Goal: Task Accomplishment & Management: Complete application form

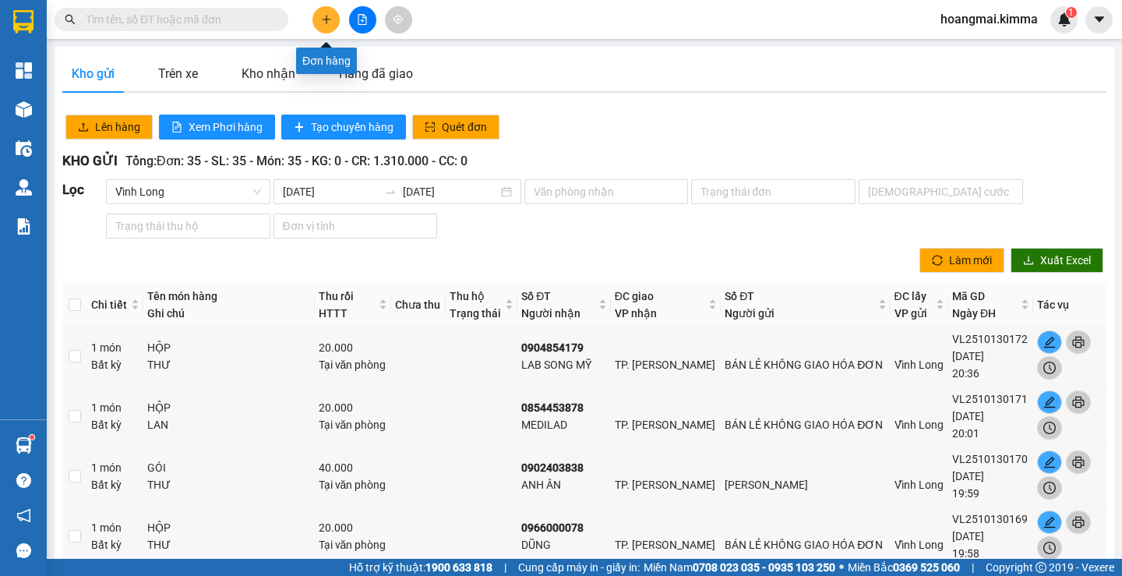
click at [334, 16] on button at bounding box center [325, 19] width 27 height 27
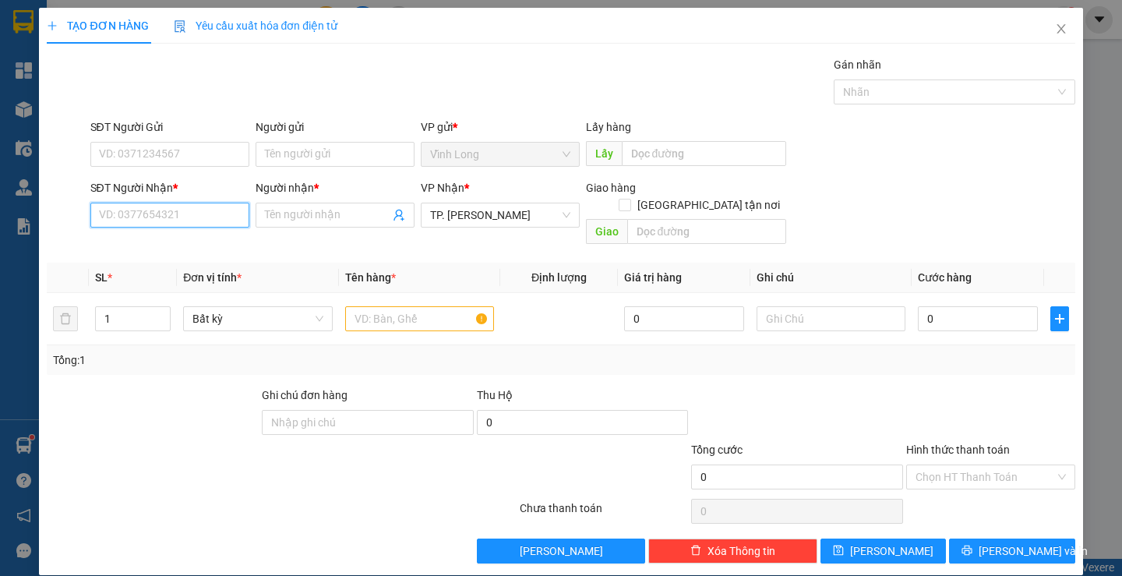
drag, startPoint x: 203, startPoint y: 222, endPoint x: 316, endPoint y: 115, distance: 155.4
click at [203, 221] on input "SĐT Người Nhận *" at bounding box center [169, 215] width 159 height 25
click at [136, 219] on input "070720759" at bounding box center [169, 215] width 159 height 25
type input "0707207959"
click at [344, 210] on input "Người nhận *" at bounding box center [327, 214] width 125 height 17
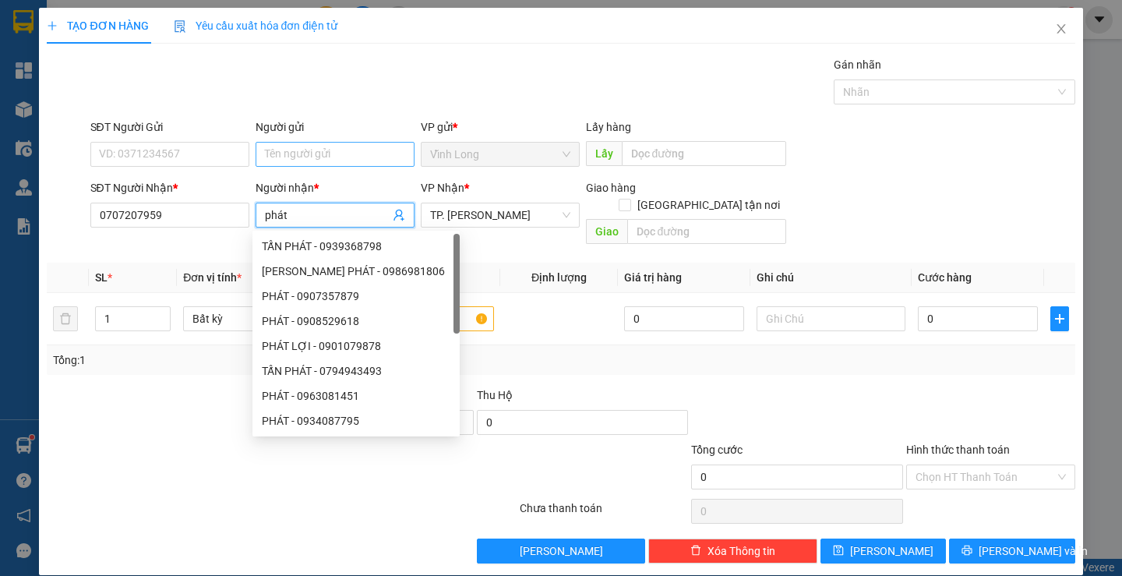
type input "phát"
click at [304, 147] on input "Người gửi" at bounding box center [335, 154] width 159 height 25
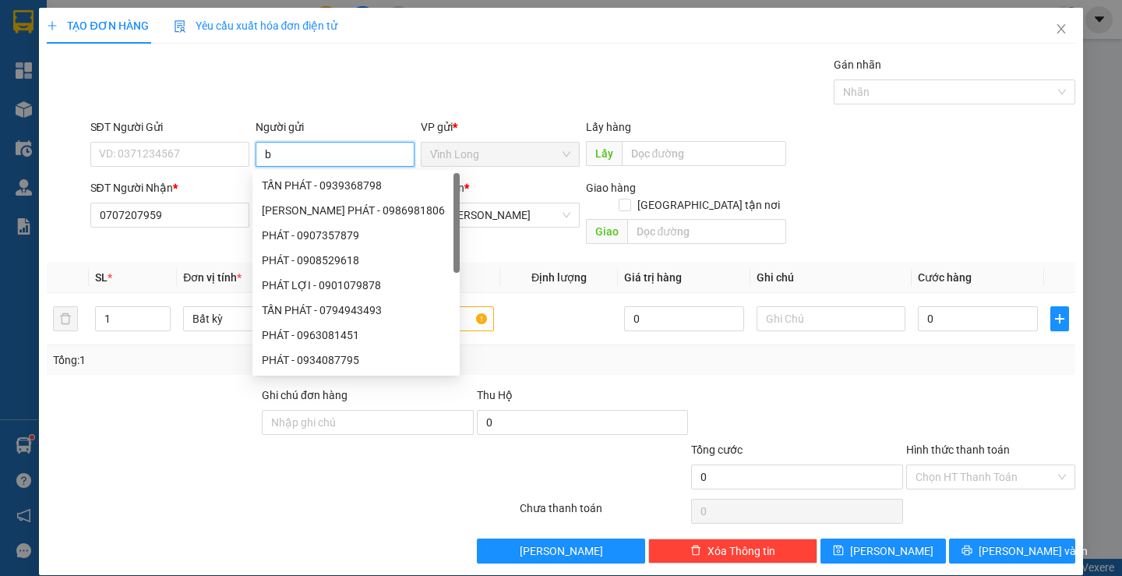
type input "bá"
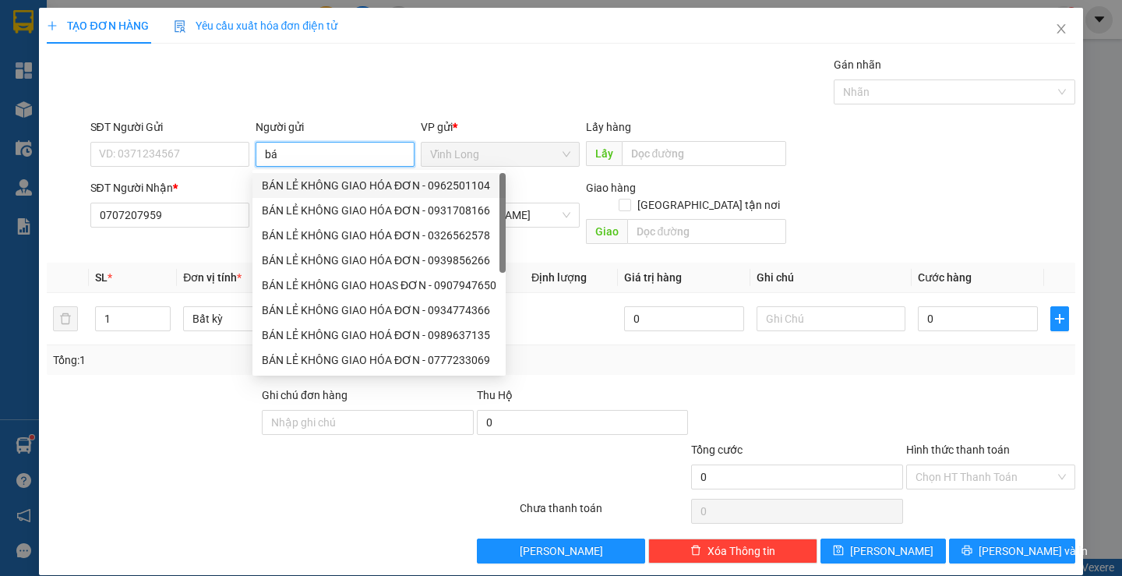
drag, startPoint x: 303, startPoint y: 176, endPoint x: 226, endPoint y: 160, distance: 78.7
click at [301, 174] on div "BÁN LẺ KHÔNG GIAO HÓA ĐƠN - 0962501104" at bounding box center [378, 185] width 253 height 25
type input "0962501104"
type input "BÁN LẺ KHÔNG GIAO HÓA ĐƠN"
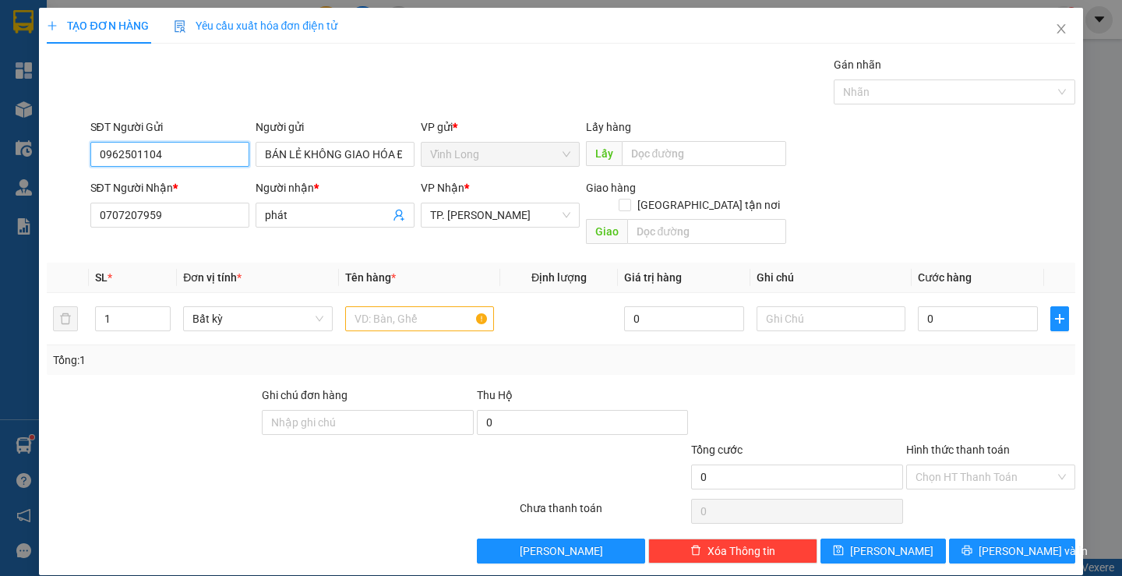
drag, startPoint x: 176, startPoint y: 151, endPoint x: 19, endPoint y: 67, distance: 177.8
click at [0, 153] on div "TẠO ĐƠN HÀNG Yêu cầu xuất hóa đơn điện tử Transit Pickup Surcharge Ids Transit …" at bounding box center [561, 288] width 1122 height 576
type input "0943453939"
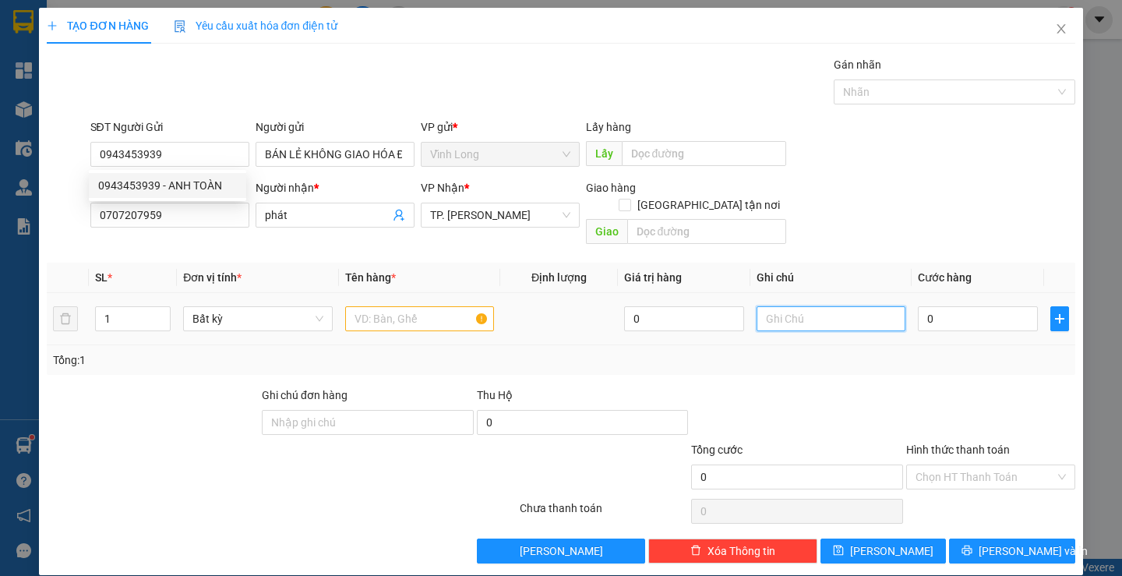
click at [795, 306] on input "text" at bounding box center [830, 318] width 149 height 25
type input "thuy"
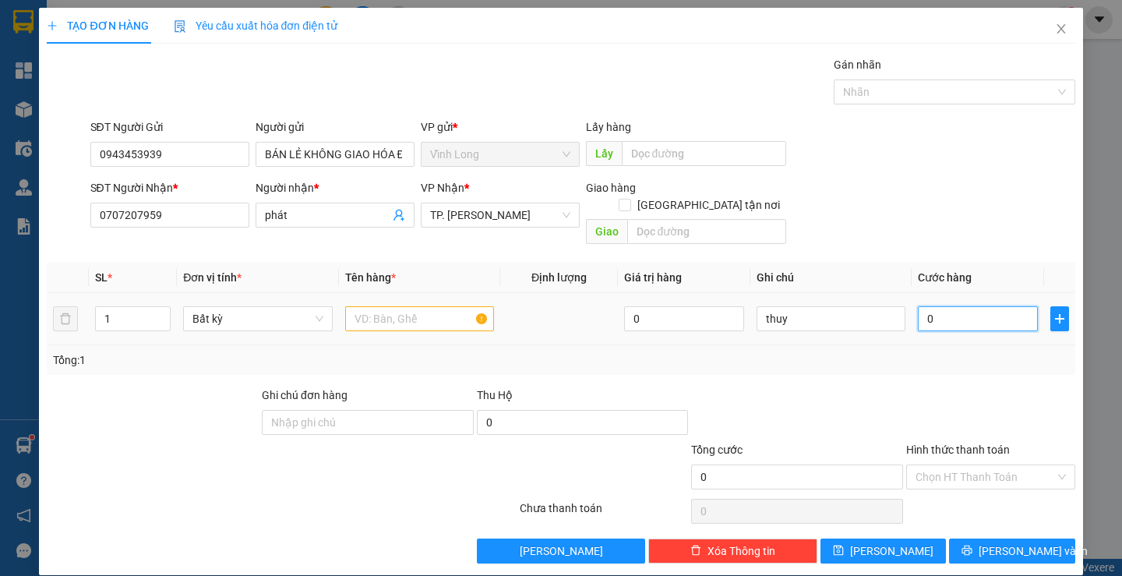
click at [918, 306] on input "0" at bounding box center [978, 318] width 120 height 25
type input "2"
type input "20"
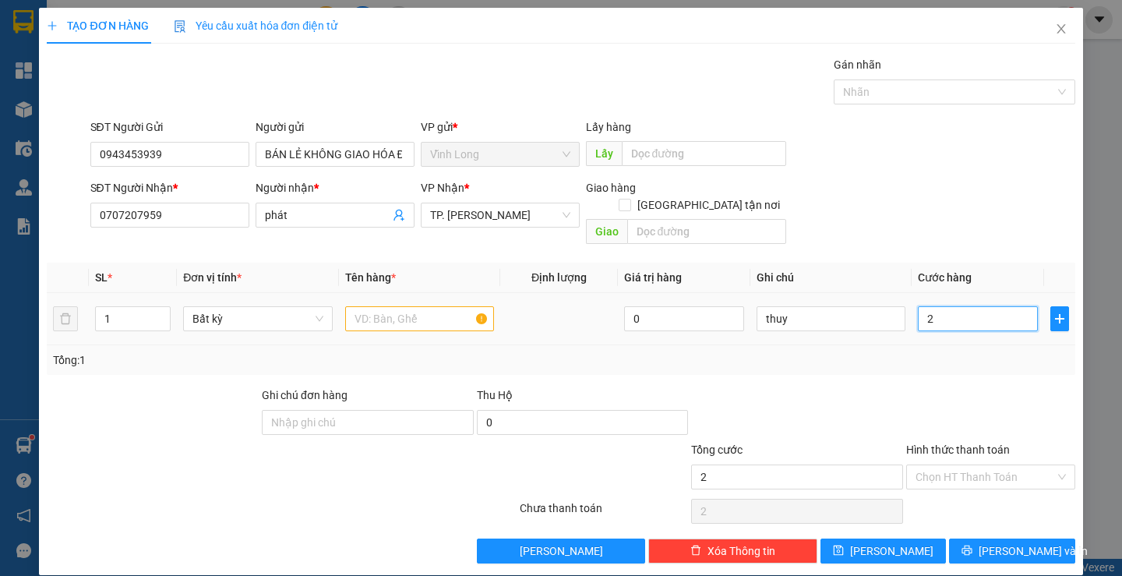
type input "20"
type input "20.000"
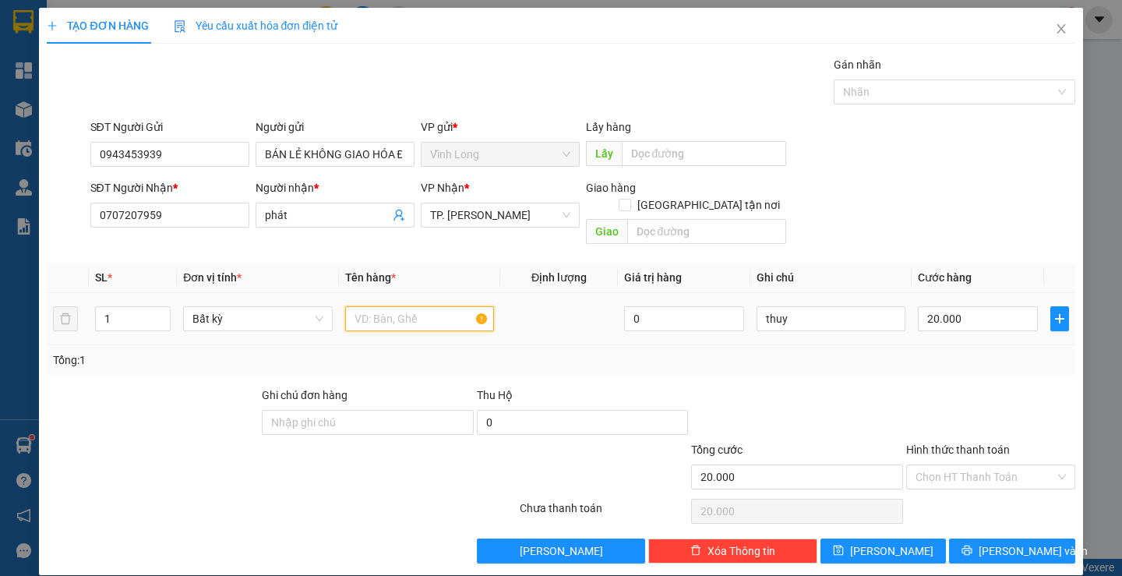
click at [403, 307] on input "text" at bounding box center [419, 318] width 149 height 25
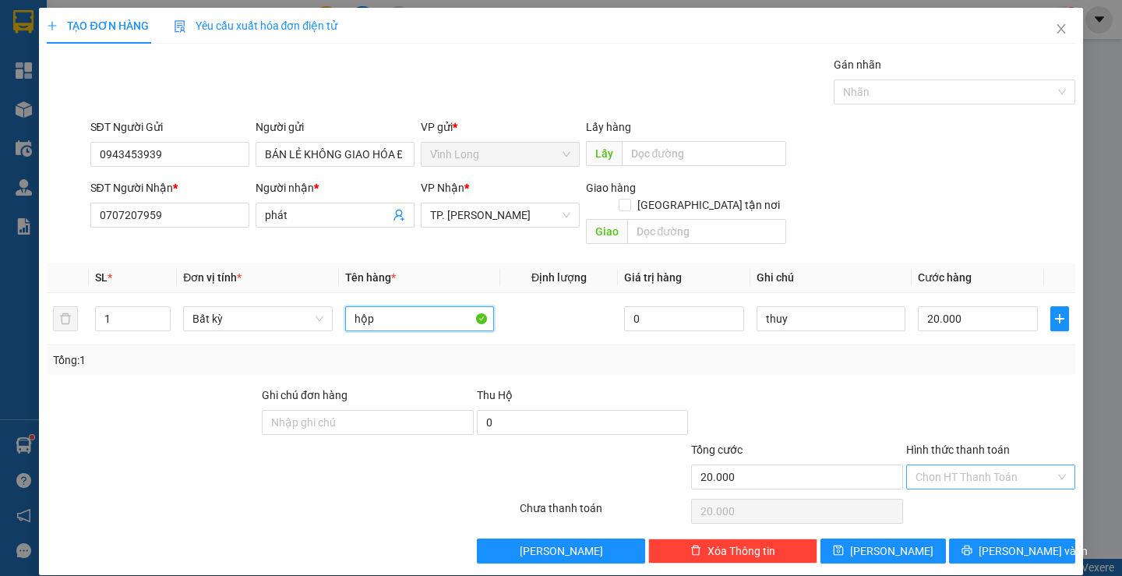
type input "hộp"
click at [917, 465] on input "Hình thức thanh toán" at bounding box center [984, 476] width 139 height 23
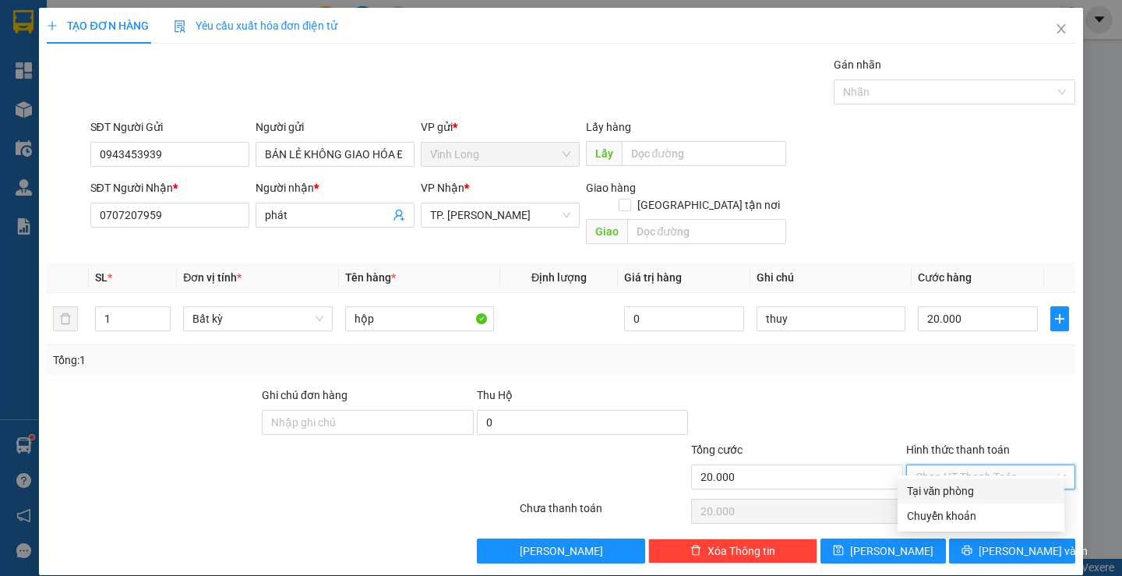
click at [926, 487] on div "Tại văn phòng" at bounding box center [981, 490] width 148 height 17
type input "0"
click at [991, 520] on div "Transit Pickup Surcharge Ids Transit Deliver Surcharge Ids Transit Deliver Surc…" at bounding box center [561, 309] width 1028 height 507
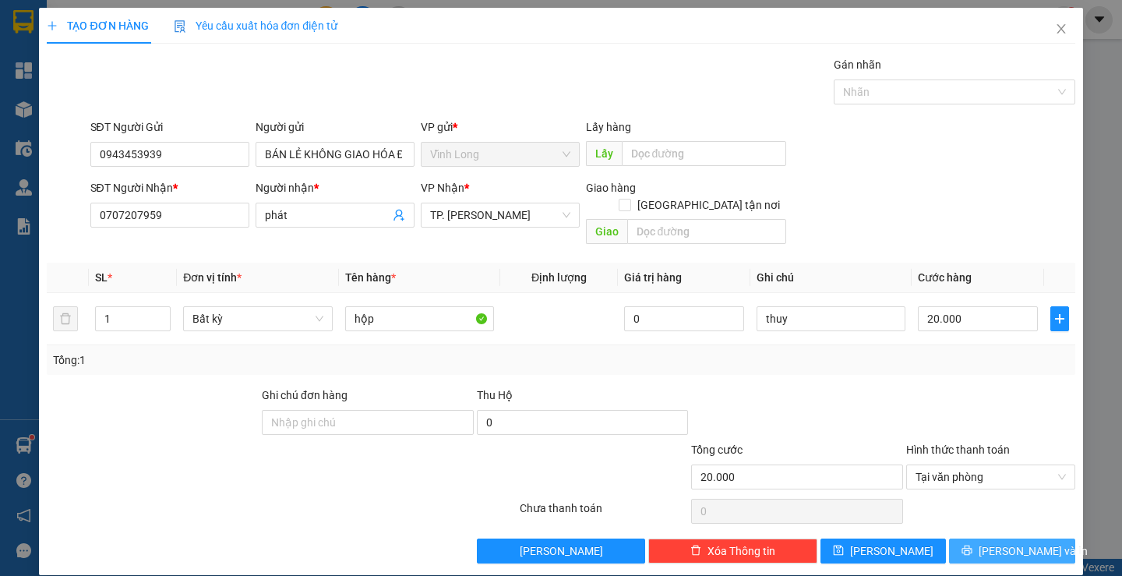
click at [989, 542] on span "[PERSON_NAME] và In" at bounding box center [1032, 550] width 109 height 17
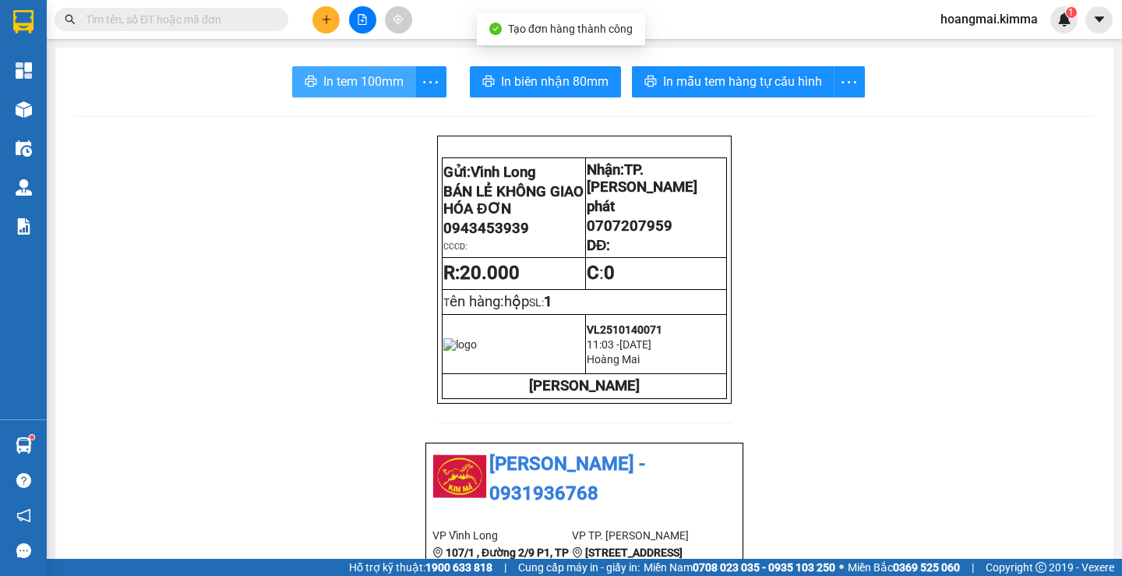
click at [368, 90] on span "In tem 100mm" at bounding box center [363, 81] width 80 height 19
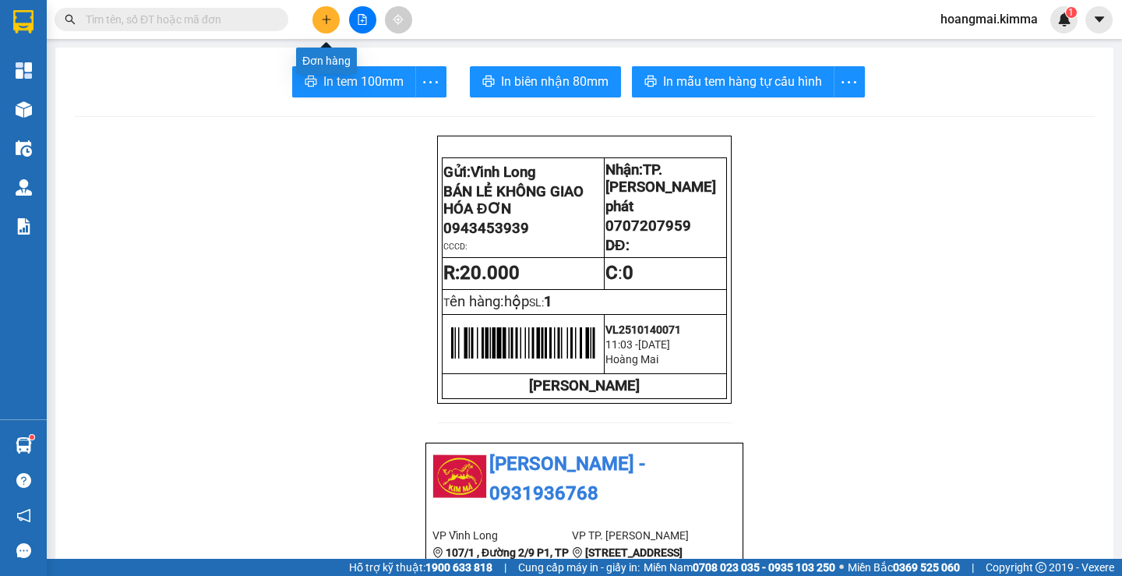
click at [338, 19] on button at bounding box center [325, 19] width 27 height 27
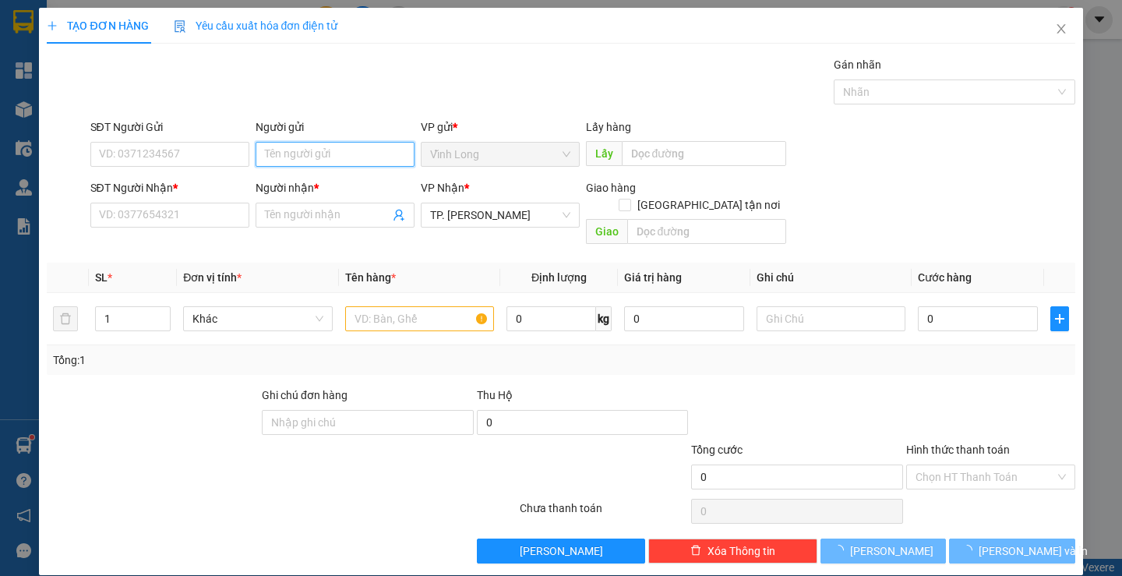
click at [279, 164] on input "Người gửi" at bounding box center [335, 154] width 159 height 25
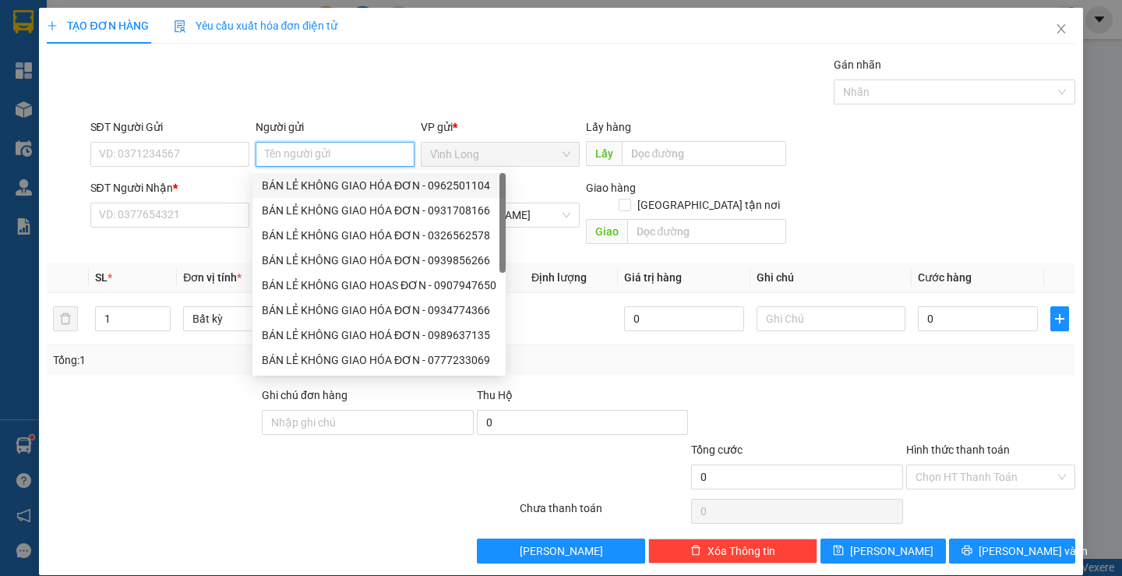
click at [302, 177] on div "BÁN LẺ KHÔNG GIAO HÓA ĐƠN - 0962501104" at bounding box center [379, 185] width 234 height 17
type input "0962501104"
type input "BÁN LẺ KHÔNG GIAO HÓA ĐƠN"
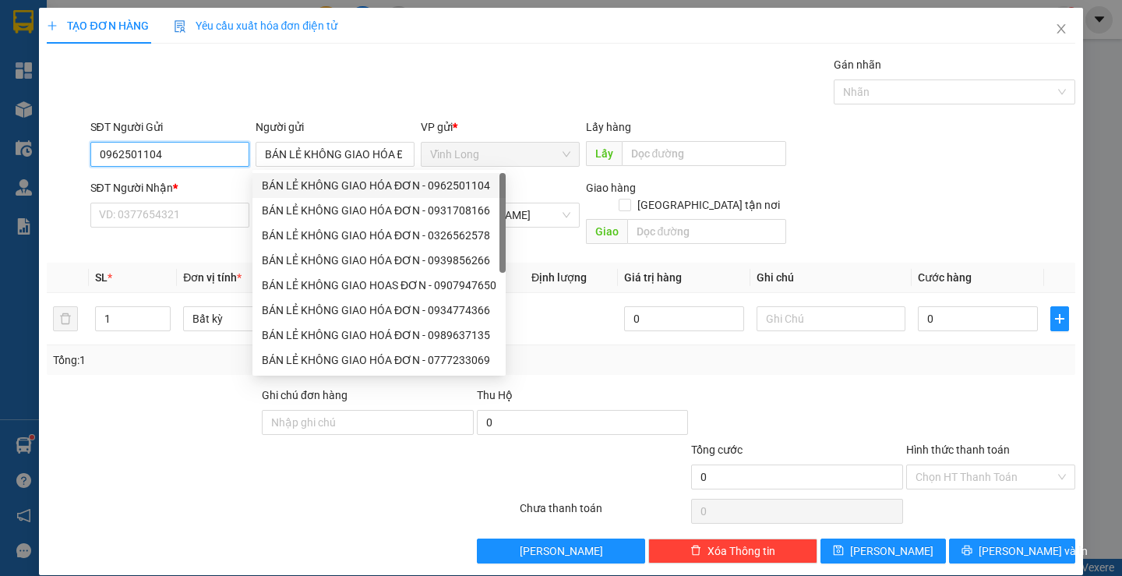
click at [220, 158] on input "0962501104" at bounding box center [169, 154] width 159 height 25
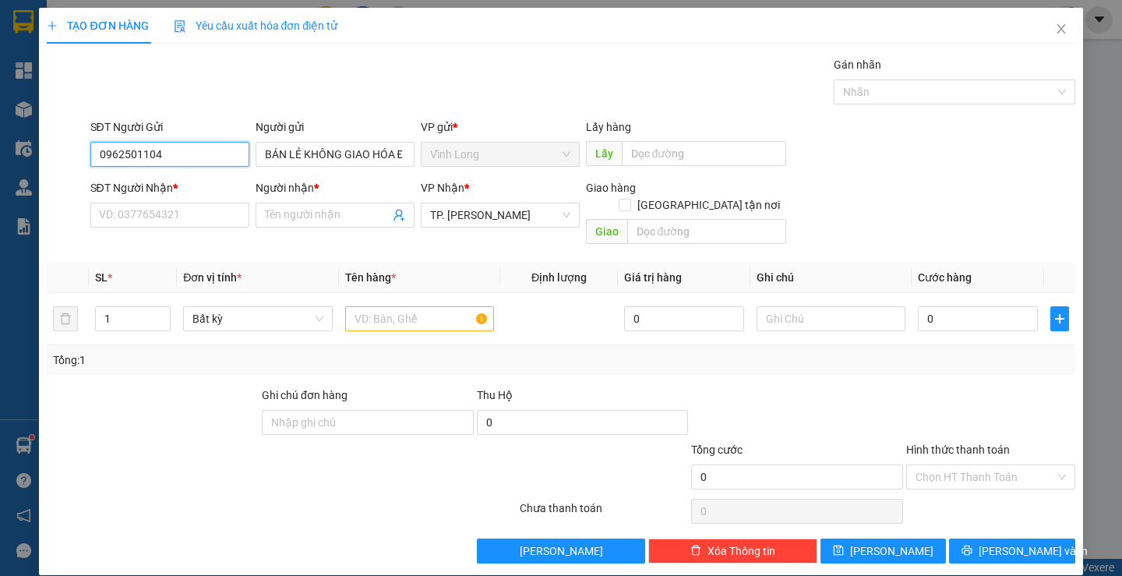
click at [220, 158] on input "0962501104" at bounding box center [169, 154] width 159 height 25
click at [220, 220] on input "SĐT Người Nhận *" at bounding box center [169, 215] width 159 height 25
click at [351, 306] on input "text" at bounding box center [419, 318] width 149 height 25
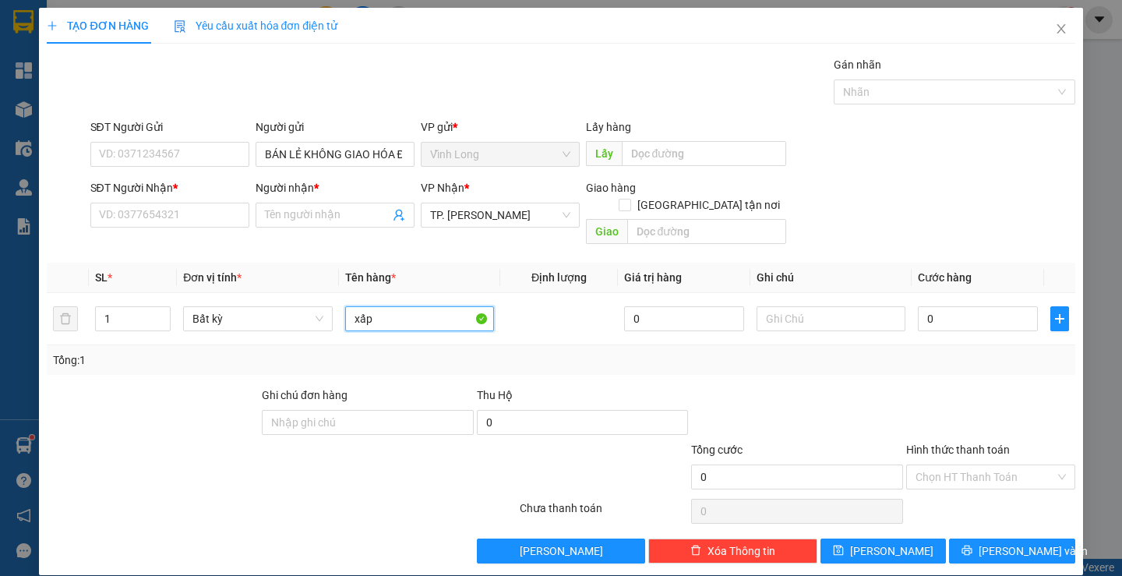
type input "xấp"
type input "THƯ"
type input "2"
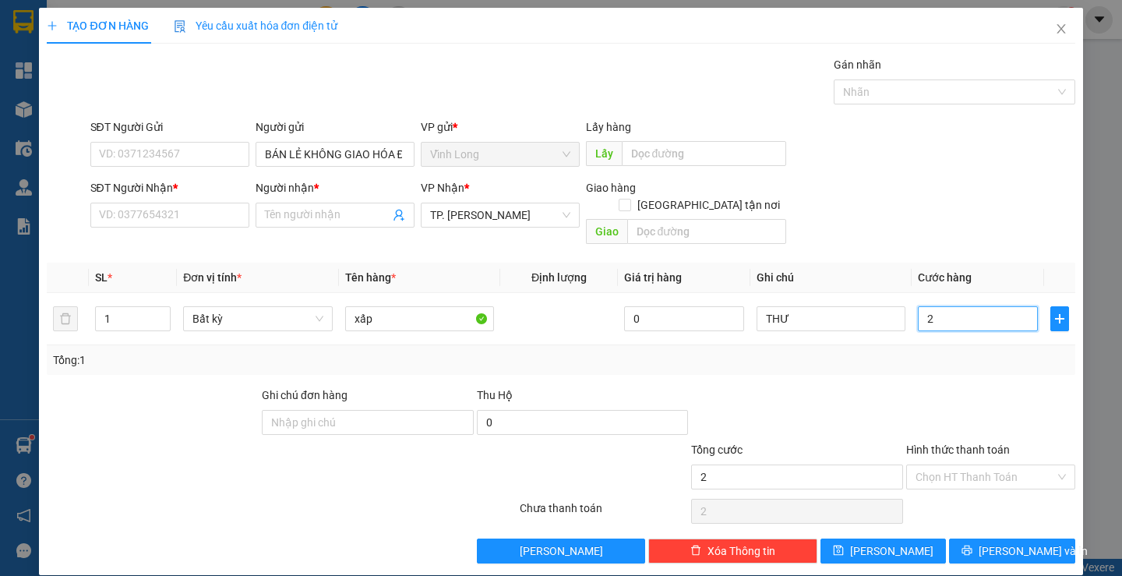
type input "20"
type input "20.000"
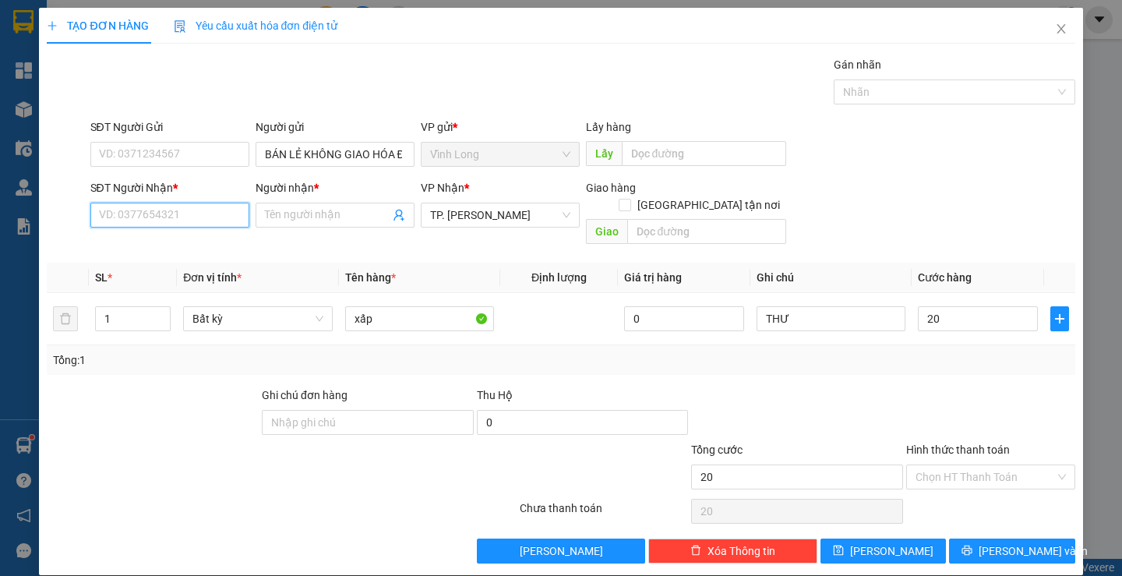
type input "20.000"
click at [142, 214] on input "SĐT Người Nhận *" at bounding box center [169, 215] width 159 height 25
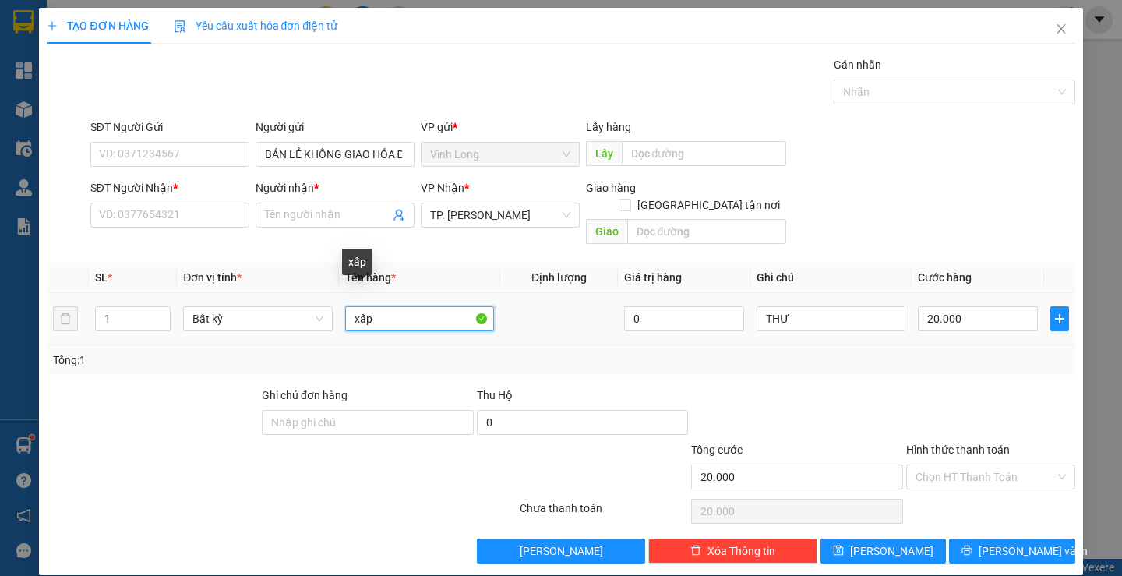
click at [375, 306] on input "xấp" at bounding box center [419, 318] width 149 height 25
click at [357, 306] on input "ƯGOIS VÀNG NHỎ" at bounding box center [419, 318] width 149 height 25
type input "GÓI VÀNG NHỎ"
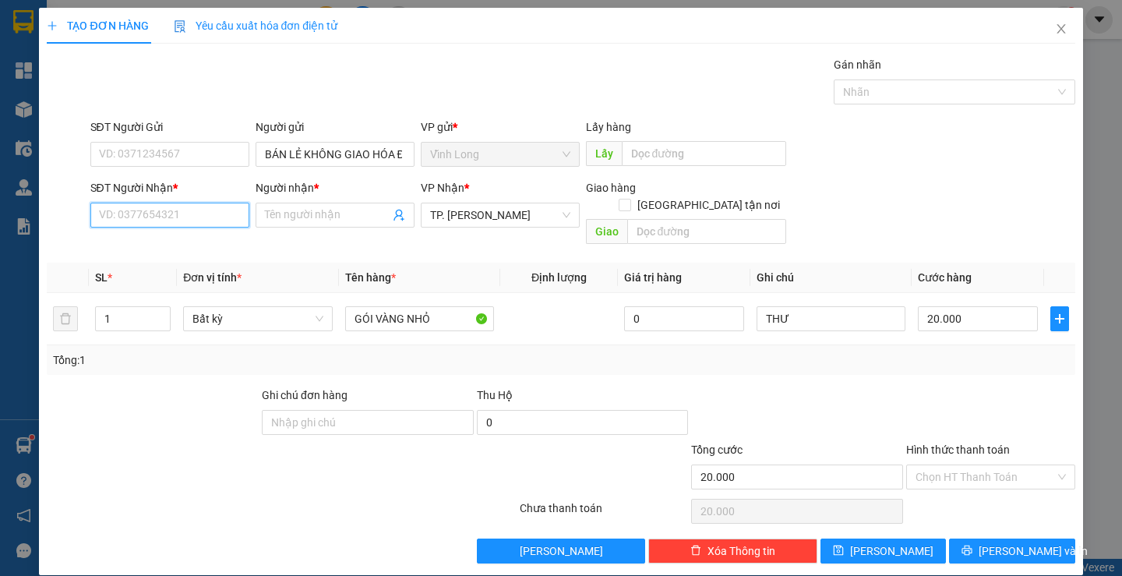
click at [131, 217] on input "SĐT Người Nhận *" at bounding box center [169, 215] width 159 height 25
type input "0397720539"
click at [282, 219] on input "Người nhận *" at bounding box center [327, 214] width 125 height 17
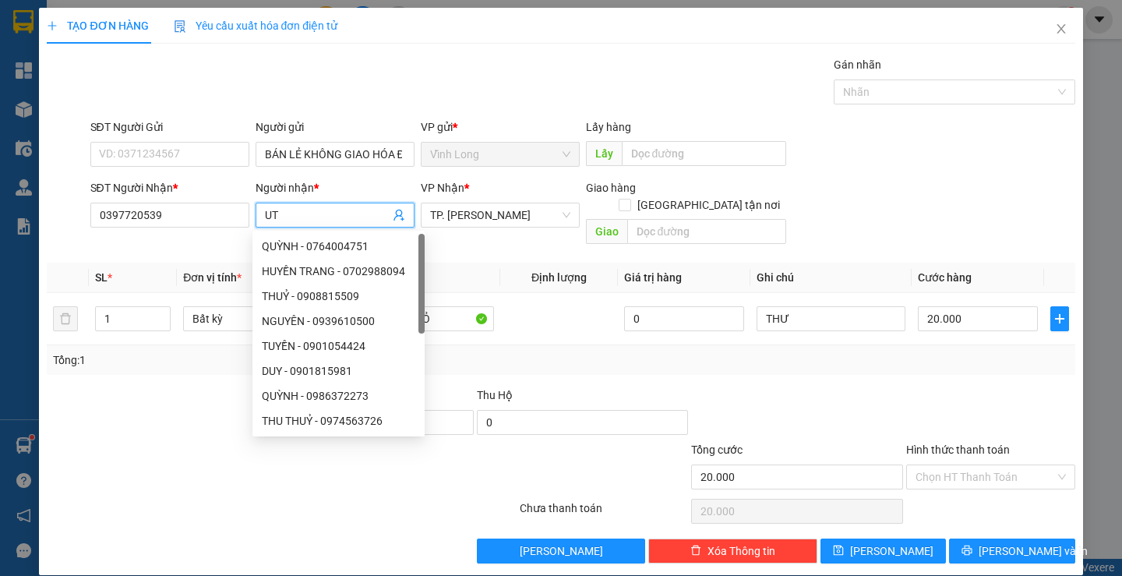
type input "U"
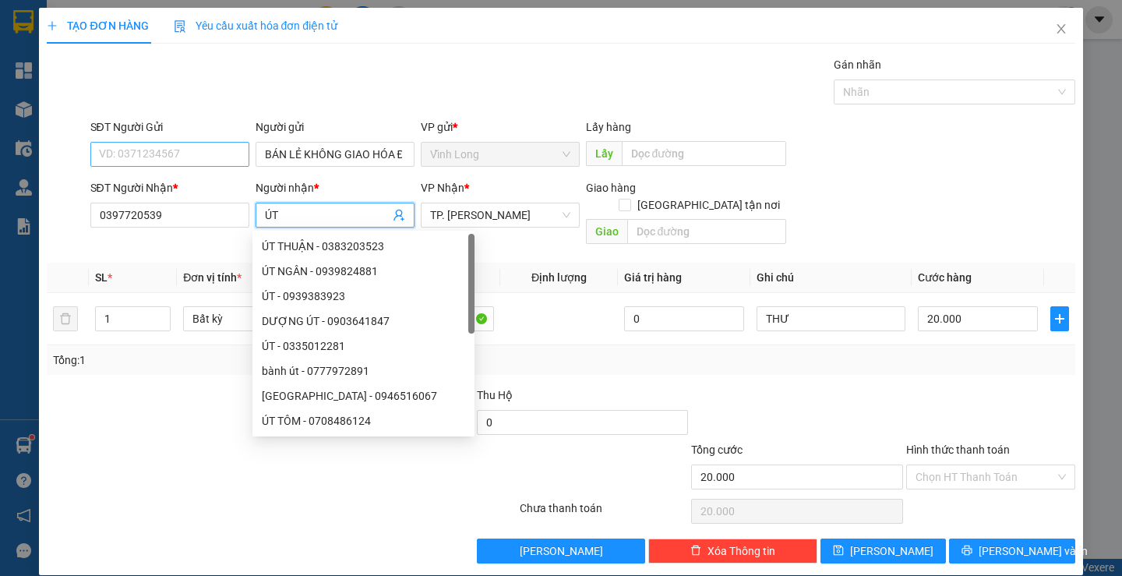
type input "ÚT"
click at [150, 150] on input "SĐT Người Gửi" at bounding box center [169, 154] width 159 height 25
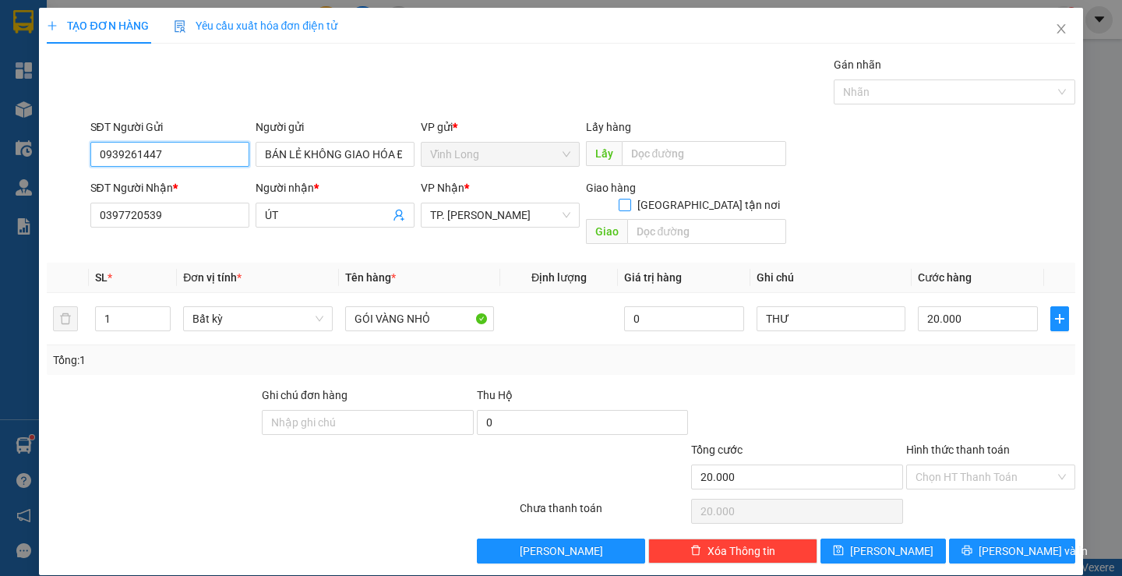
type input "0939261447"
click at [629, 199] on input "[GEOGRAPHIC_DATA] tận nơi" at bounding box center [624, 204] width 11 height 11
checkbox input "true"
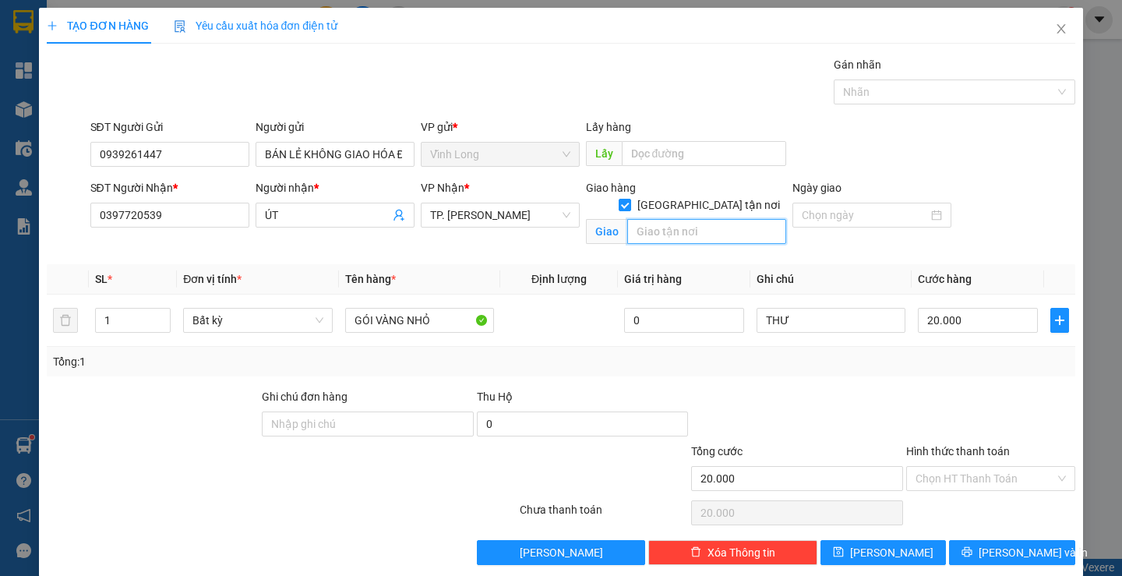
click at [697, 219] on input "text" at bounding box center [706, 231] width 159 height 25
type input "BV CHỢ RẪY"
click at [961, 344] on td "20.000" at bounding box center [977, 320] width 132 height 52
click at [970, 327] on input "20.000" at bounding box center [978, 320] width 120 height 25
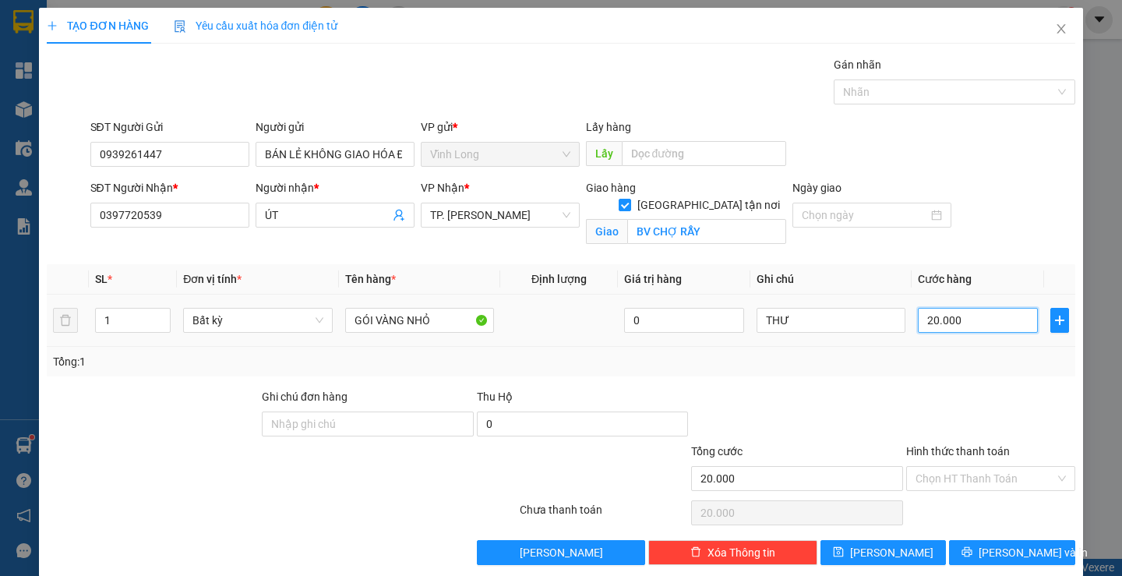
type input "0"
type input "08"
type input "8"
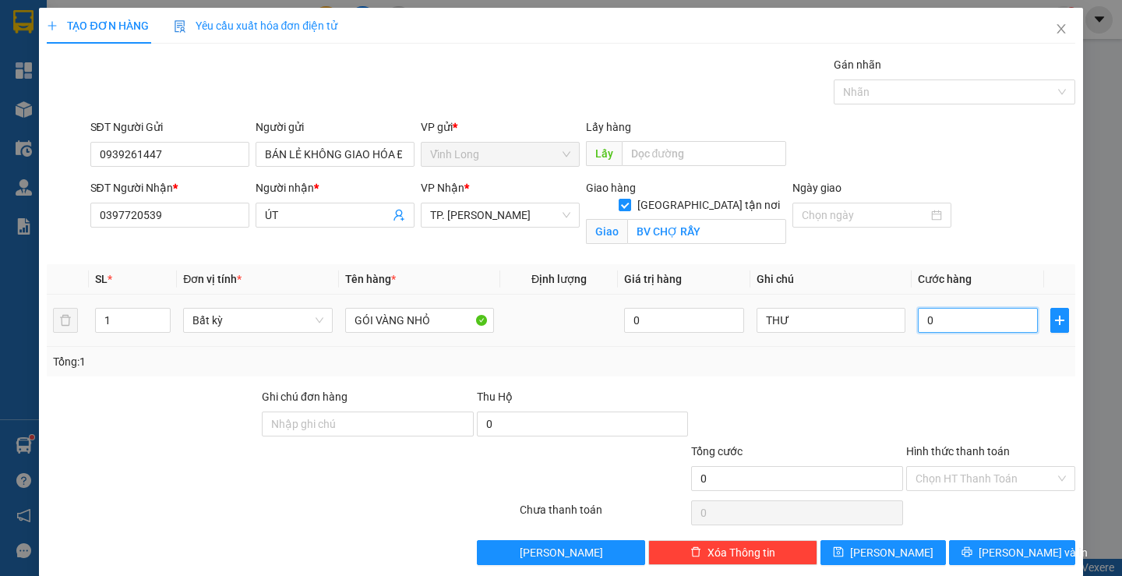
type input "8"
type input "080"
type input "80"
type input "80.000"
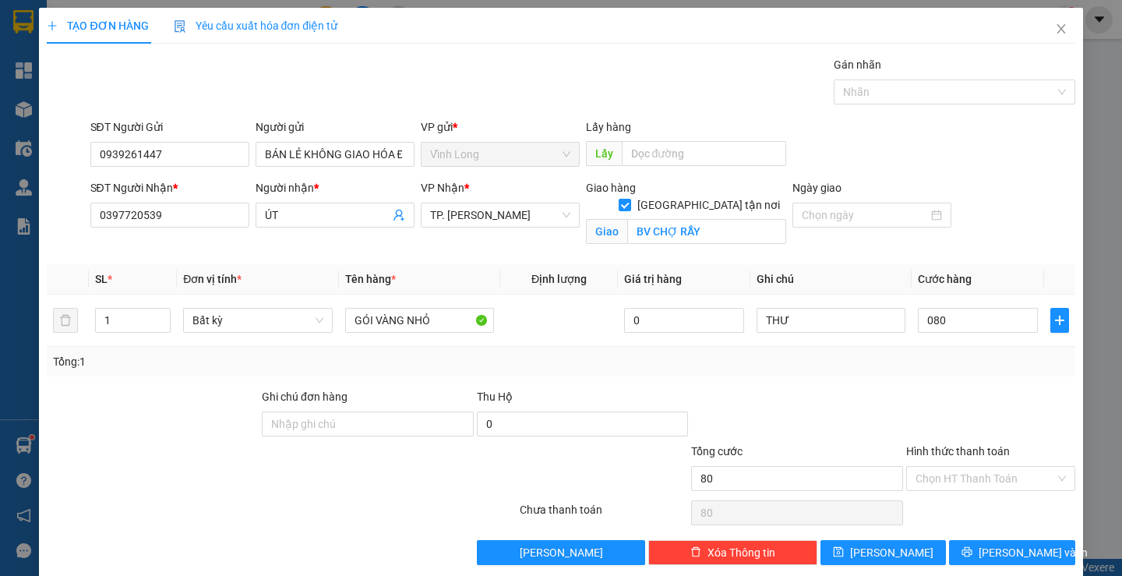
type input "80.000"
click at [971, 415] on div at bounding box center [990, 415] width 172 height 55
click at [826, 405] on div at bounding box center [796, 415] width 215 height 55
click at [936, 427] on div at bounding box center [990, 415] width 172 height 55
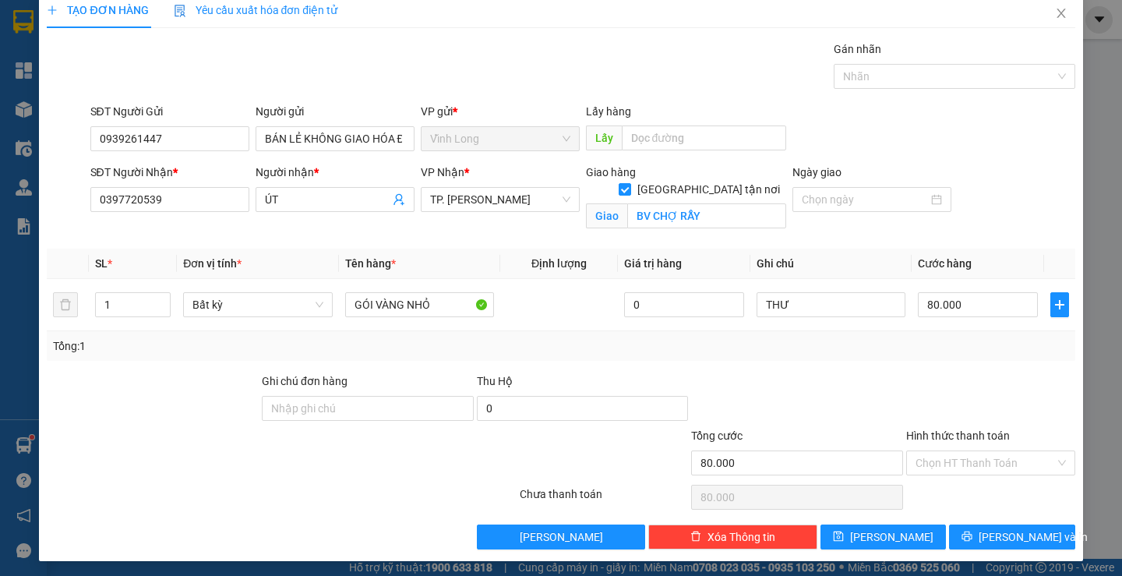
scroll to position [19, 0]
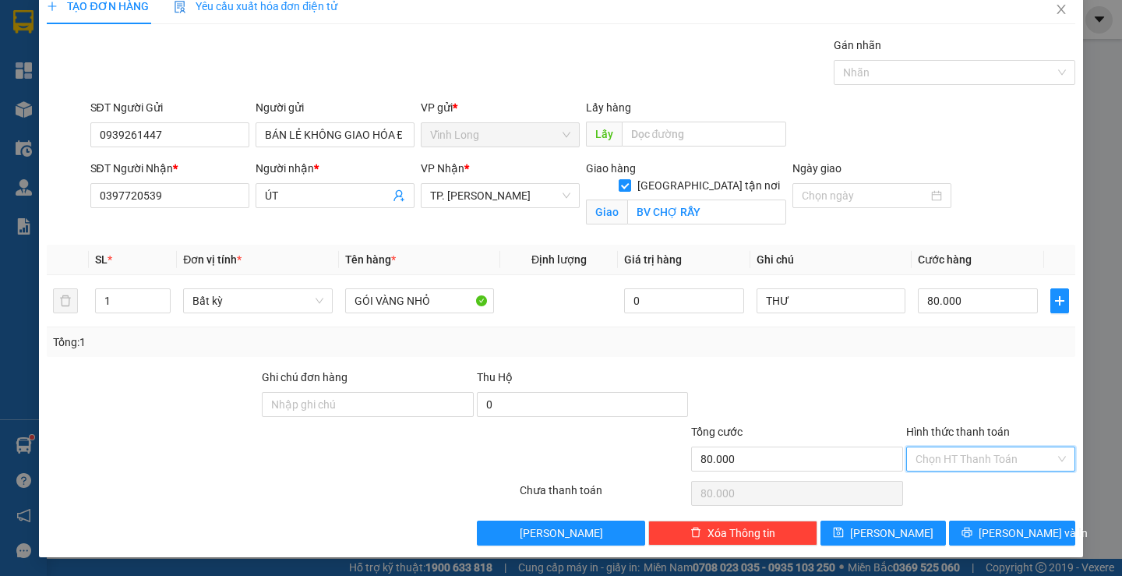
click at [956, 456] on input "Hình thức thanh toán" at bounding box center [984, 458] width 139 height 23
click at [958, 488] on div "Tại văn phòng" at bounding box center [981, 489] width 148 height 17
type input "0"
click at [1014, 531] on span "[PERSON_NAME] và In" at bounding box center [1032, 532] width 109 height 17
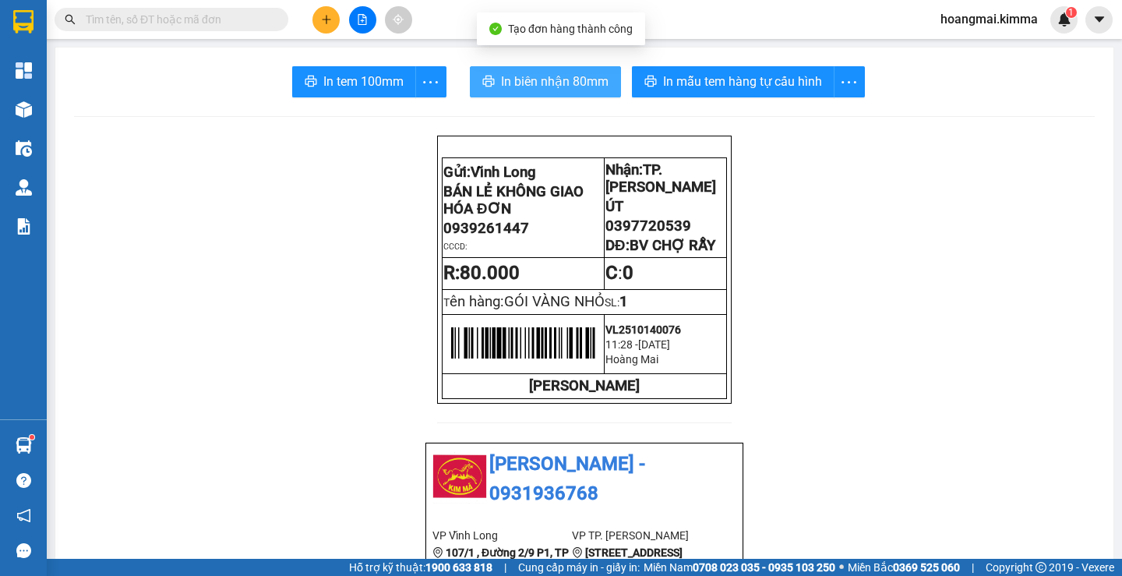
click at [527, 85] on span "In biên nhận 80mm" at bounding box center [555, 81] width 108 height 19
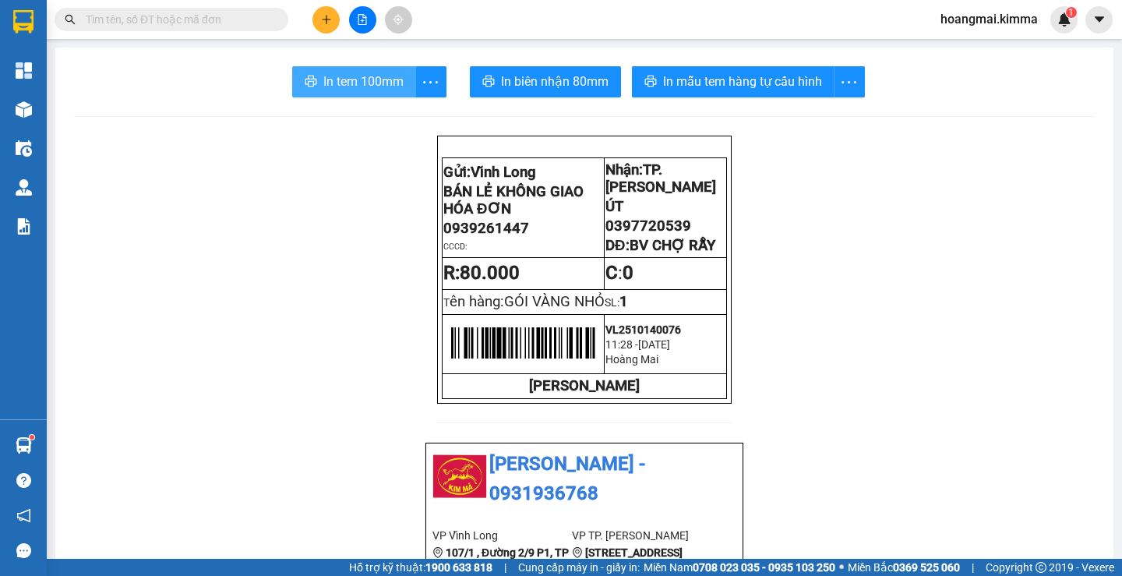
drag, startPoint x: 374, startPoint y: 89, endPoint x: 383, endPoint y: 112, distance: 25.2
click at [360, 83] on span "In tem 100mm" at bounding box center [363, 81] width 80 height 19
click at [325, 23] on icon "plus" at bounding box center [326, 19] width 11 height 11
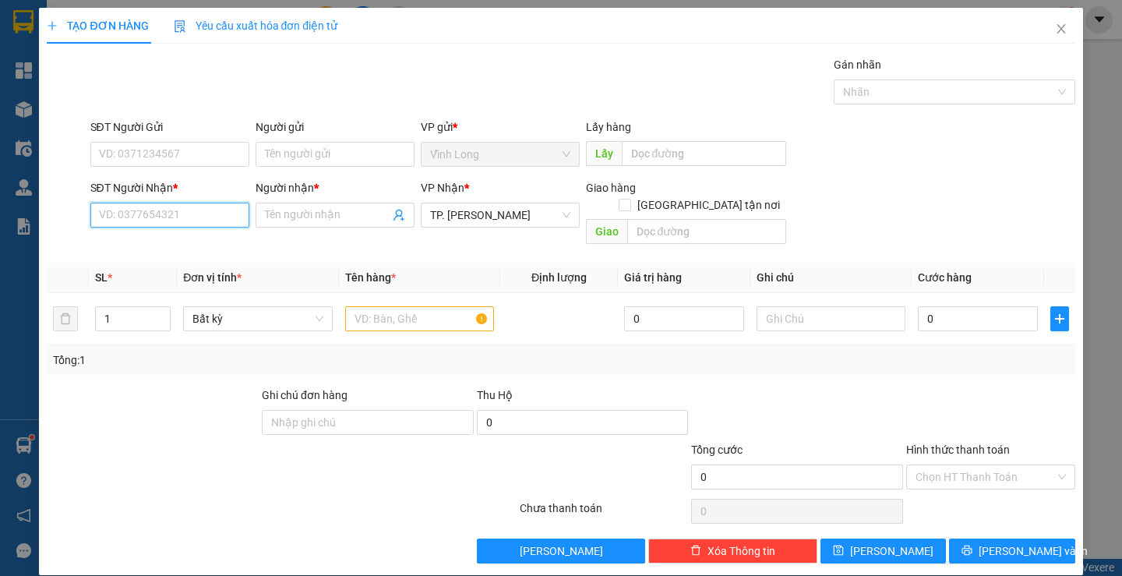
click at [194, 210] on input "SĐT Người Nhận *" at bounding box center [169, 215] width 159 height 25
type input "0783422726"
click at [164, 244] on div "0783422726 - MAI" at bounding box center [167, 246] width 139 height 17
type input "MAI"
type input "0783422726"
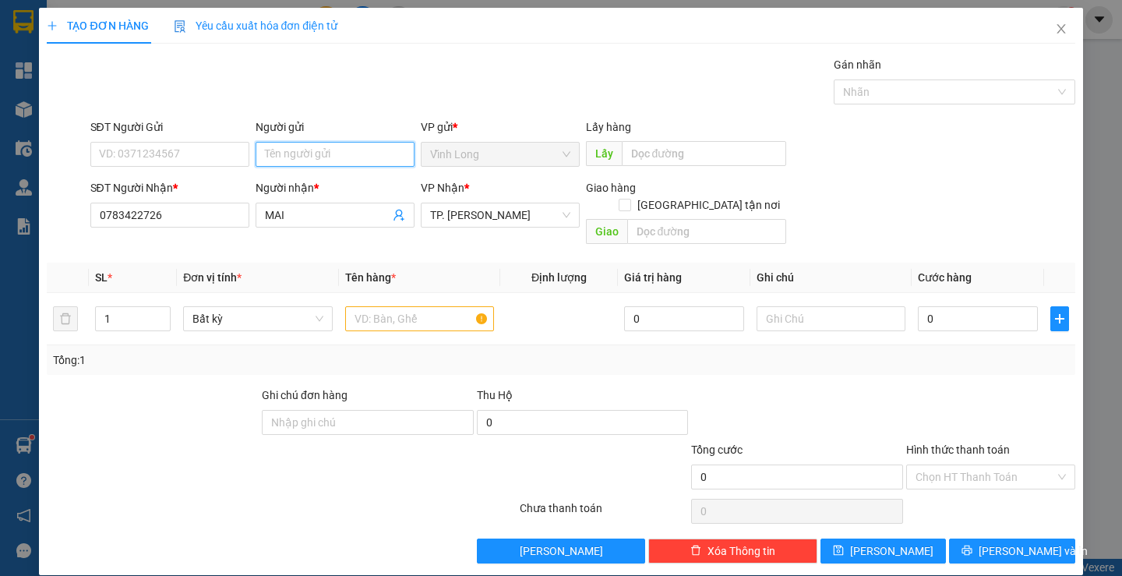
click at [290, 148] on input "Người gửi" at bounding box center [335, 154] width 159 height 25
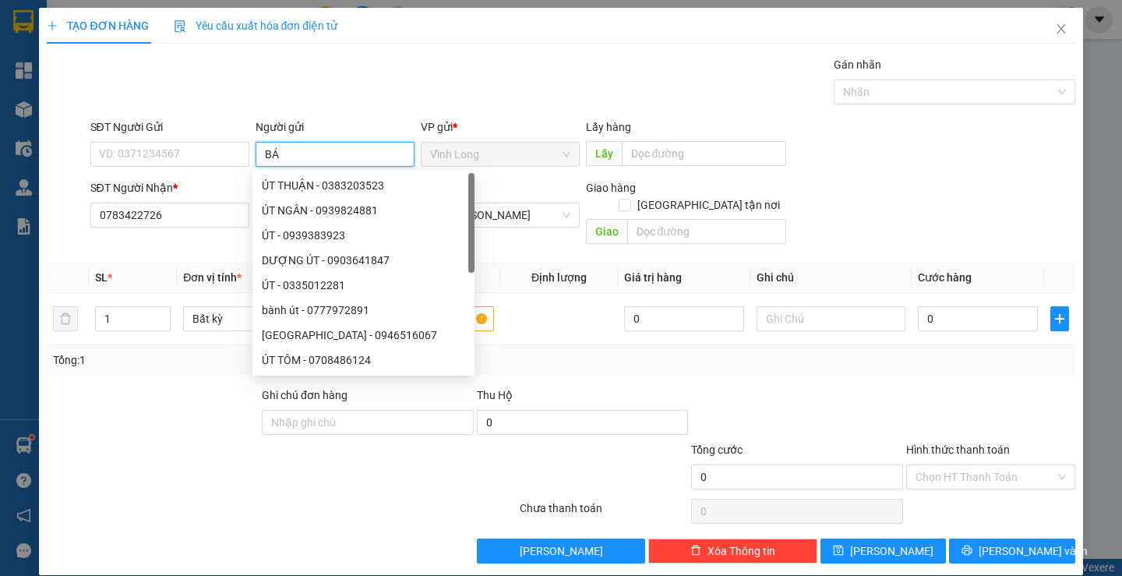
type input "BÁN"
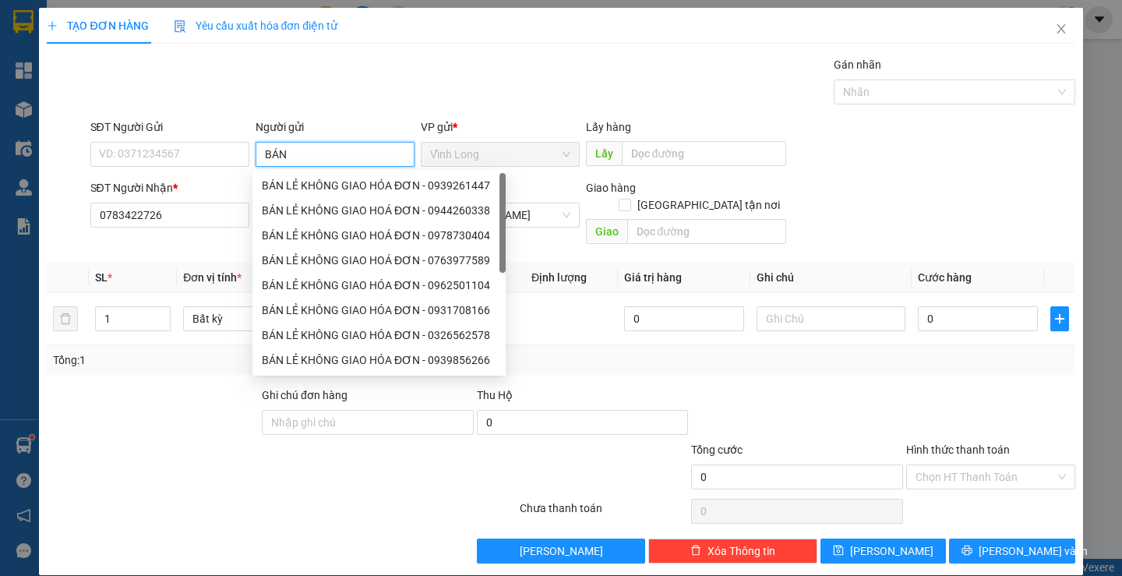
click at [317, 180] on div "BÁN LẺ KHÔNG GIAO HÓA ĐƠN - 0939261447" at bounding box center [379, 185] width 234 height 17
type input "0939261447"
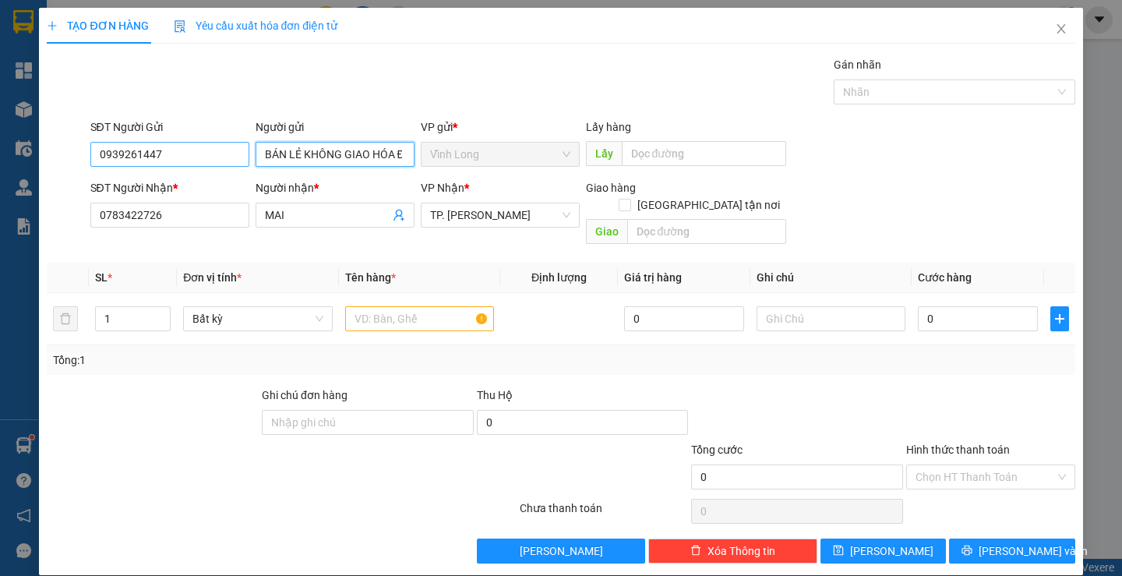
type input "BÁN LẺ KHÔNG GIAO HÓA ĐƠN"
click at [208, 156] on input "0939261447" at bounding box center [169, 154] width 159 height 25
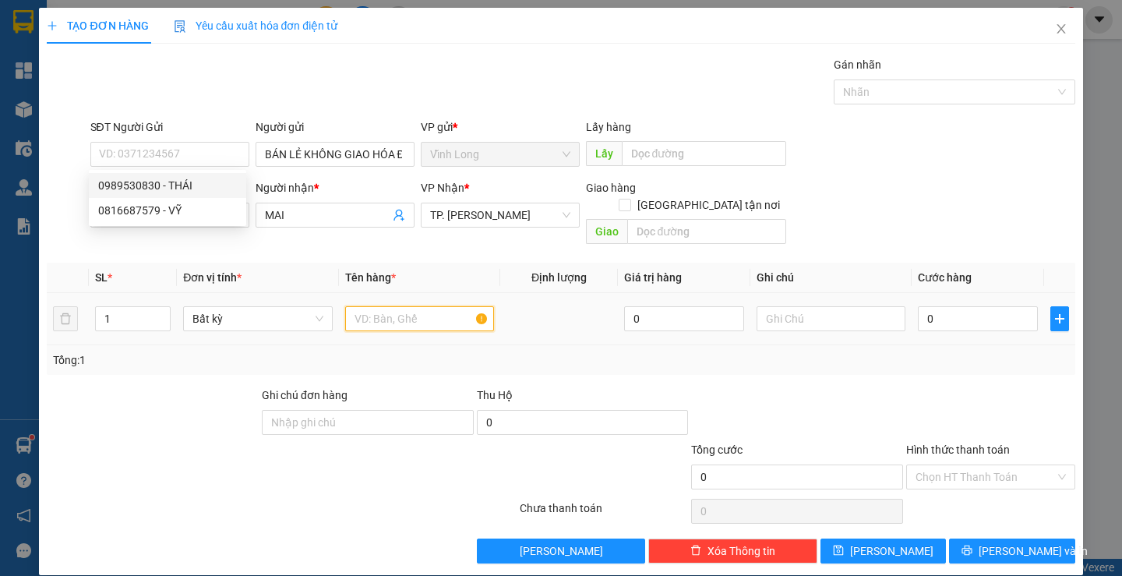
click at [412, 306] on input "text" at bounding box center [419, 318] width 149 height 25
type input "N"
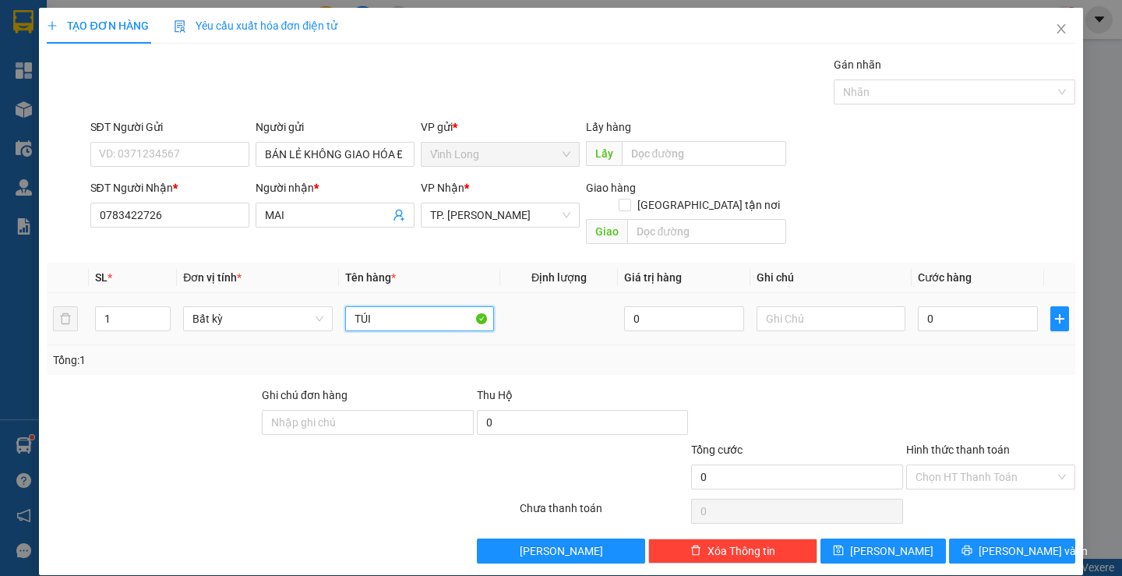
type input "TÚI"
type input "THƯ"
type input "2"
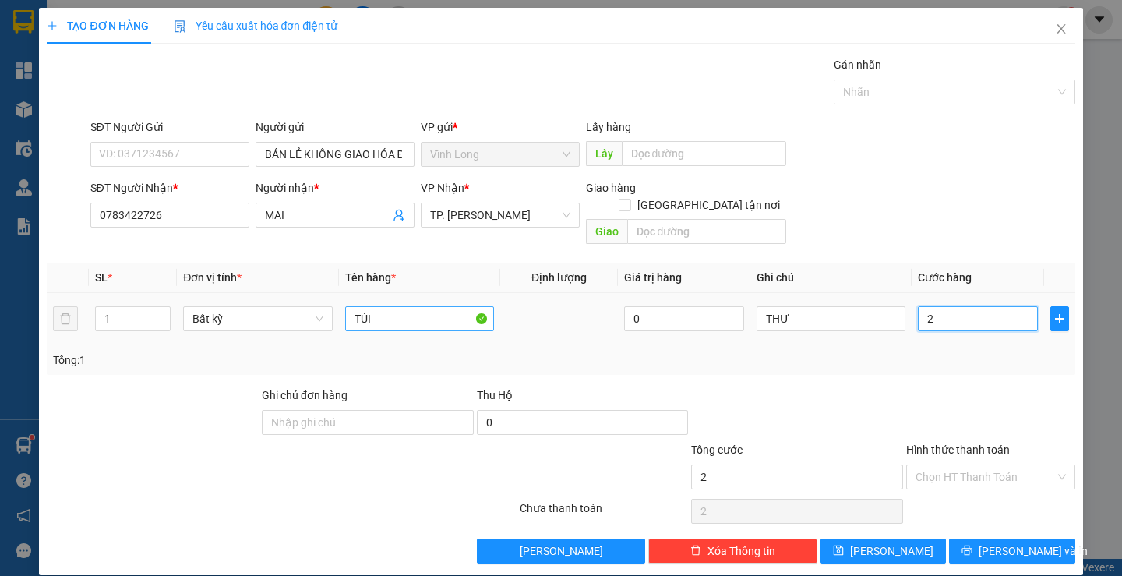
type input "20"
type input "20.000"
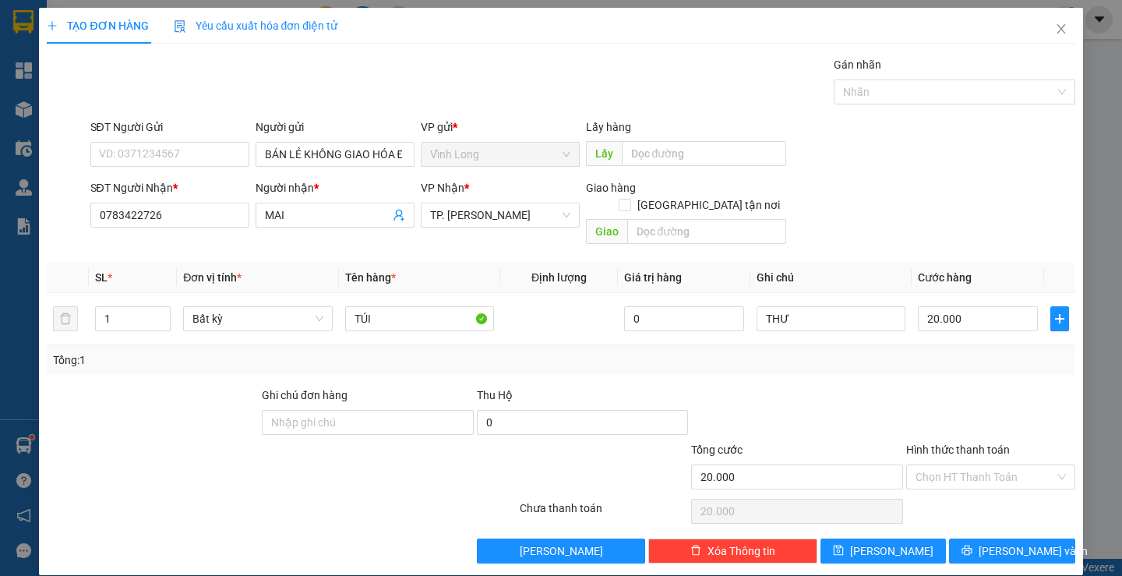
click at [975, 392] on div at bounding box center [990, 413] width 172 height 55
click at [979, 465] on input "Hình thức thanh toán" at bounding box center [984, 476] width 139 height 23
click at [976, 492] on div "Tại văn phòng" at bounding box center [981, 490] width 148 height 17
type input "0"
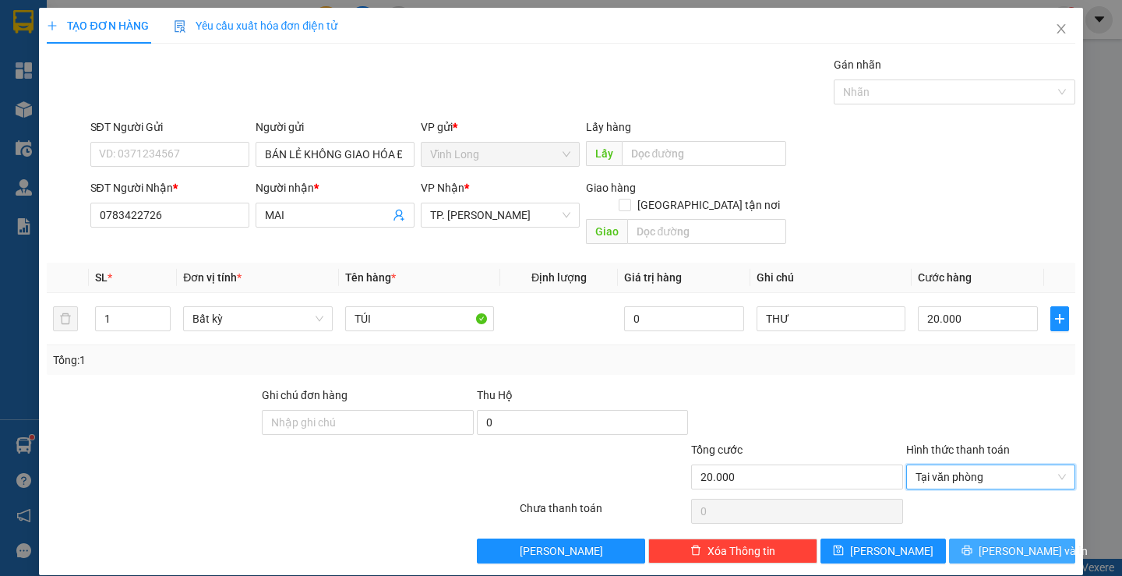
click at [988, 538] on button "[PERSON_NAME] và In" at bounding box center [1011, 550] width 125 height 25
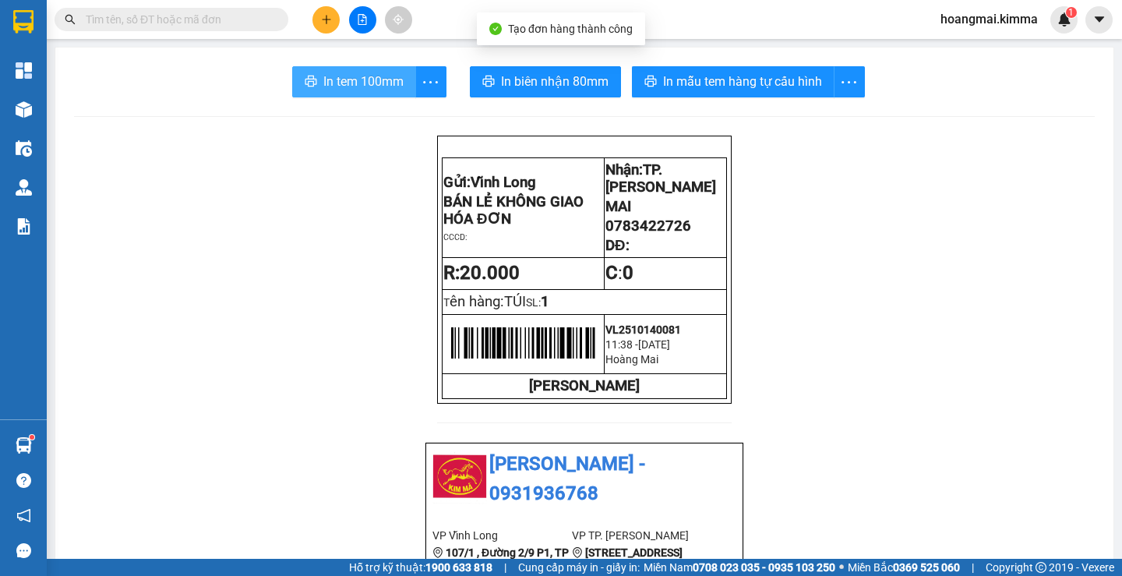
click at [336, 83] on span "In tem 100mm" at bounding box center [363, 81] width 80 height 19
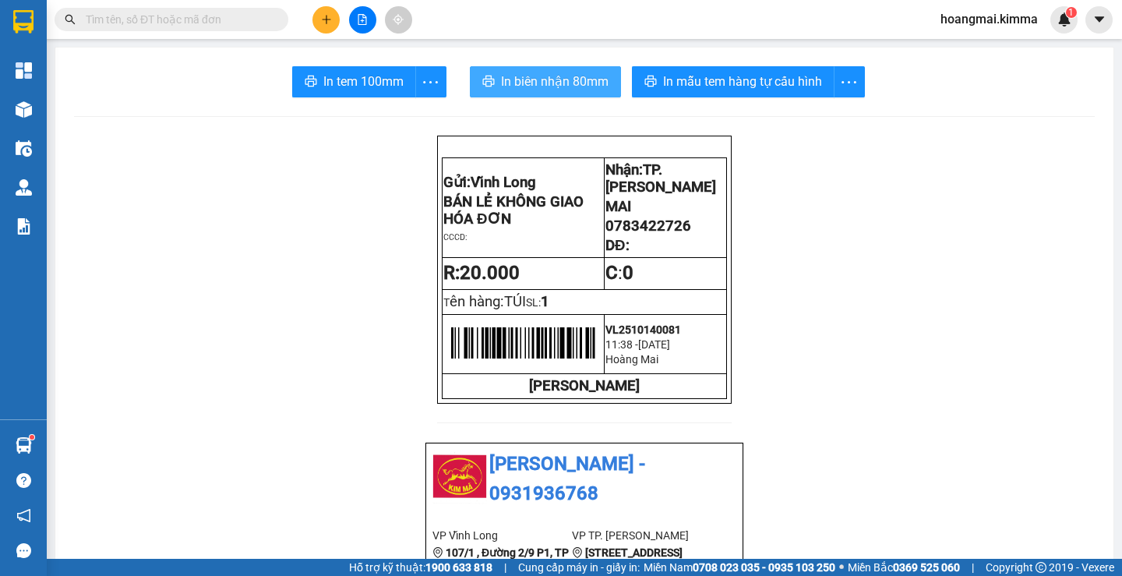
click at [549, 80] on span "In biên nhận 80mm" at bounding box center [555, 81] width 108 height 19
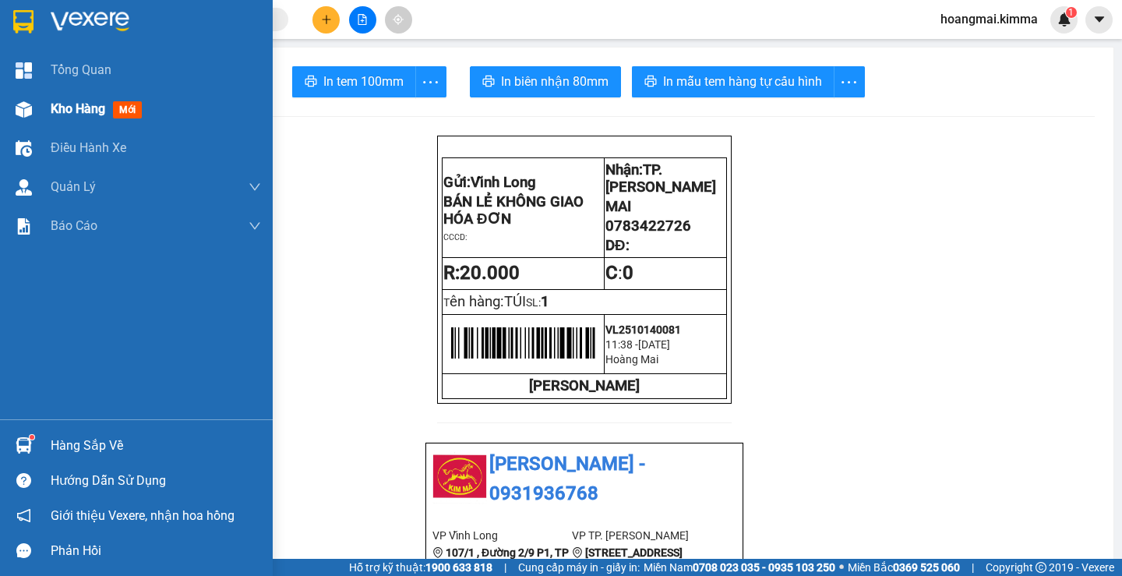
click at [58, 102] on span "Kho hàng" at bounding box center [78, 108] width 55 height 15
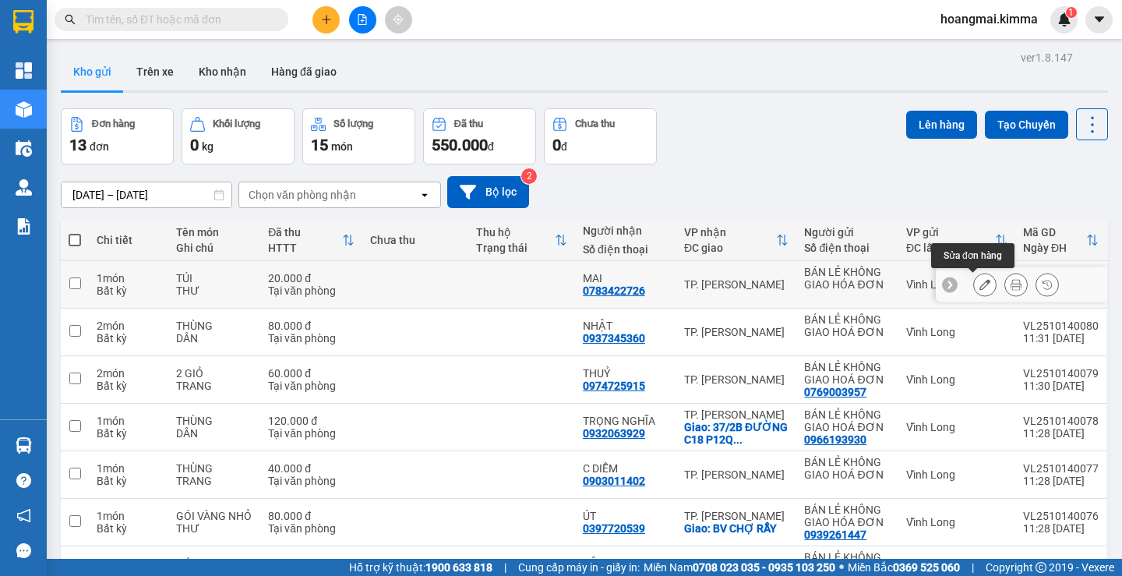
click at [974, 291] on button at bounding box center [985, 284] width 22 height 27
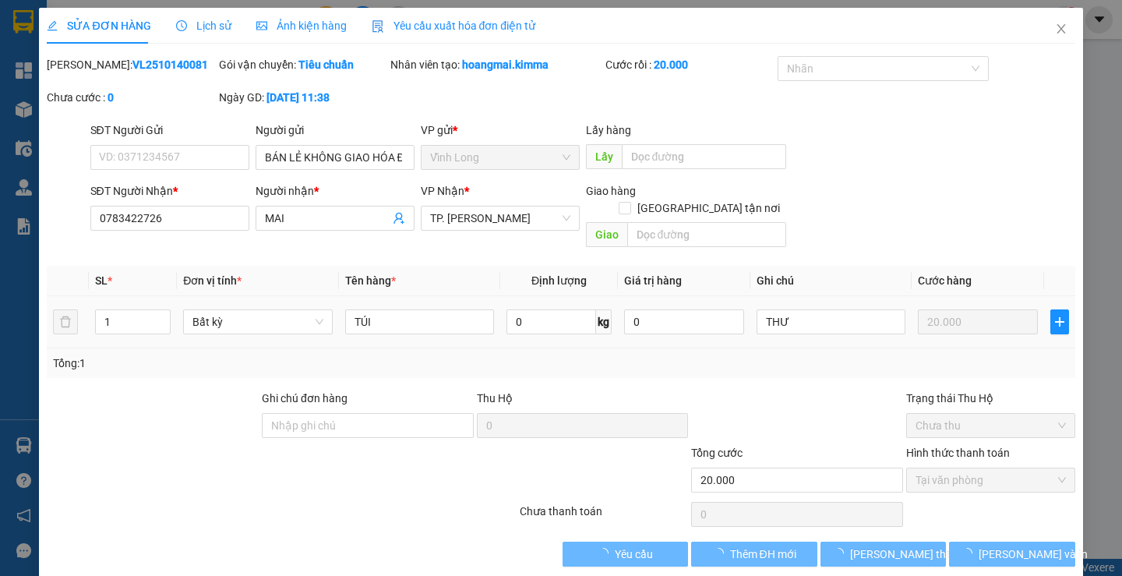
type input "BÁN LẺ KHÔNG GIAO HÓA ĐƠN"
type input "0783422726"
type input "MAI"
type input "20.000"
click at [407, 309] on input "TÚI" at bounding box center [419, 321] width 149 height 25
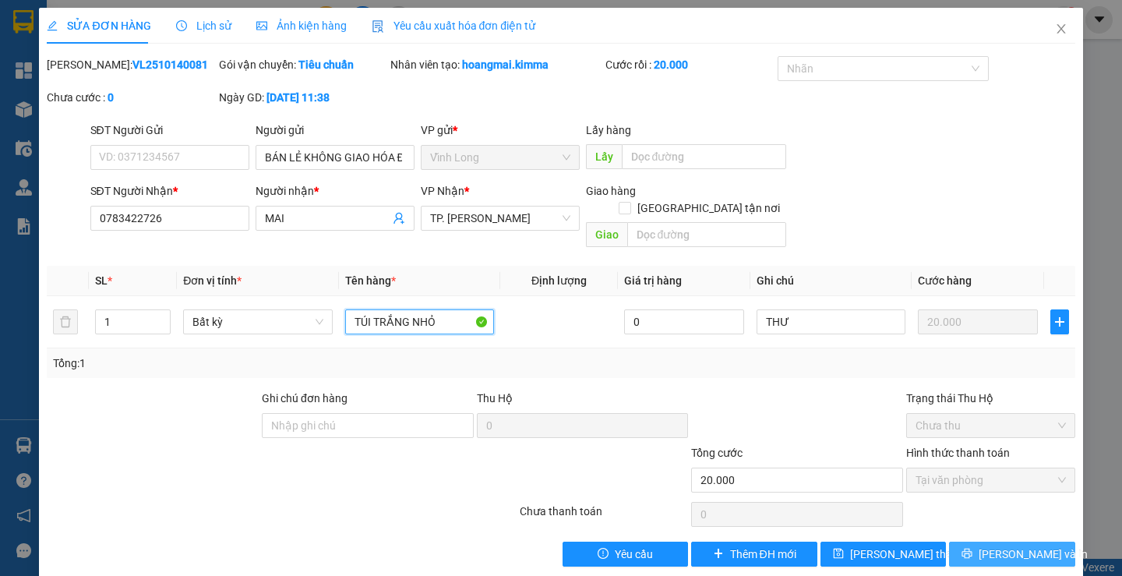
type input "TÚI TRẮNG NHỎ"
click at [972, 548] on icon "printer" at bounding box center [966, 553] width 11 height 11
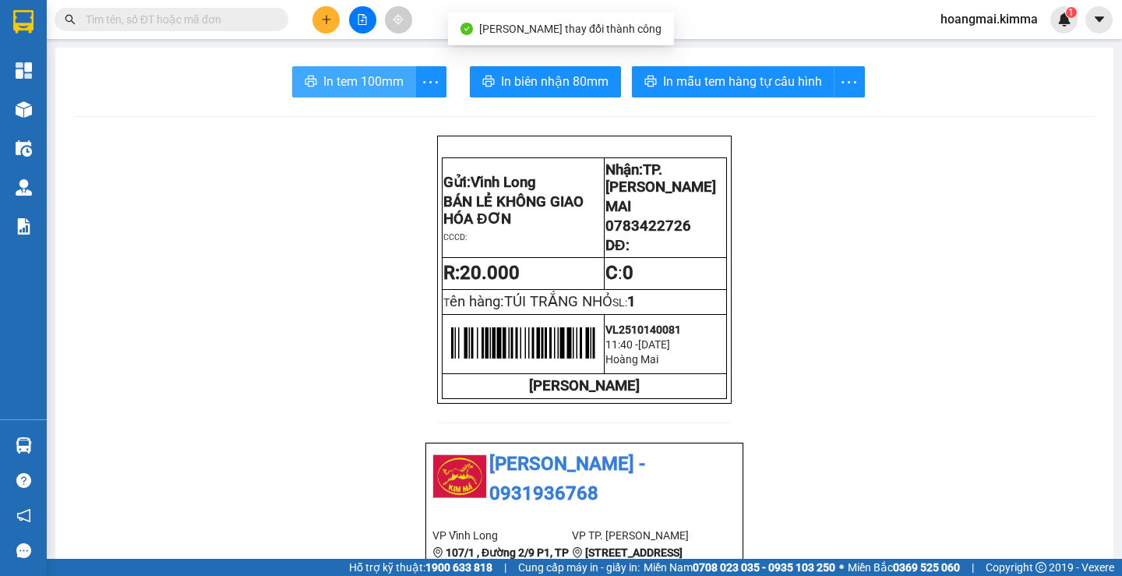
click at [343, 79] on span "In tem 100mm" at bounding box center [363, 81] width 80 height 19
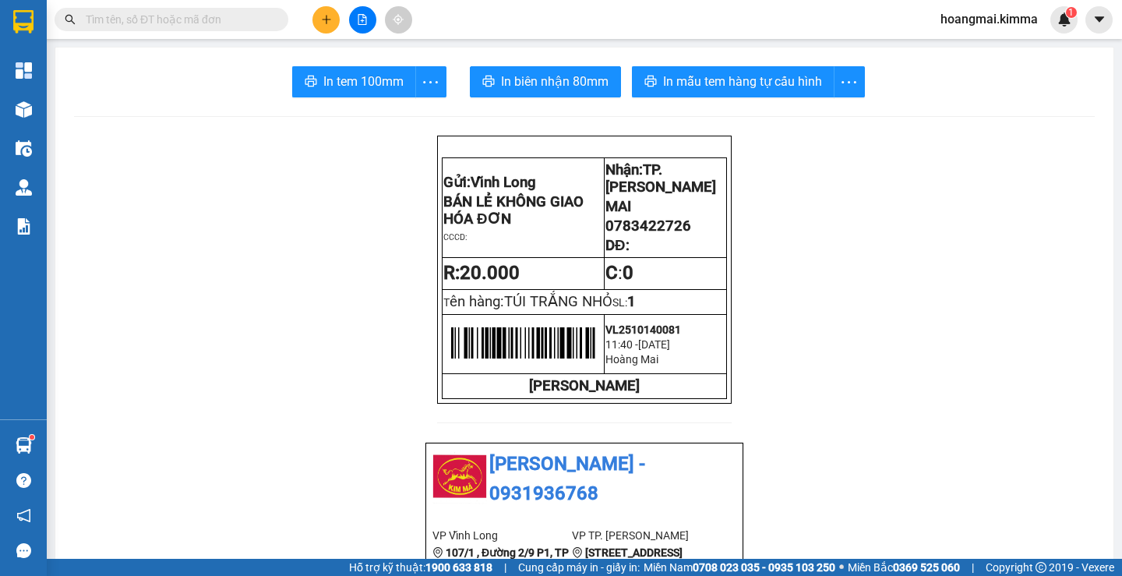
click at [325, 30] on button at bounding box center [325, 19] width 27 height 27
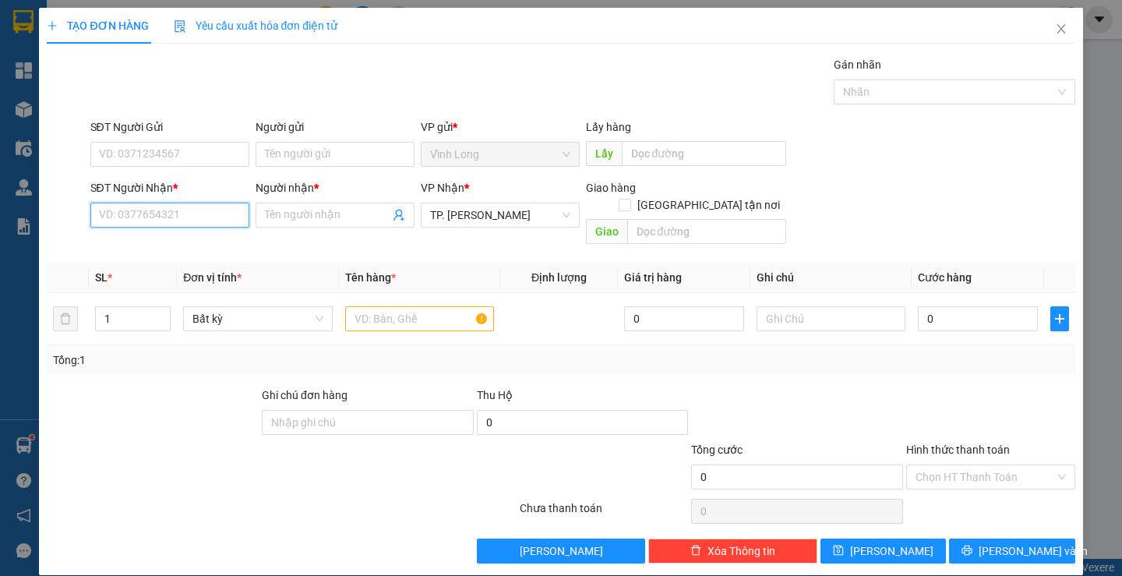
click at [221, 220] on input "SĐT Người Nhận *" at bounding box center [169, 215] width 159 height 25
type input "0398983131"
click at [170, 240] on div "0398983131 - [PERSON_NAME]" at bounding box center [174, 246] width 153 height 17
type input "HẢI DUY"
type input "0398983131"
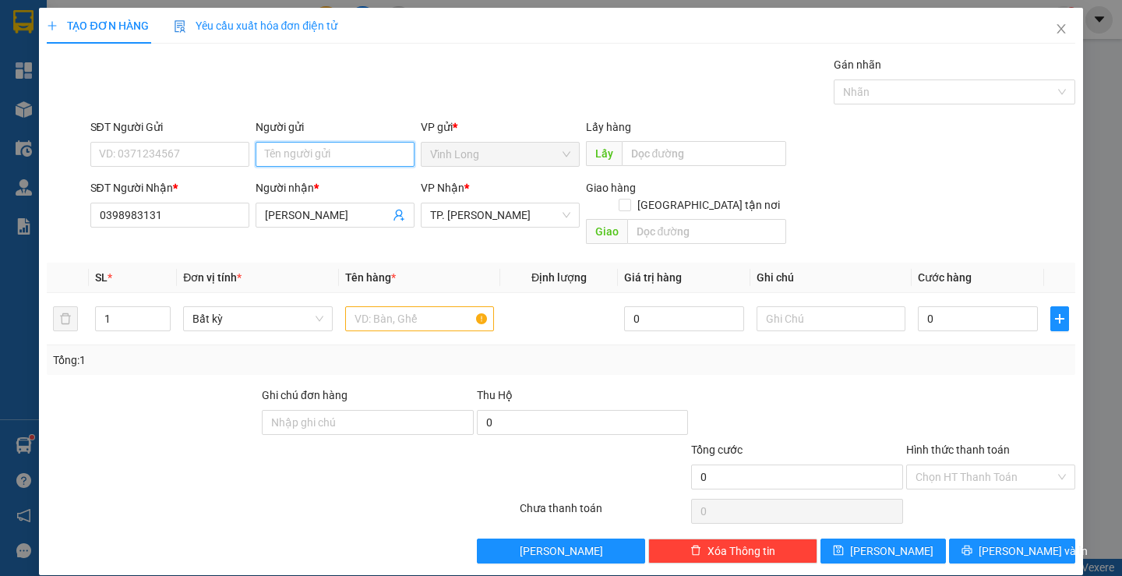
click at [291, 156] on input "Người gửi" at bounding box center [335, 154] width 159 height 25
type input "BÁN"
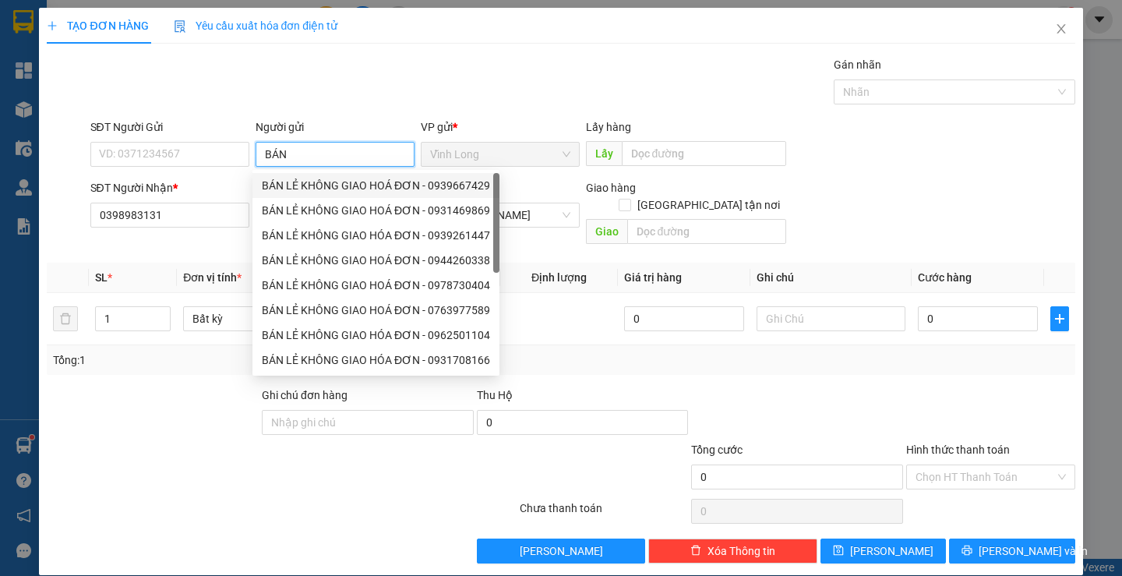
click at [310, 175] on div "BÁN LẺ KHÔNG GIAO HOÁ ĐƠN - 0939667429" at bounding box center [375, 185] width 247 height 25
type input "0939667429"
type input "BÁN LẺ KHÔNG GIAO HOÁ ĐƠN"
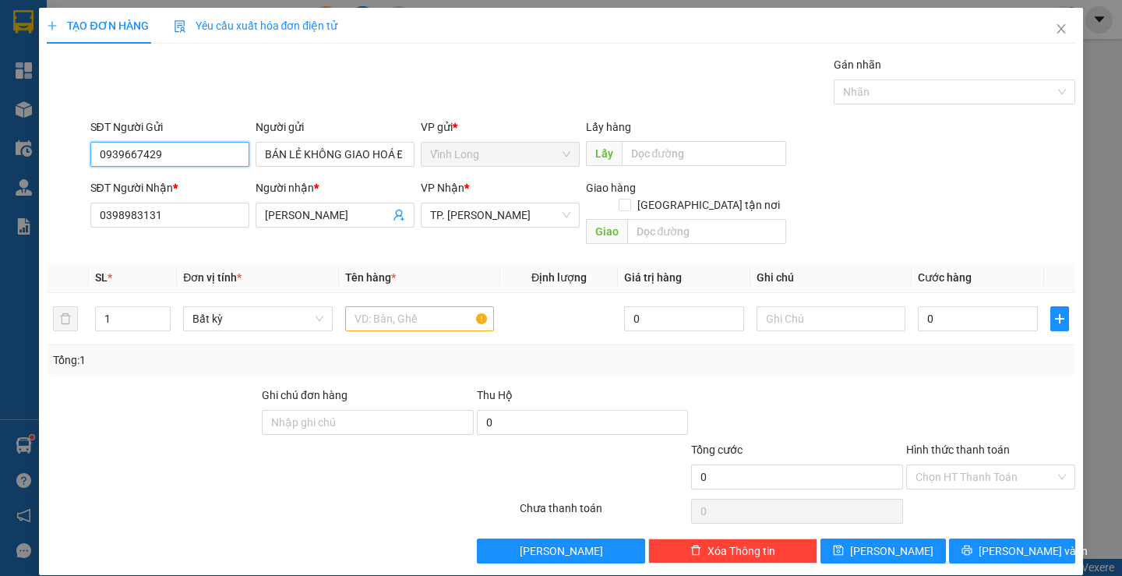
click at [212, 154] on input "0939667429" at bounding box center [169, 154] width 159 height 25
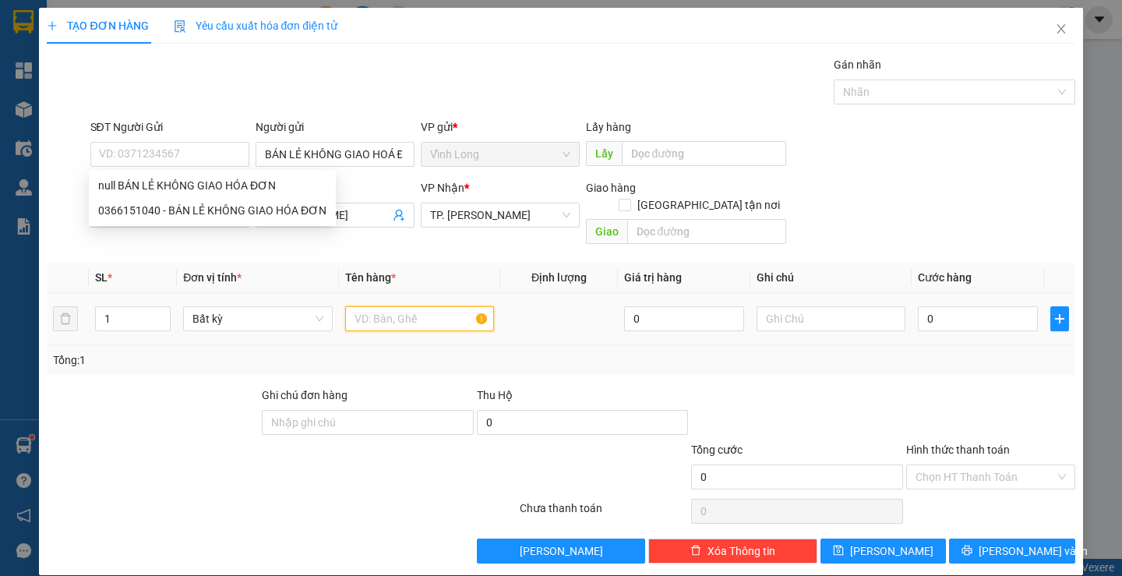
click at [383, 306] on input "text" at bounding box center [419, 318] width 149 height 25
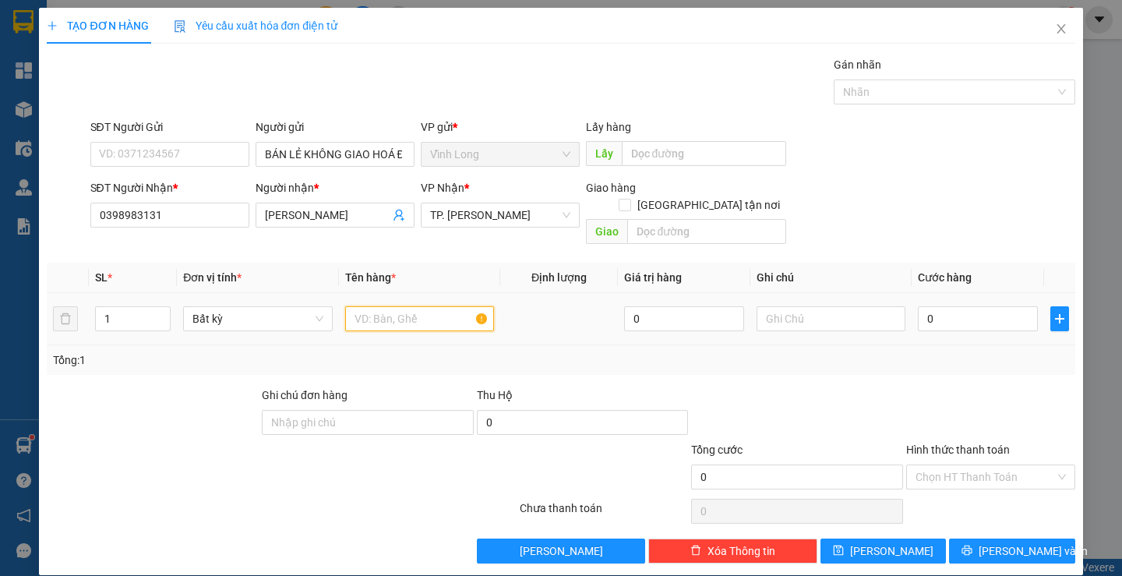
type input "G"
type input "HỘP"
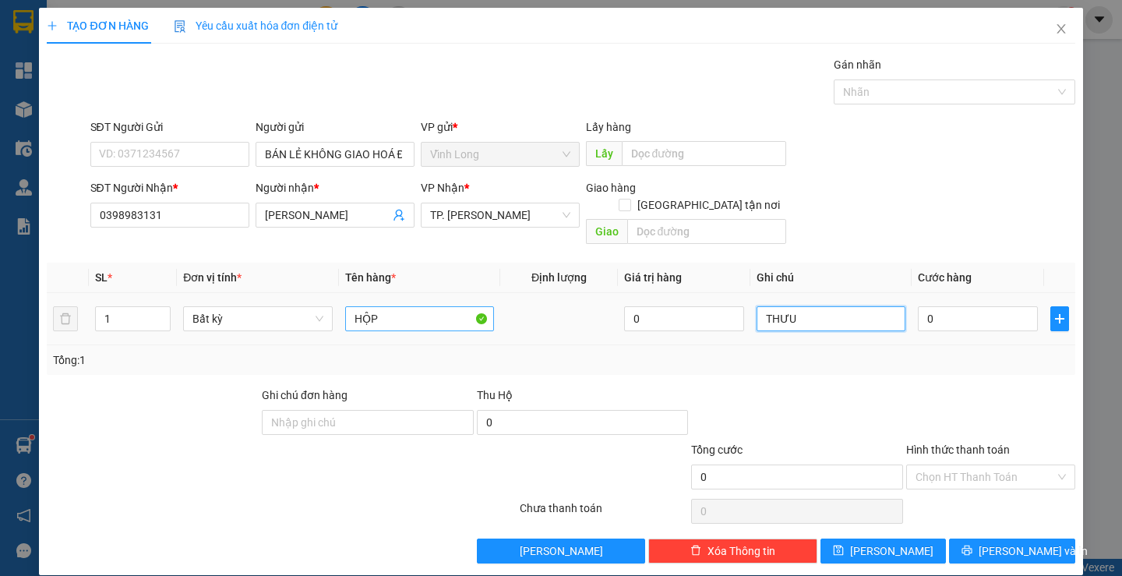
type input "THƯU"
type input "2"
type input "20"
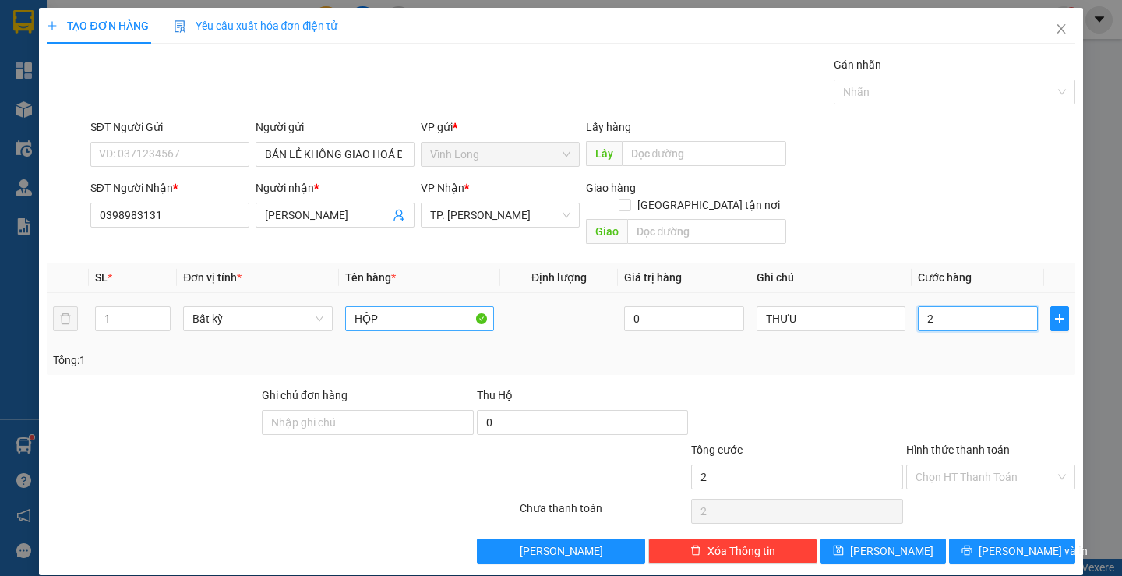
type input "20"
type input "20.000"
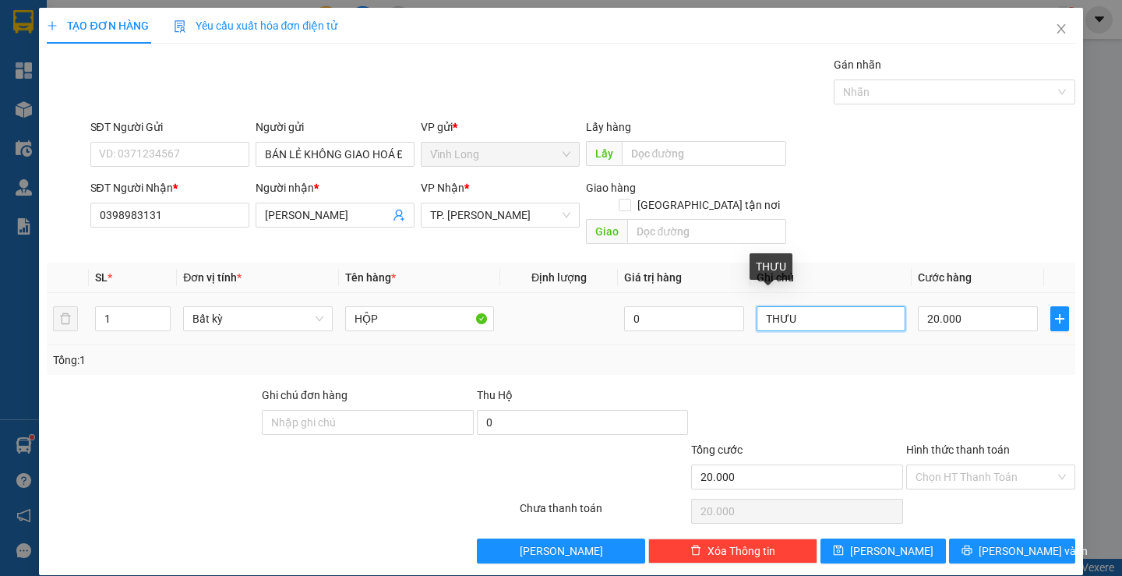
click at [816, 309] on input "THƯU" at bounding box center [830, 318] width 149 height 25
type input "THƯ"
drag, startPoint x: 957, startPoint y: 462, endPoint x: 957, endPoint y: 472, distance: 10.1
click at [957, 468] on input "Hình thức thanh toán" at bounding box center [984, 476] width 139 height 23
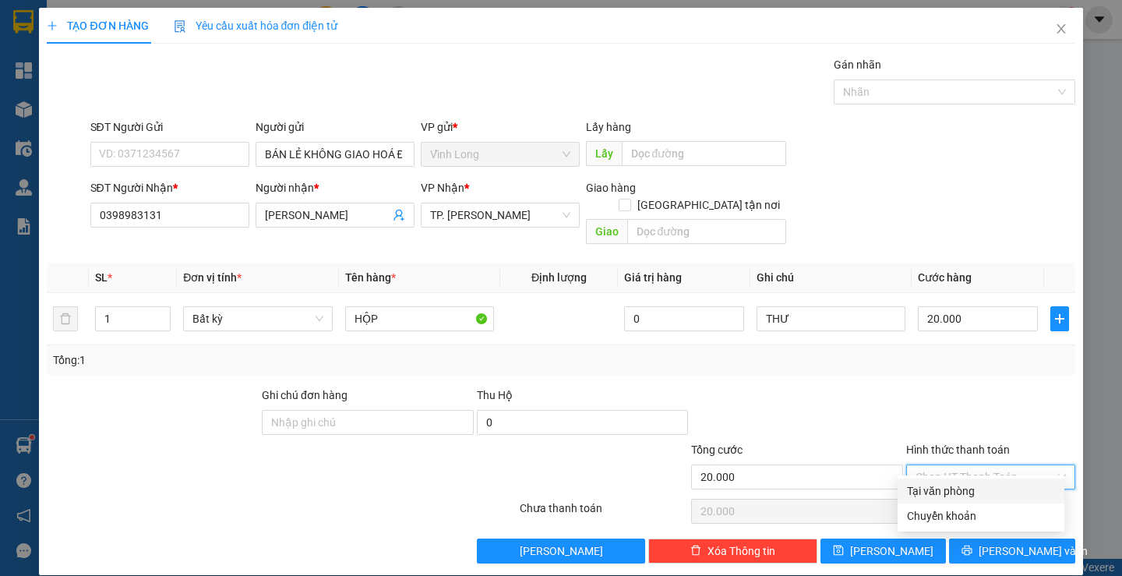
drag, startPoint x: 957, startPoint y: 472, endPoint x: 970, endPoint y: 501, distance: 31.7
click at [961, 487] on div "Tại văn phòng" at bounding box center [981, 490] width 148 height 17
type input "0"
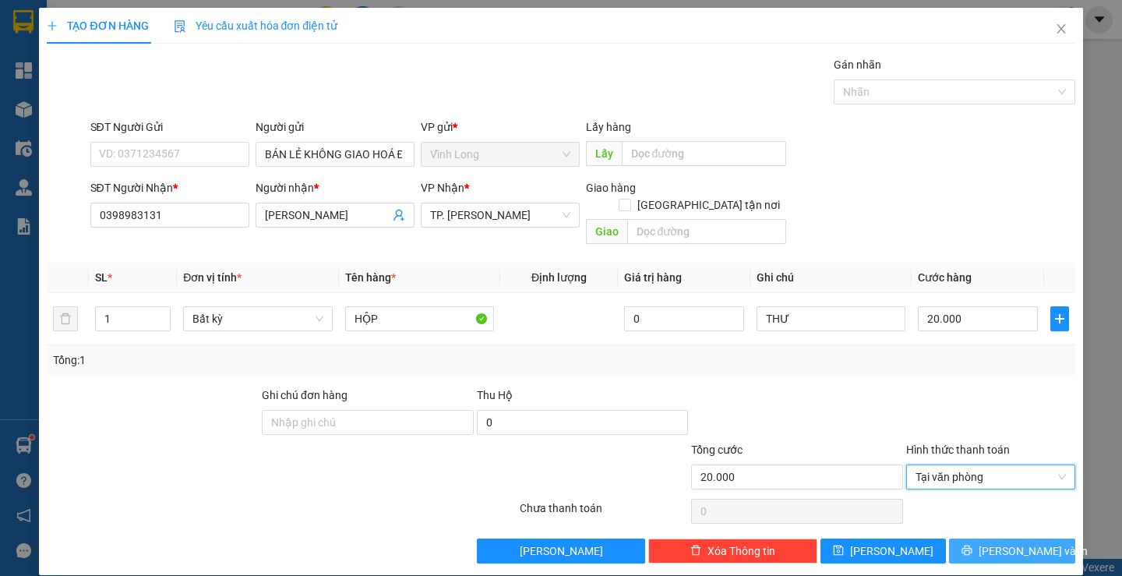
click at [986, 538] on button "[PERSON_NAME] và In" at bounding box center [1011, 550] width 125 height 25
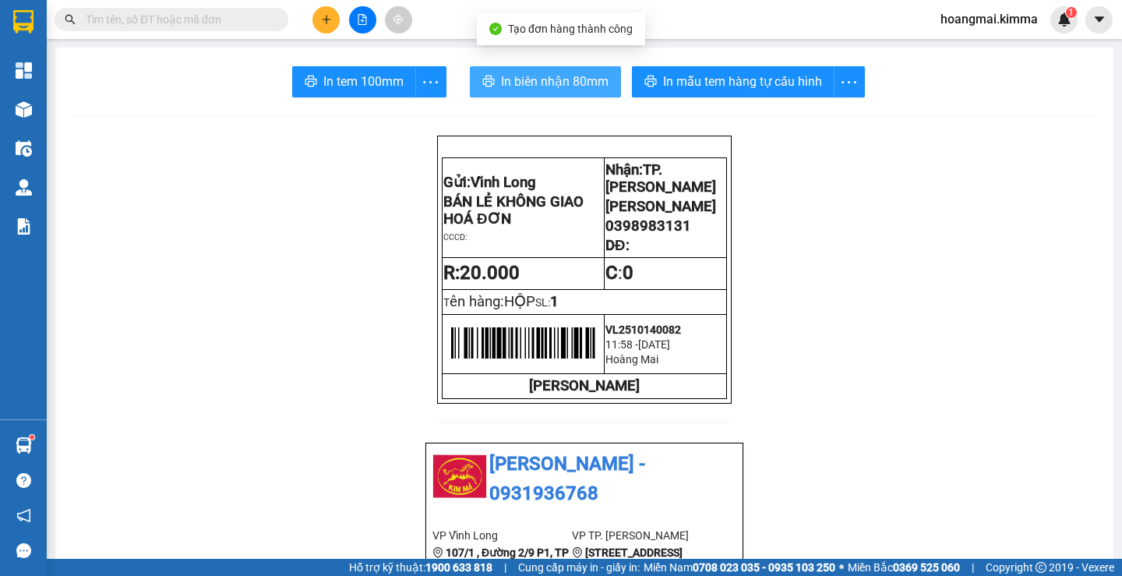
click at [530, 84] on span "In biên nhận 80mm" at bounding box center [555, 81] width 108 height 19
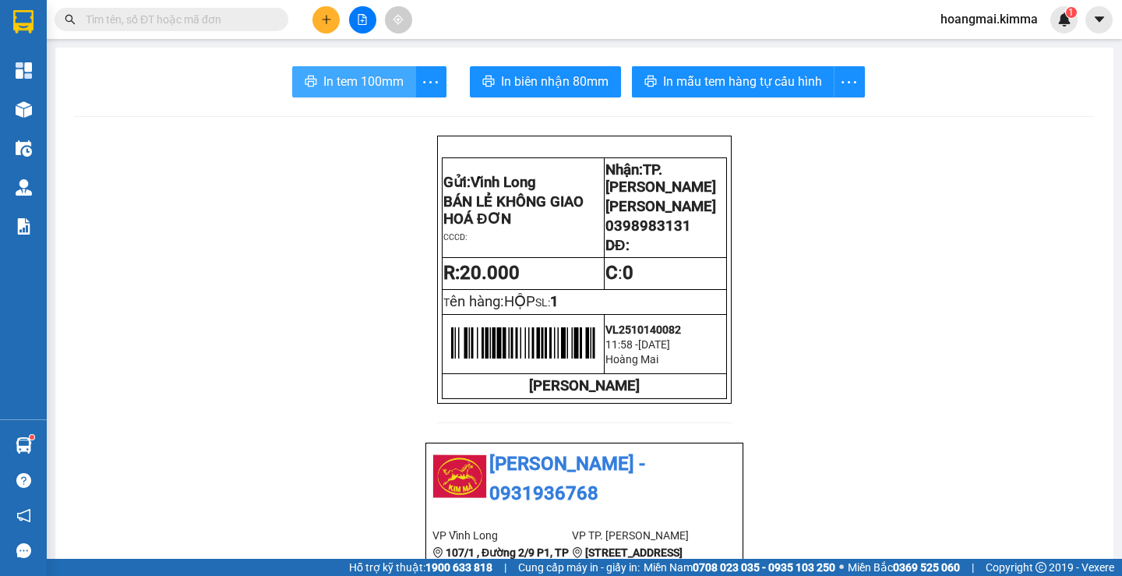
click at [314, 82] on button "In tem 100mm" at bounding box center [354, 81] width 124 height 31
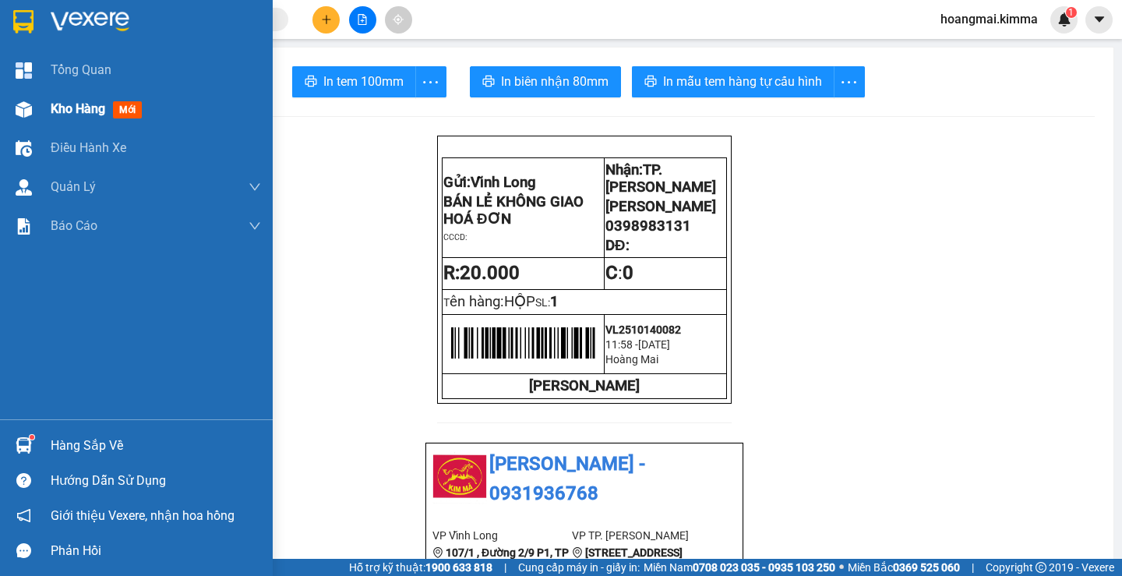
click at [33, 111] on div at bounding box center [23, 109] width 27 height 27
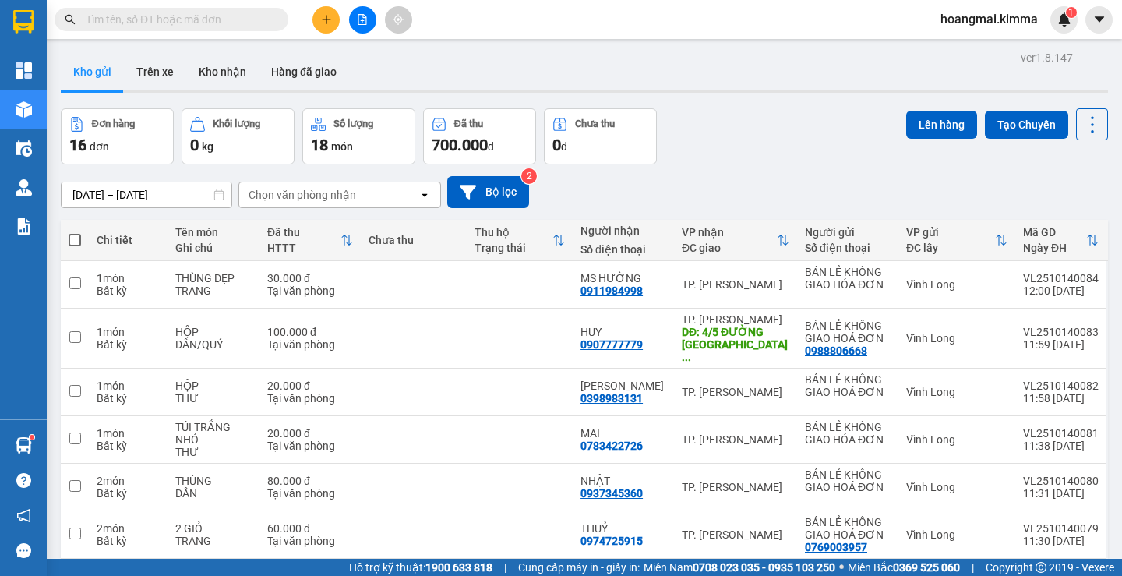
scroll to position [78, 0]
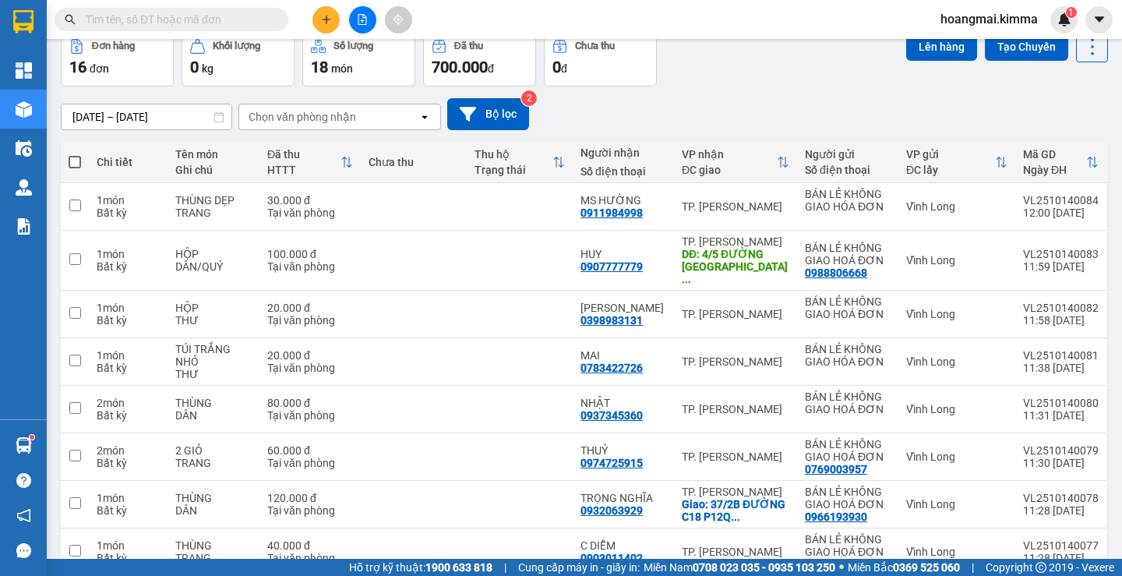
drag, startPoint x: 74, startPoint y: 164, endPoint x: 76, endPoint y: 204, distance: 40.5
click at [75, 164] on span at bounding box center [75, 162] width 12 height 12
click at [75, 154] on input "checkbox" at bounding box center [75, 154] width 0 height 0
checkbox input "true"
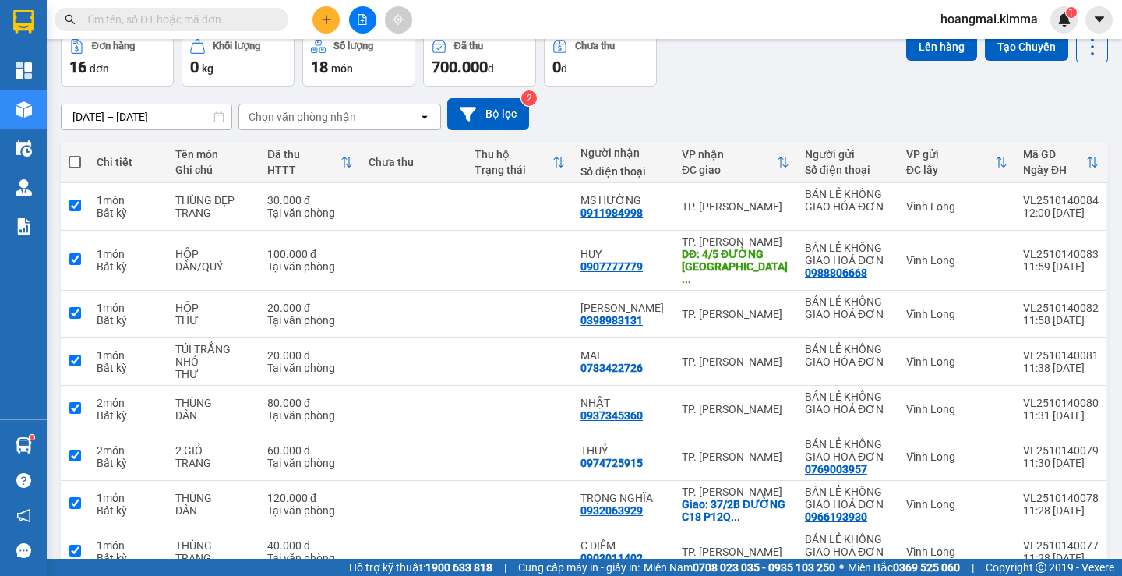
checkbox input "true"
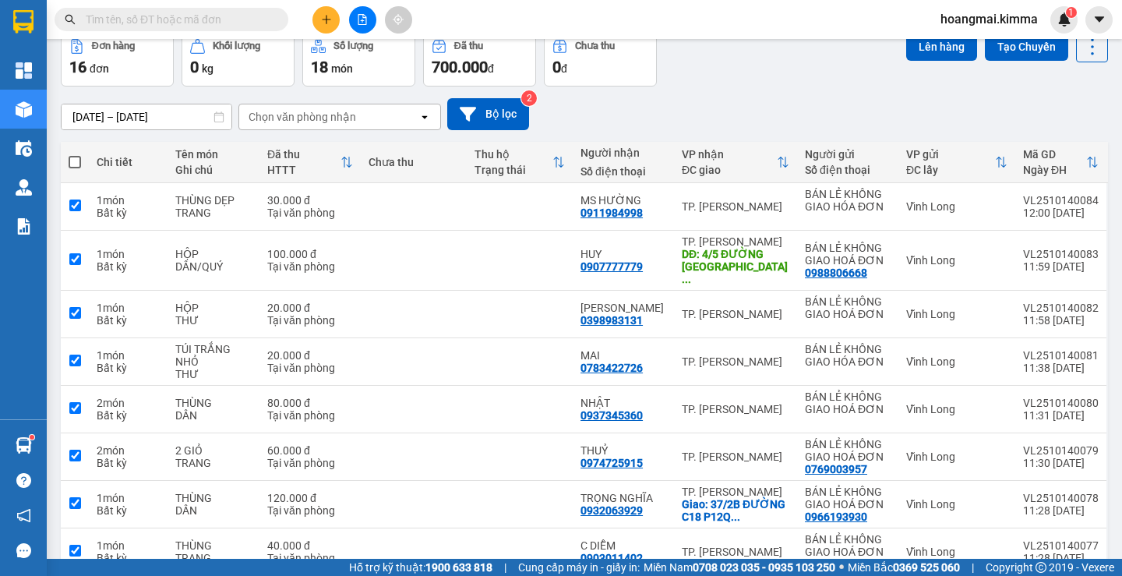
checkbox input "true"
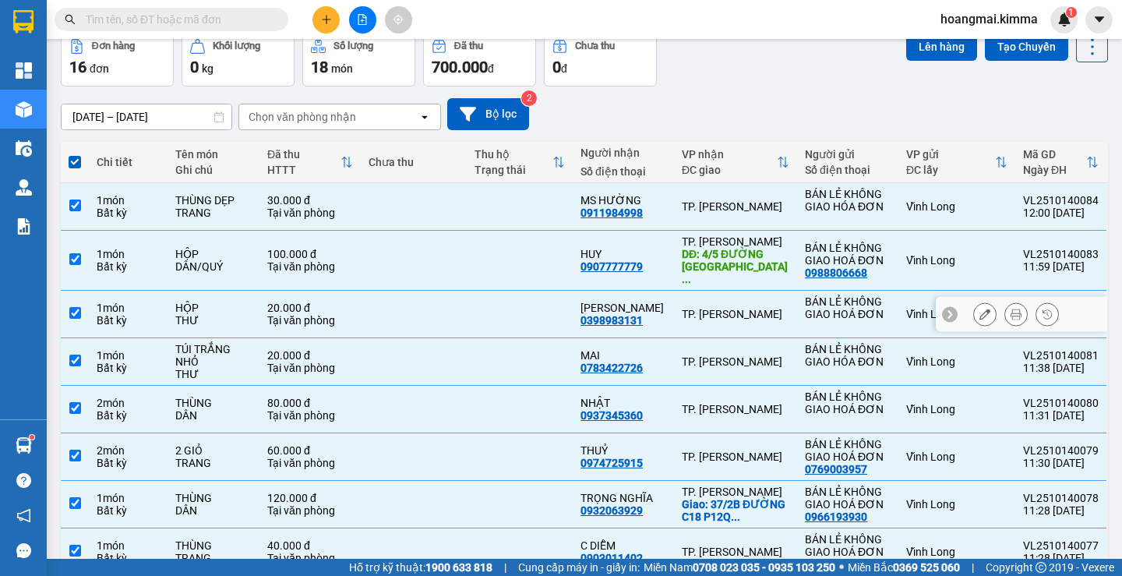
click at [79, 307] on input "checkbox" at bounding box center [75, 313] width 12 height 12
checkbox input "false"
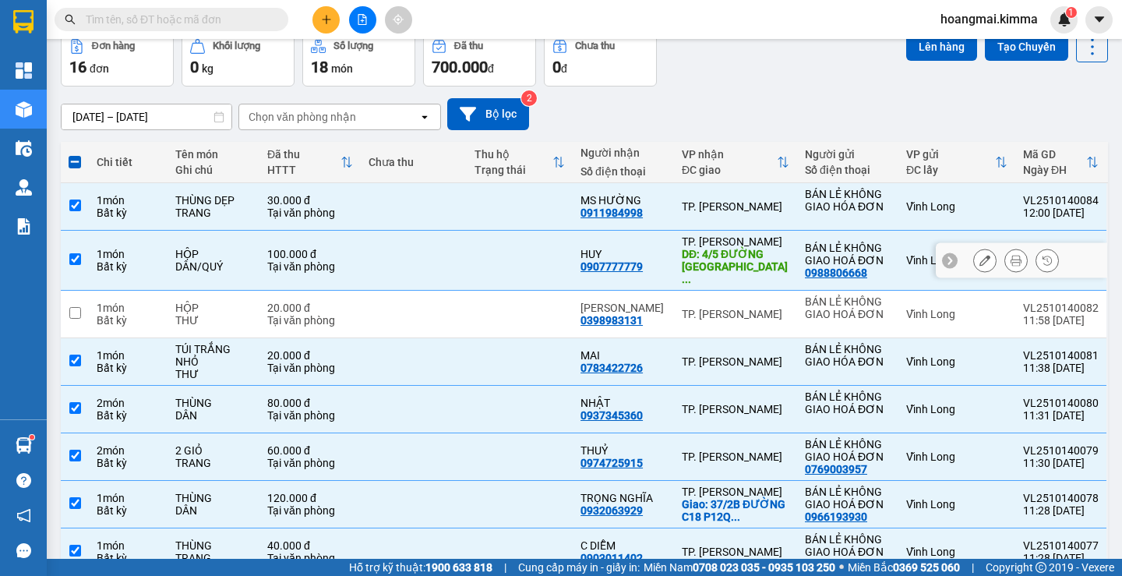
click at [80, 253] on input "checkbox" at bounding box center [75, 259] width 12 height 12
checkbox input "false"
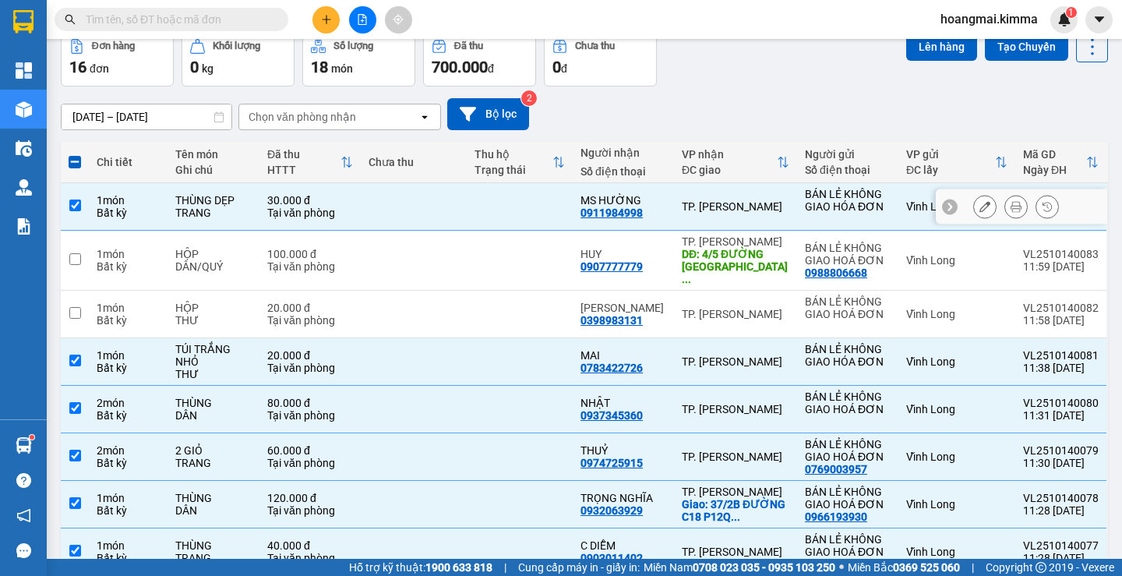
click at [78, 203] on input "checkbox" at bounding box center [75, 205] width 12 height 12
checkbox input "false"
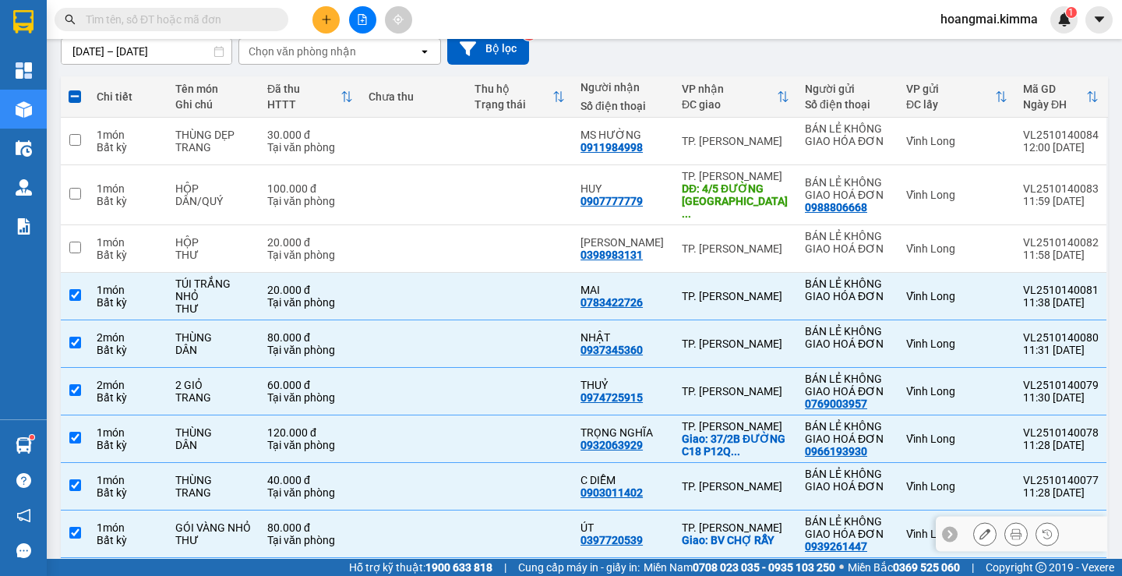
scroll to position [242, 0]
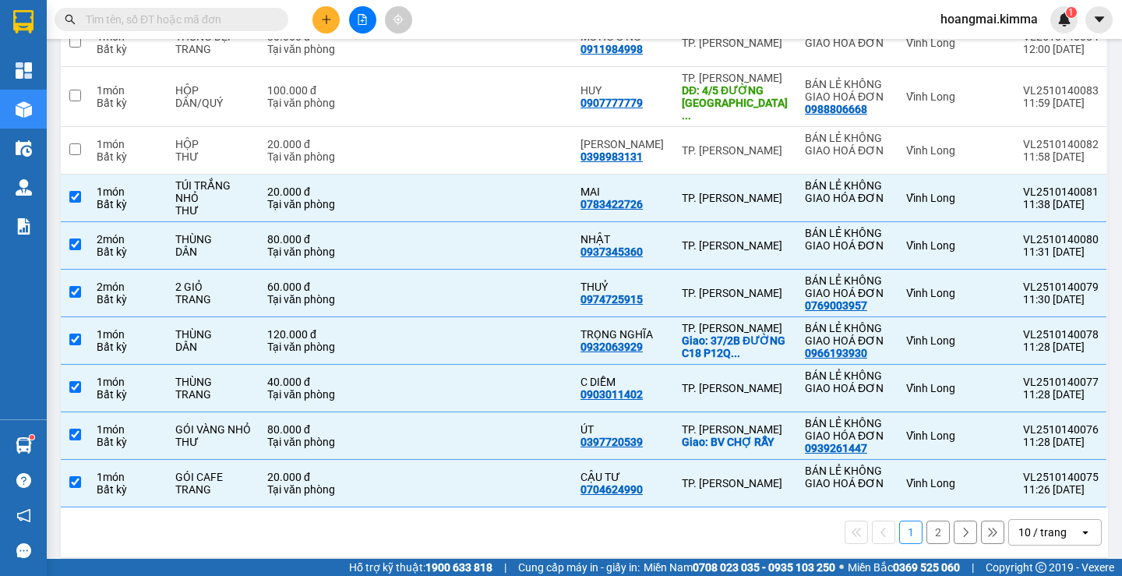
click at [1051, 527] on div "10 / trang" at bounding box center [1042, 532] width 48 height 16
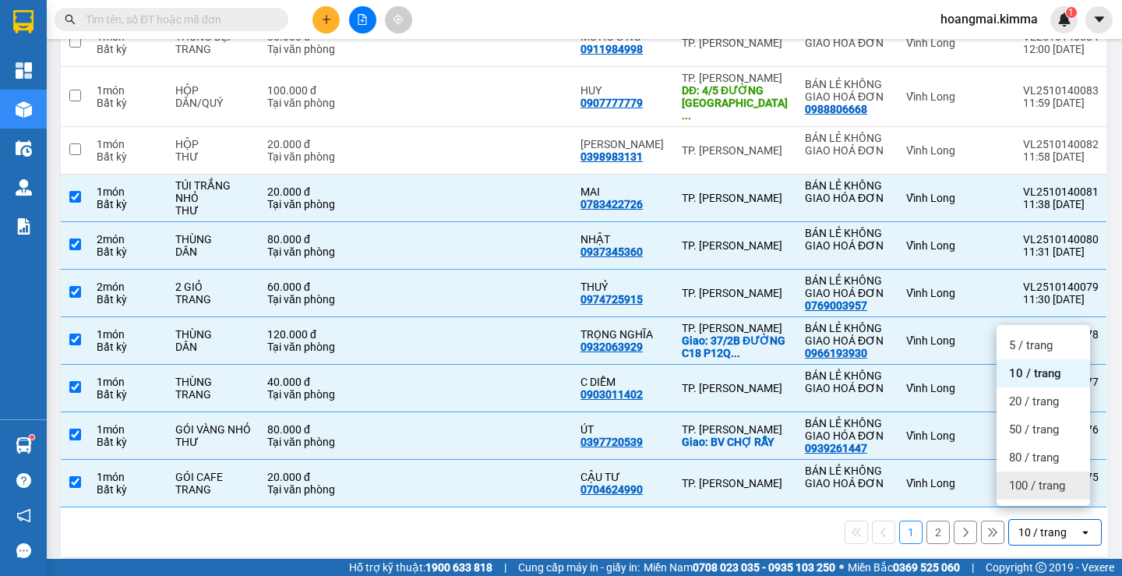
click at [1035, 481] on span "100 / trang" at bounding box center [1037, 486] width 56 height 16
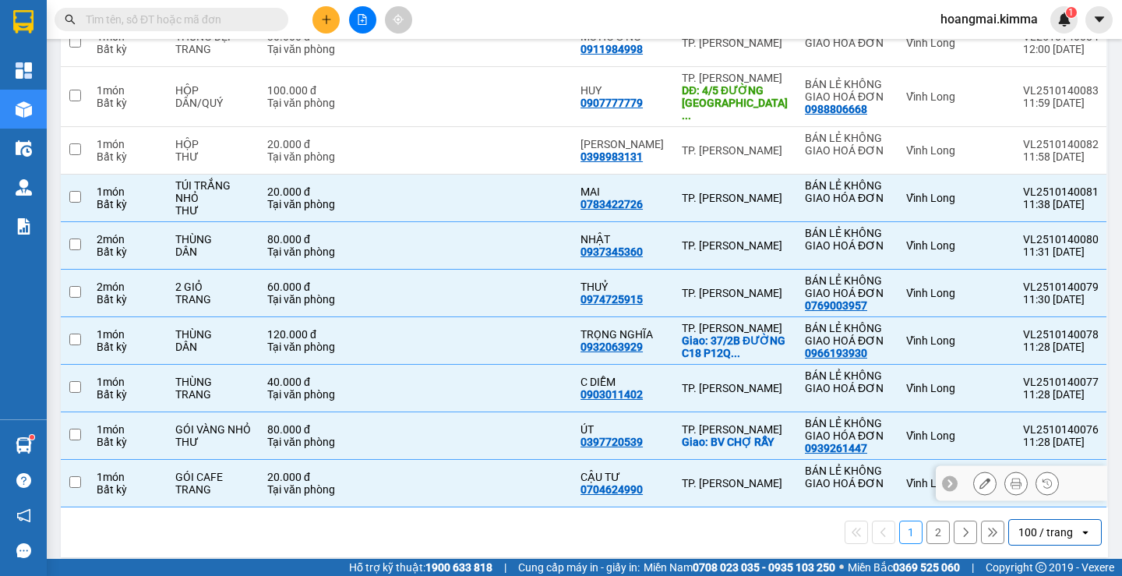
checkbox input "false"
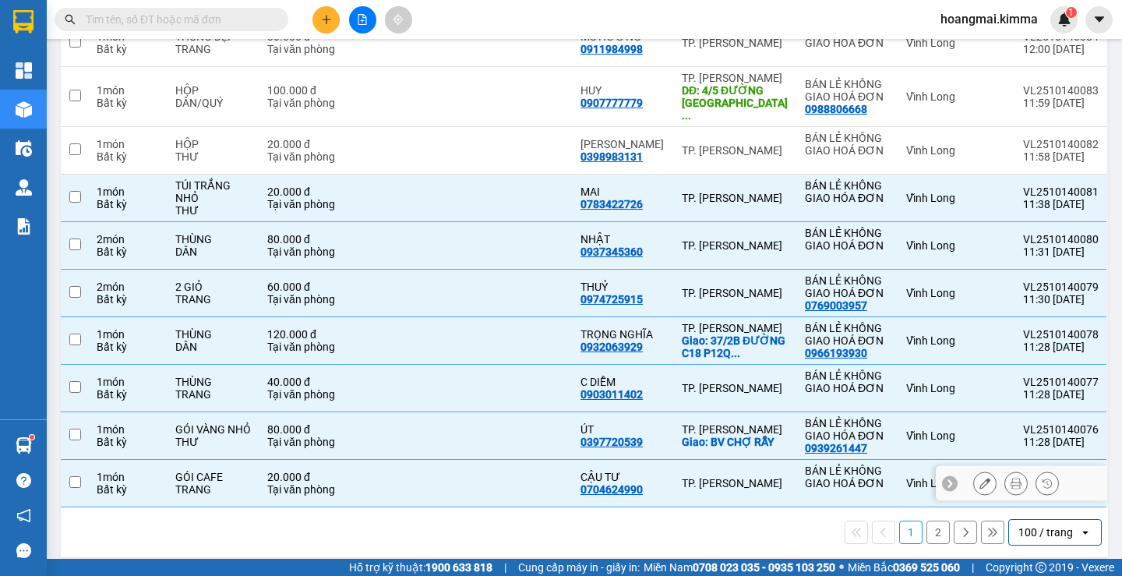
checkbox input "false"
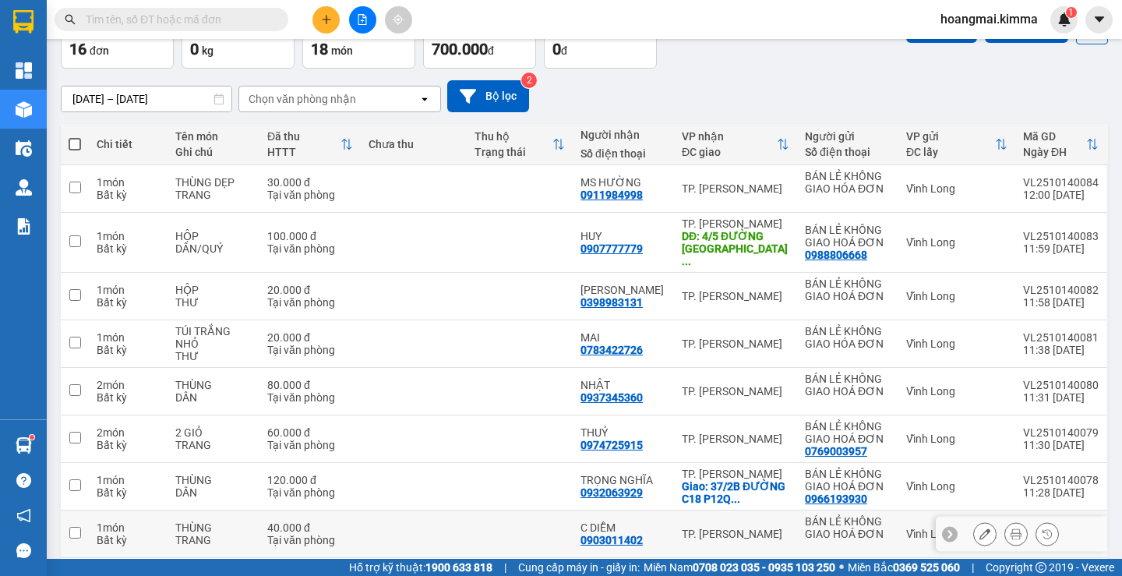
scroll to position [0, 0]
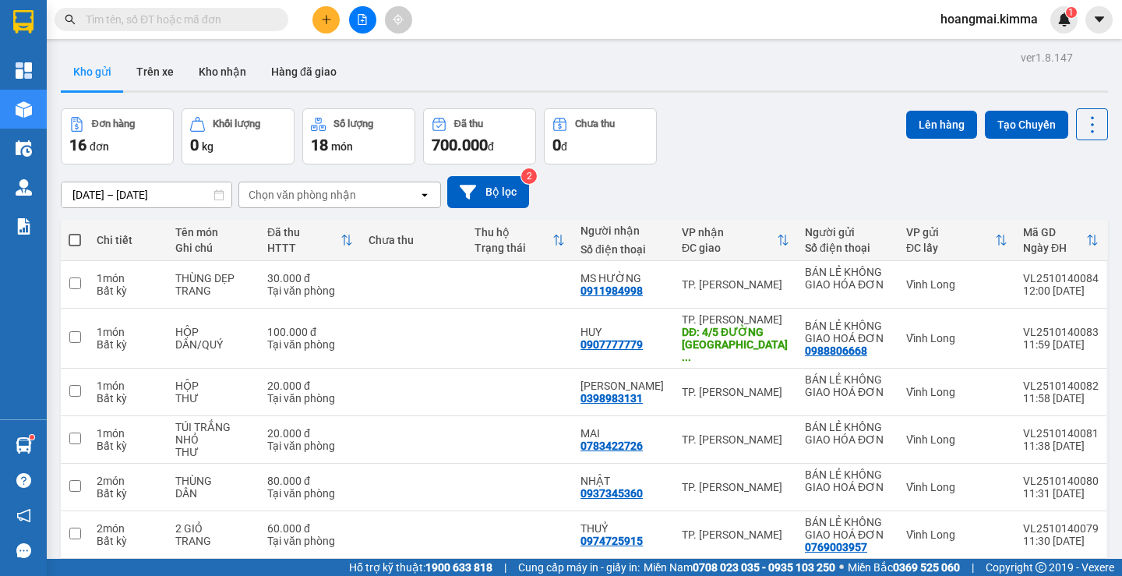
click at [73, 234] on span at bounding box center [75, 240] width 12 height 12
click at [75, 232] on input "checkbox" at bounding box center [75, 232] width 0 height 0
checkbox input "true"
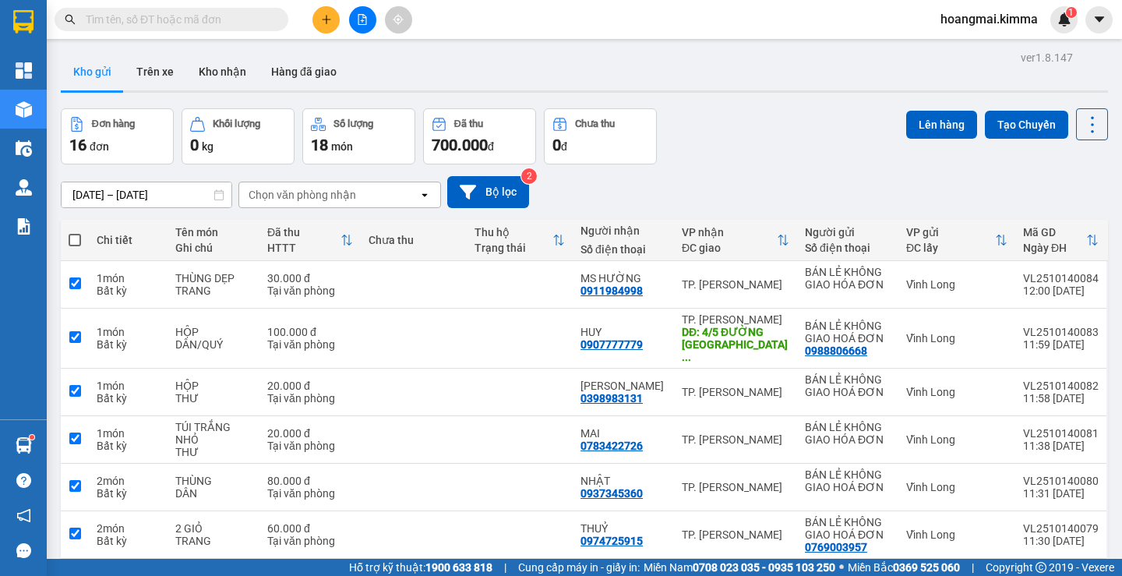
checkbox input "true"
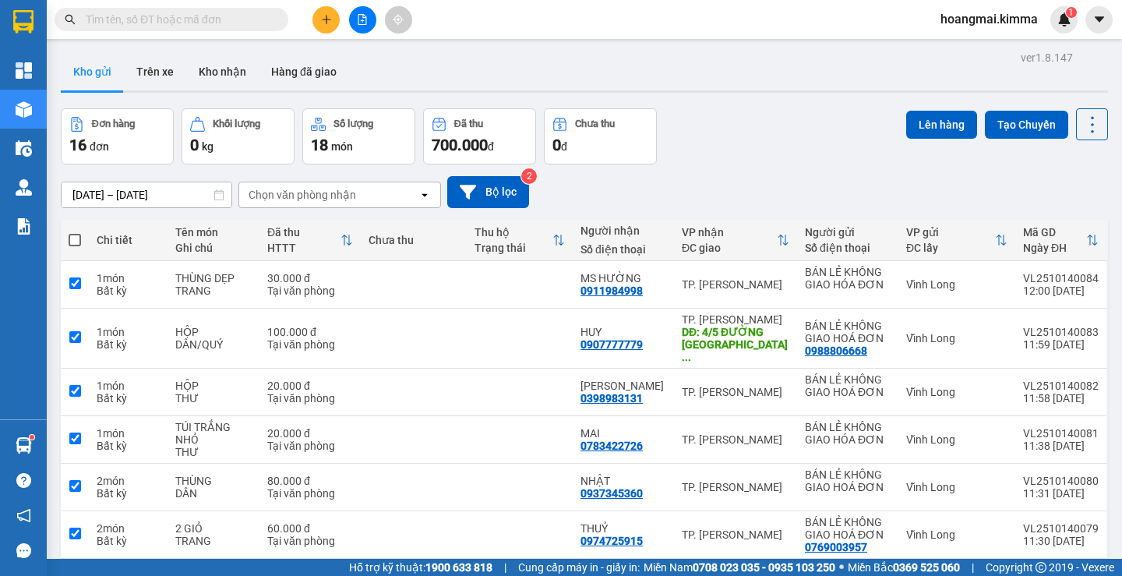
checkbox input "true"
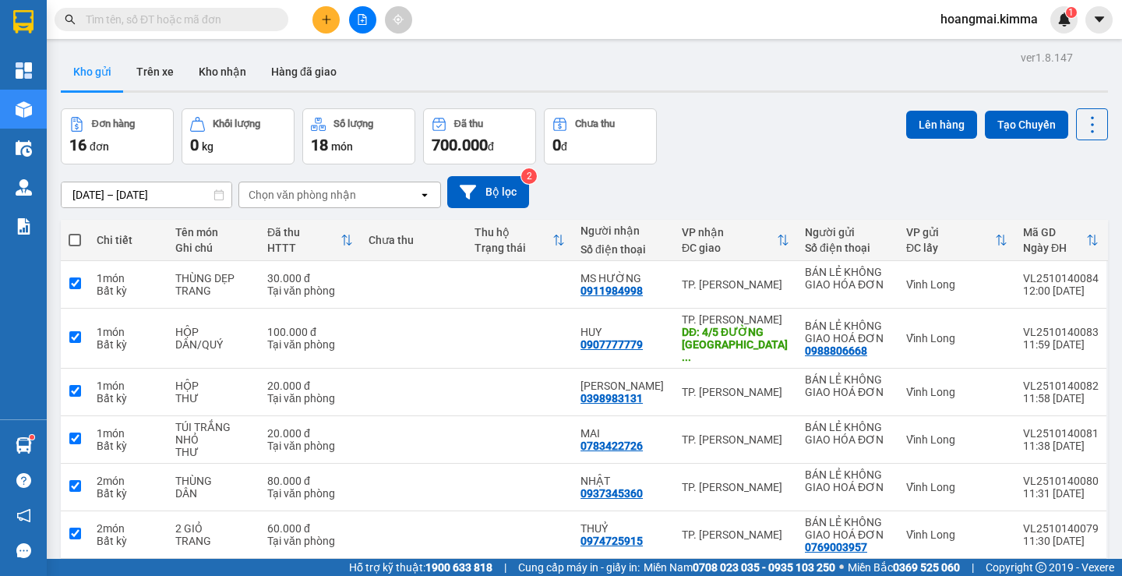
checkbox input "true"
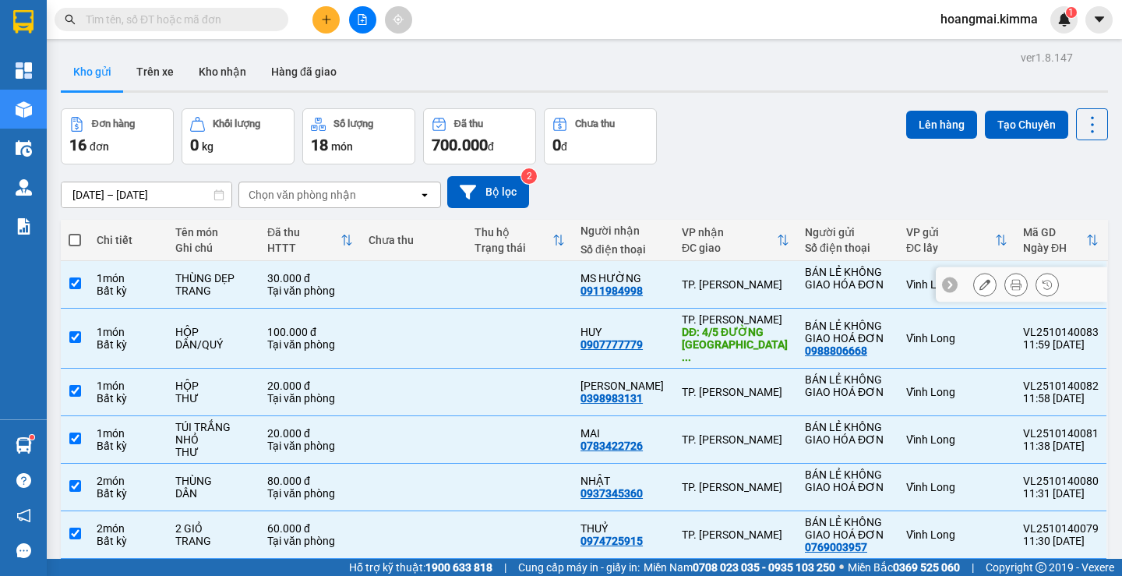
click at [74, 285] on input "checkbox" at bounding box center [75, 283] width 12 height 12
checkbox input "false"
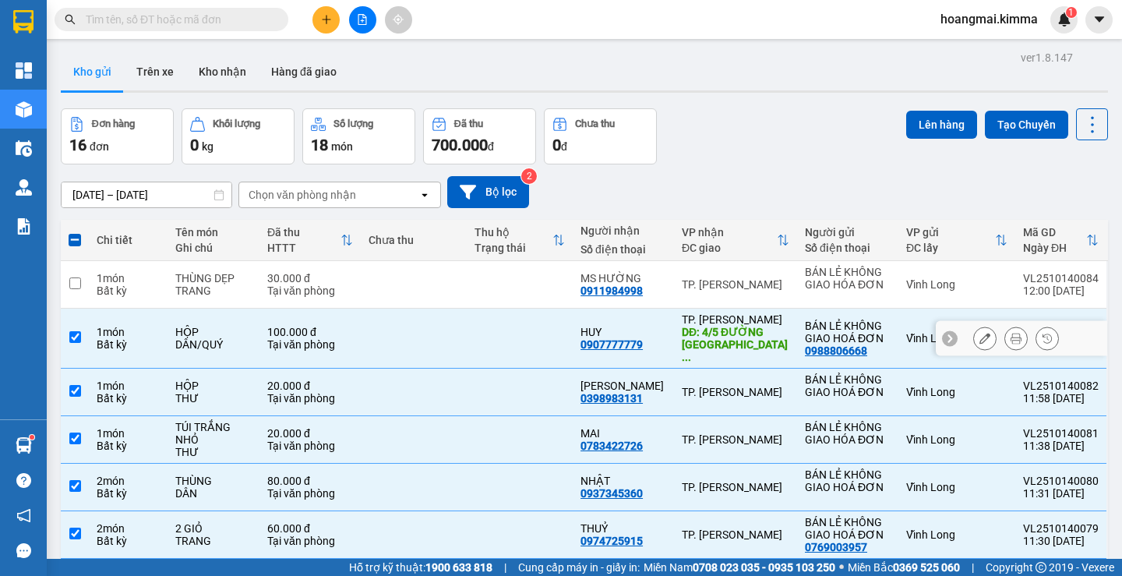
click at [74, 331] on input "checkbox" at bounding box center [75, 337] width 12 height 12
checkbox input "false"
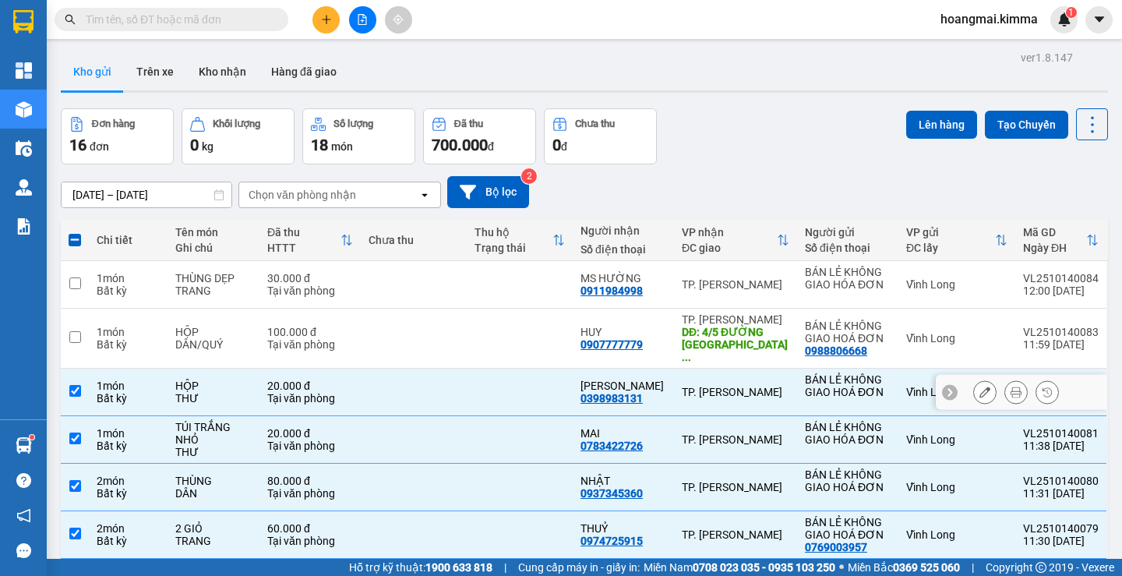
click at [79, 385] on input "checkbox" at bounding box center [75, 391] width 12 height 12
checkbox input "false"
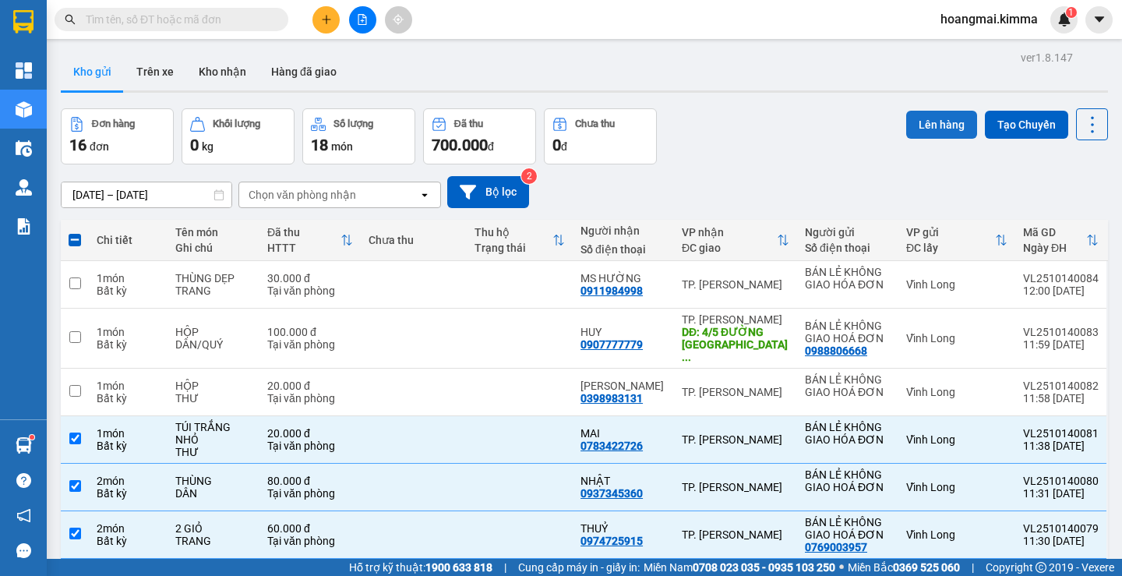
click at [928, 124] on button "Lên hàng" at bounding box center [941, 125] width 71 height 28
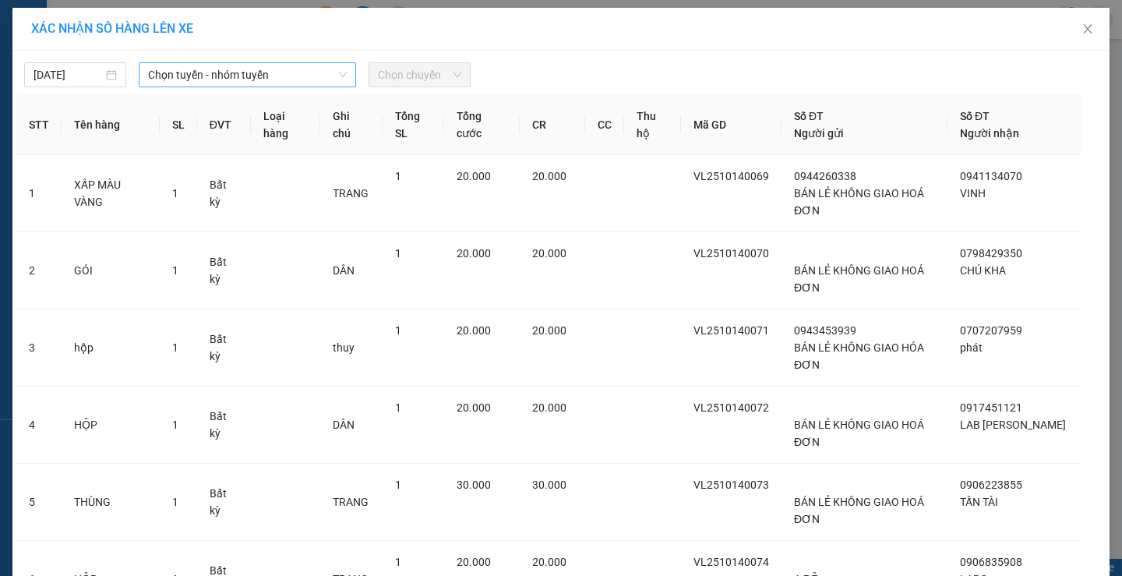
click at [301, 72] on span "Chọn tuyến - nhóm tuyến" at bounding box center [247, 74] width 199 height 23
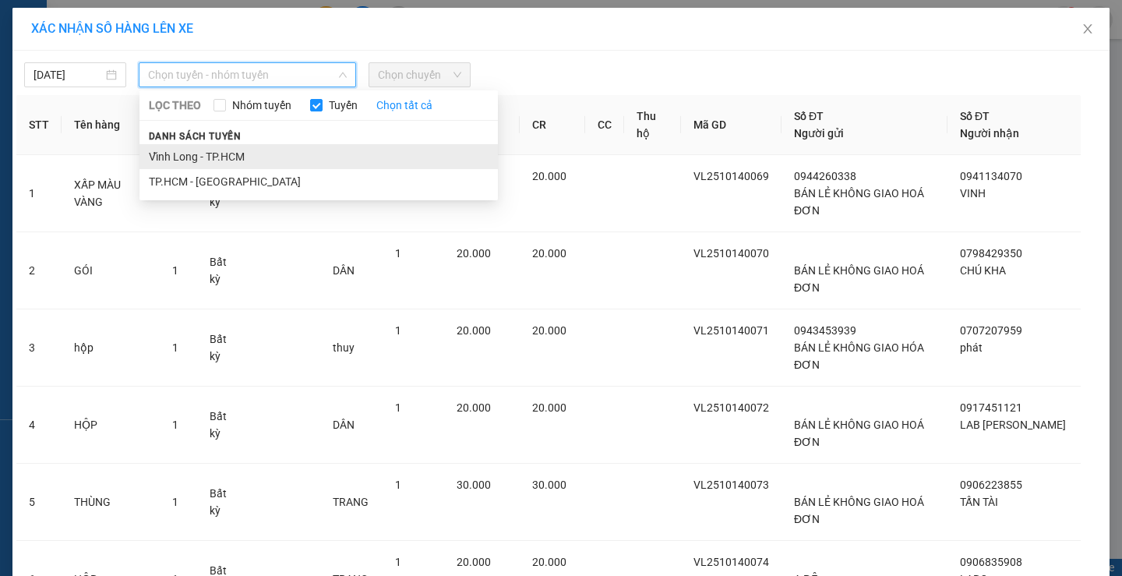
click at [224, 148] on li "Vĩnh Long - TP.HCM" at bounding box center [318, 156] width 358 height 25
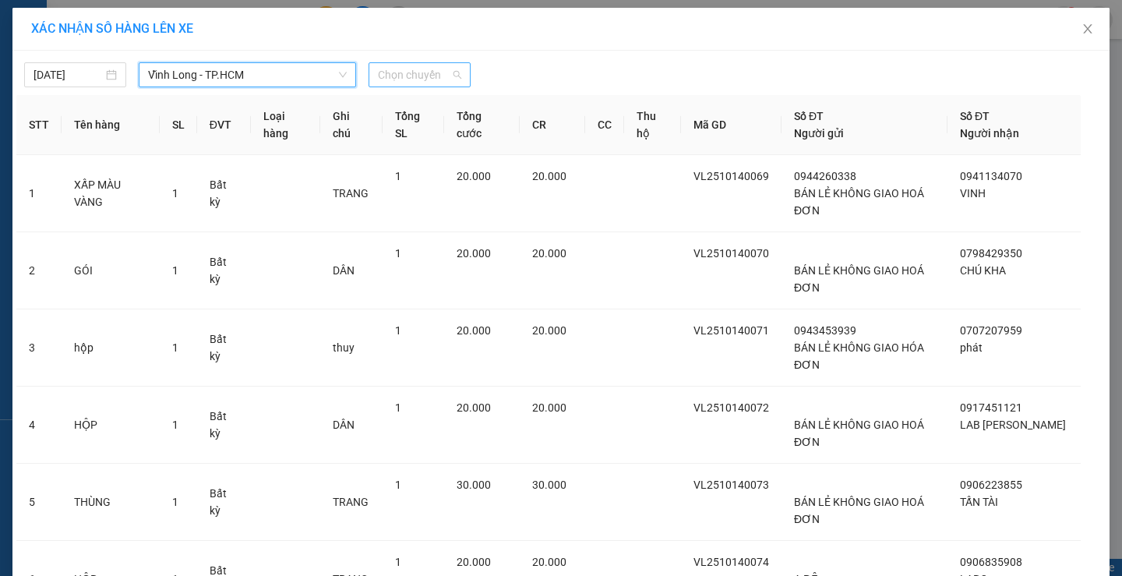
click at [418, 81] on span "Chọn chuyến" at bounding box center [419, 74] width 83 height 23
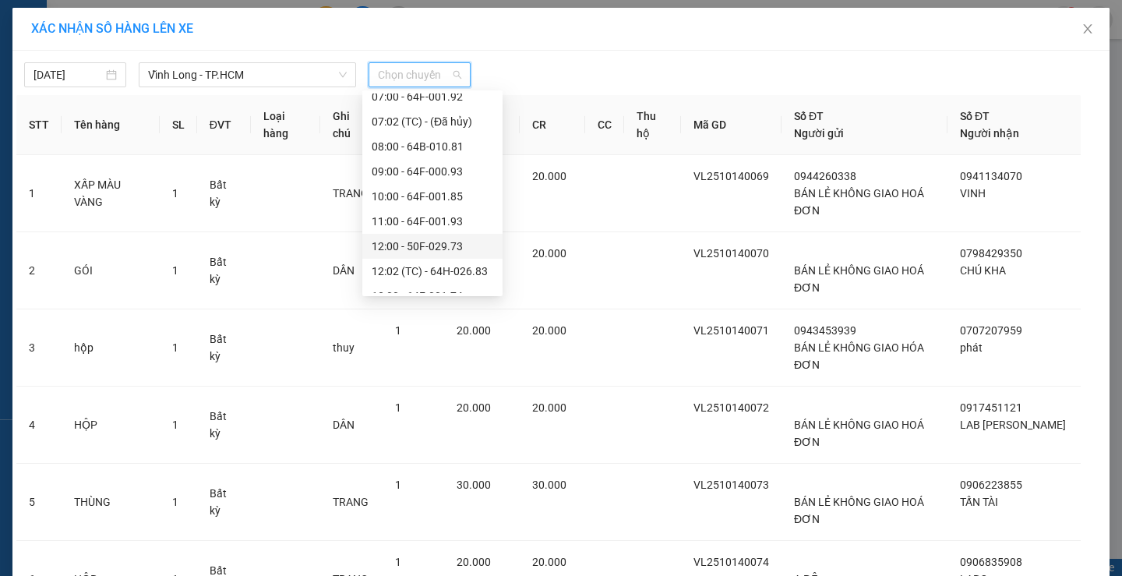
scroll to position [312, 0]
click at [459, 188] on div "12:02 (TC) - 64H-026.83" at bounding box center [433, 193] width 122 height 17
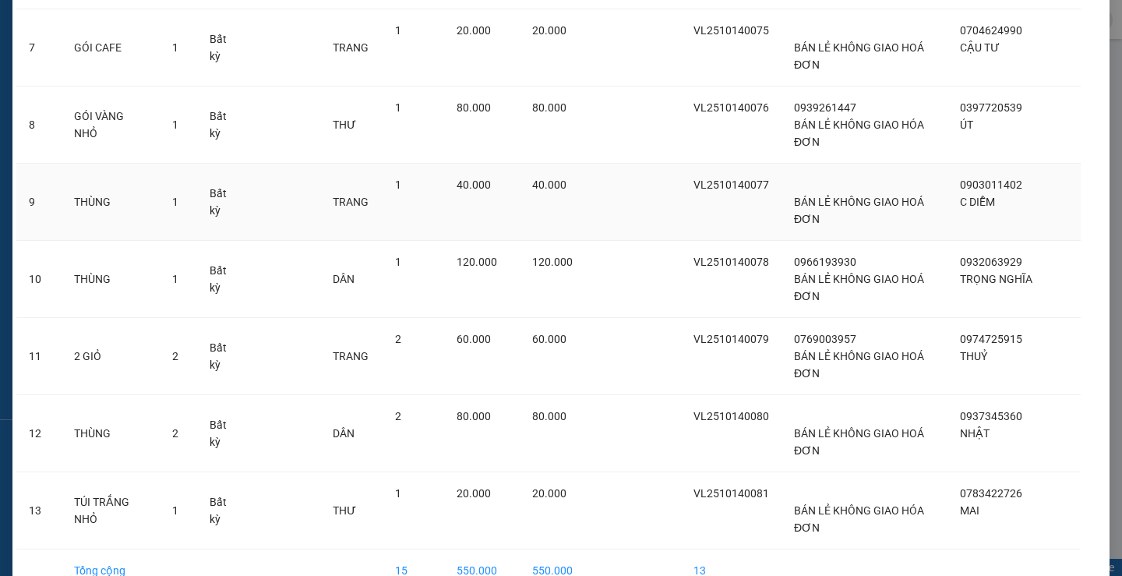
scroll to position [705, 0]
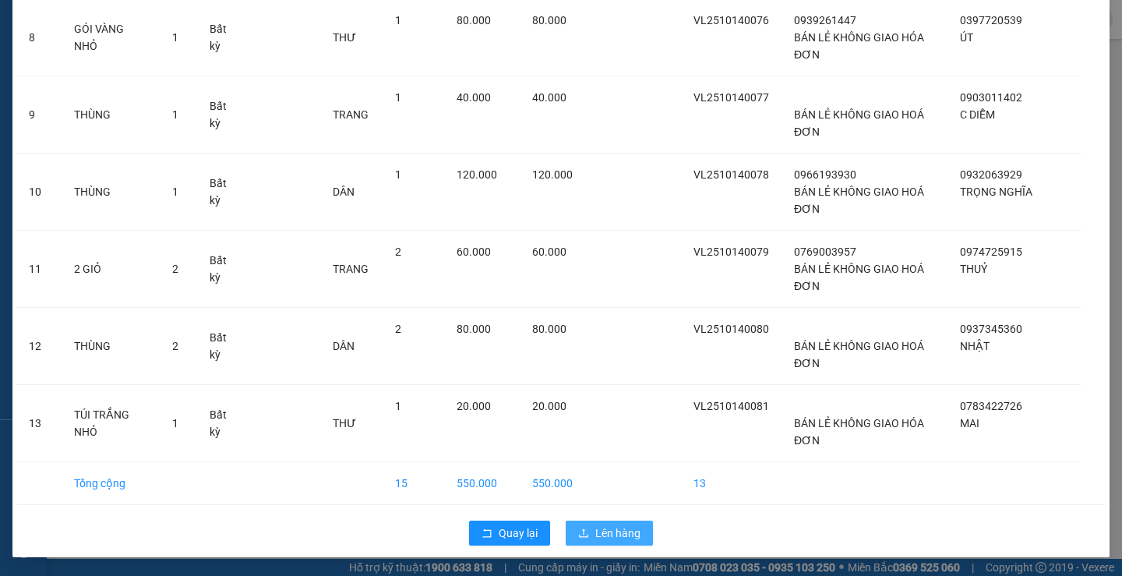
click at [608, 531] on span "Lên hàng" at bounding box center [617, 532] width 45 height 17
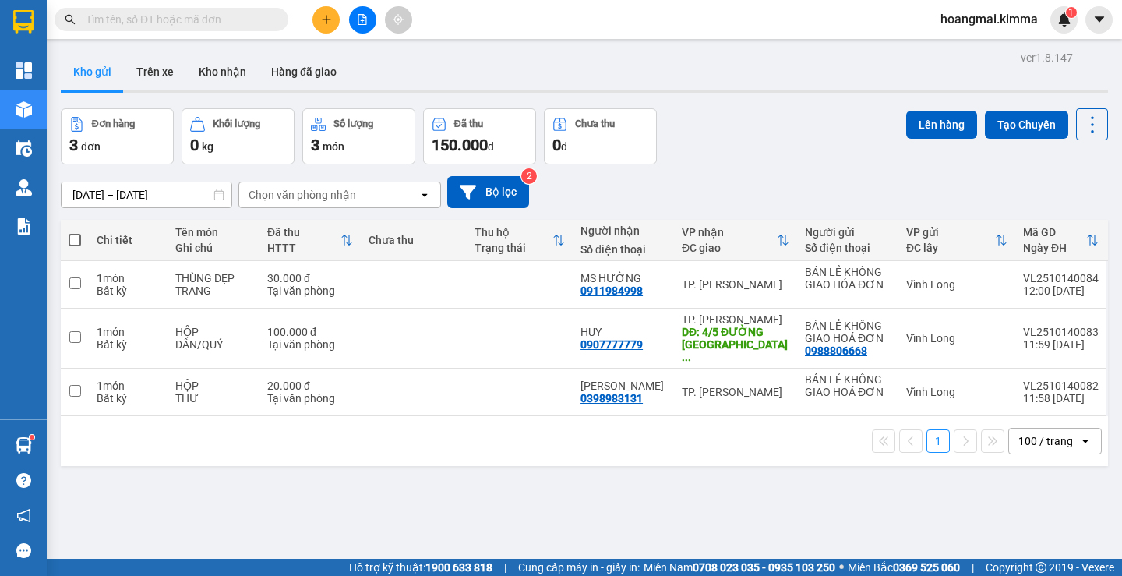
click at [232, 18] on input "text" at bounding box center [178, 19] width 184 height 17
click at [357, 22] on icon "file-add" at bounding box center [362, 19] width 11 height 11
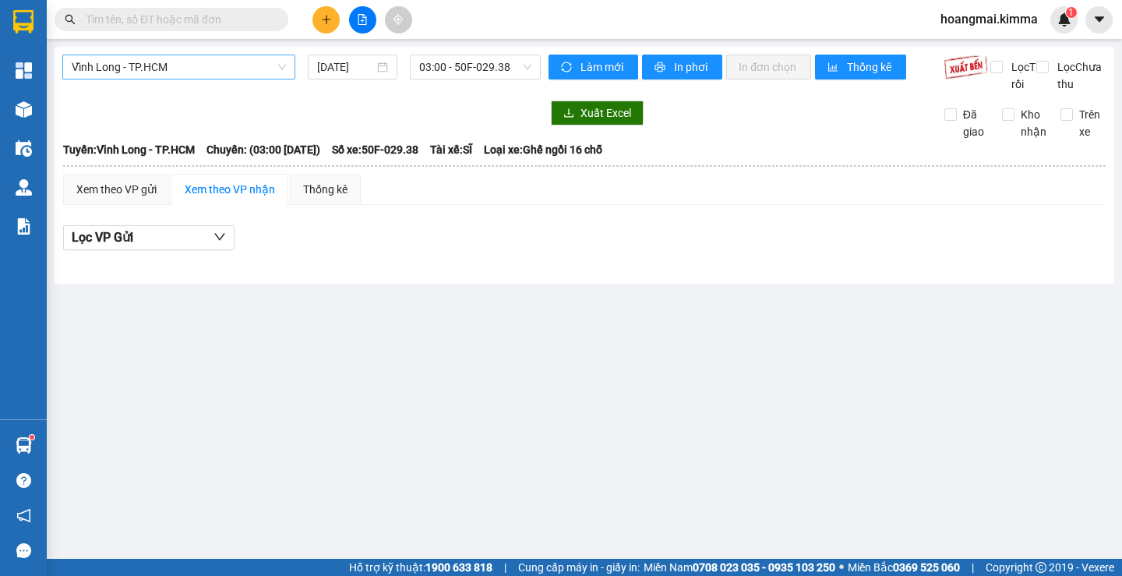
click at [256, 71] on span "Vĩnh Long - TP.HCM" at bounding box center [179, 66] width 214 height 23
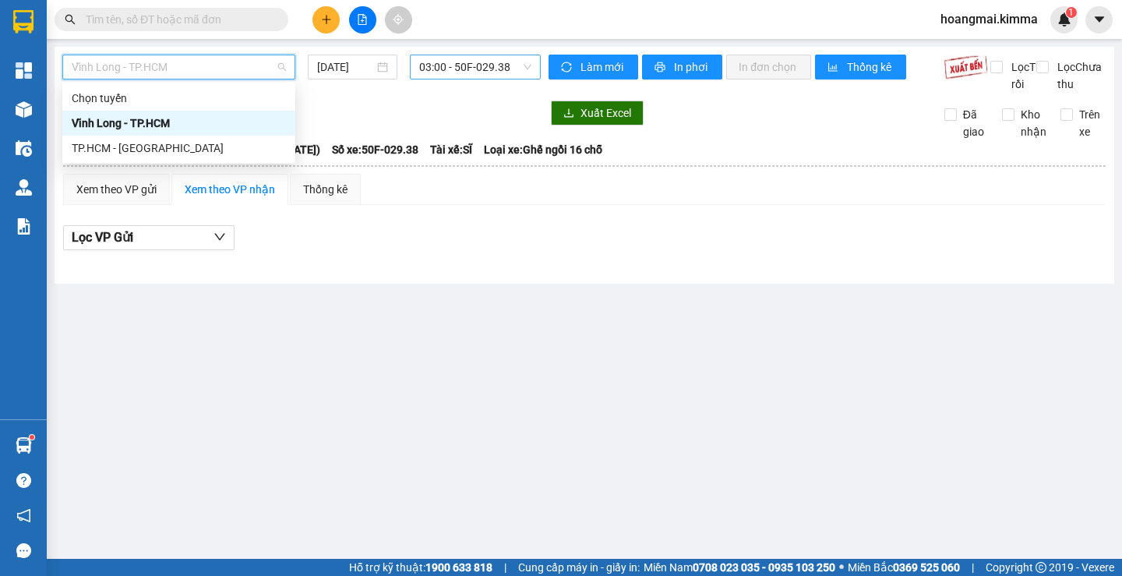
click at [448, 57] on span "03:00 - 50F-029.38" at bounding box center [475, 66] width 112 height 23
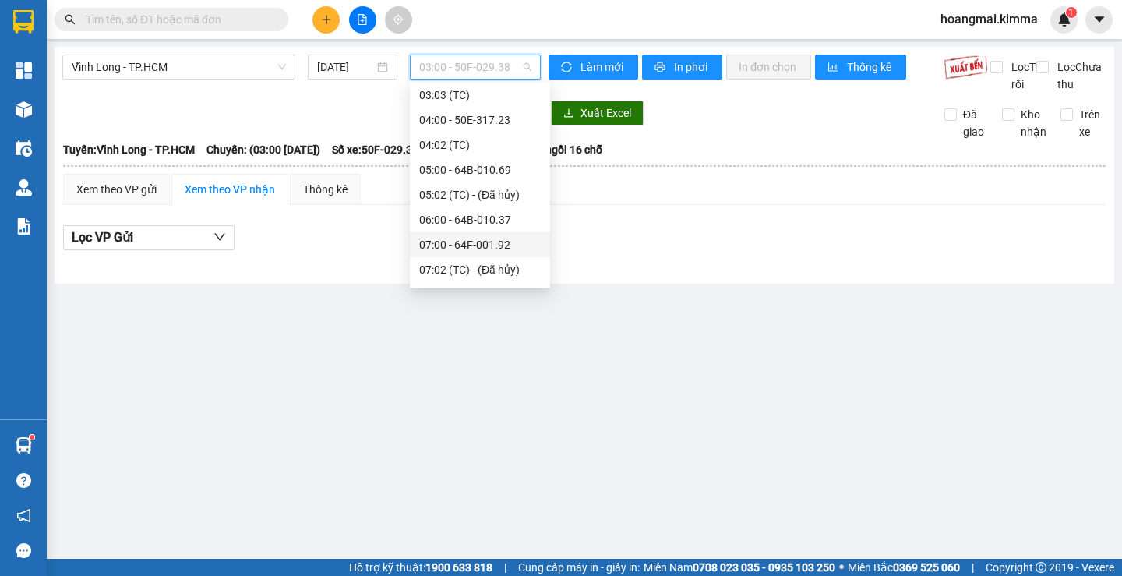
scroll to position [156, 0]
click at [476, 238] on div "09:00 - 64F-000.93" at bounding box center [480, 241] width 122 height 17
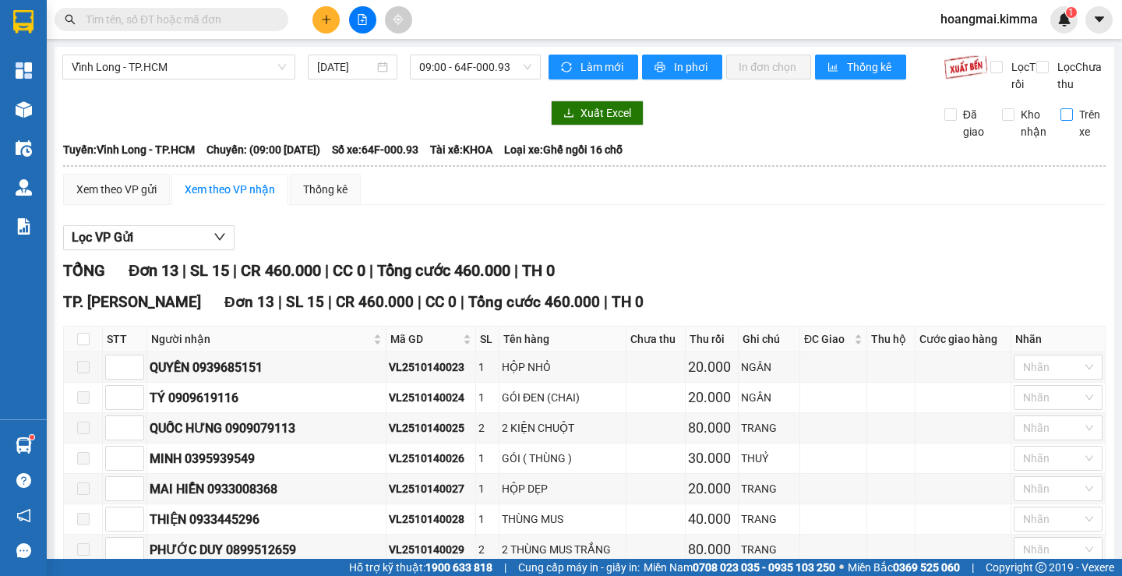
click at [1060, 121] on input "Trên xe" at bounding box center [1066, 114] width 12 height 12
checkbox input "true"
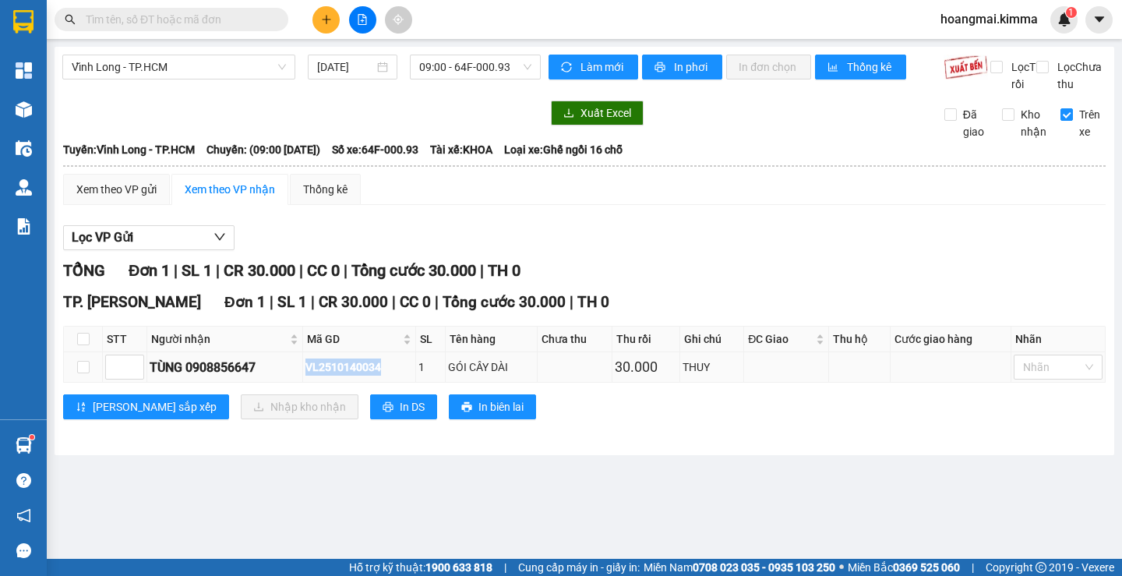
drag, startPoint x: 389, startPoint y: 383, endPoint x: 312, endPoint y: 393, distance: 77.7
click at [312, 376] on div "VL2510140034" at bounding box center [359, 366] width 108 height 17
copy div "VL2510140034"
click at [234, 21] on input "text" at bounding box center [178, 19] width 184 height 17
paste input "VL2510140034"
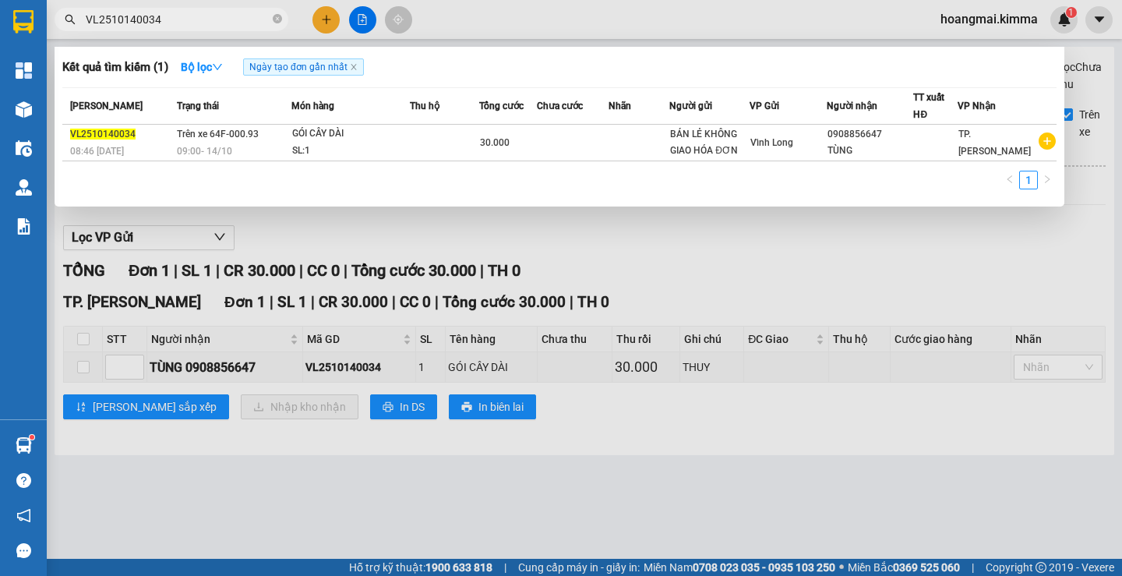
type input "VL2510140034"
click at [541, 488] on div at bounding box center [561, 288] width 1122 height 576
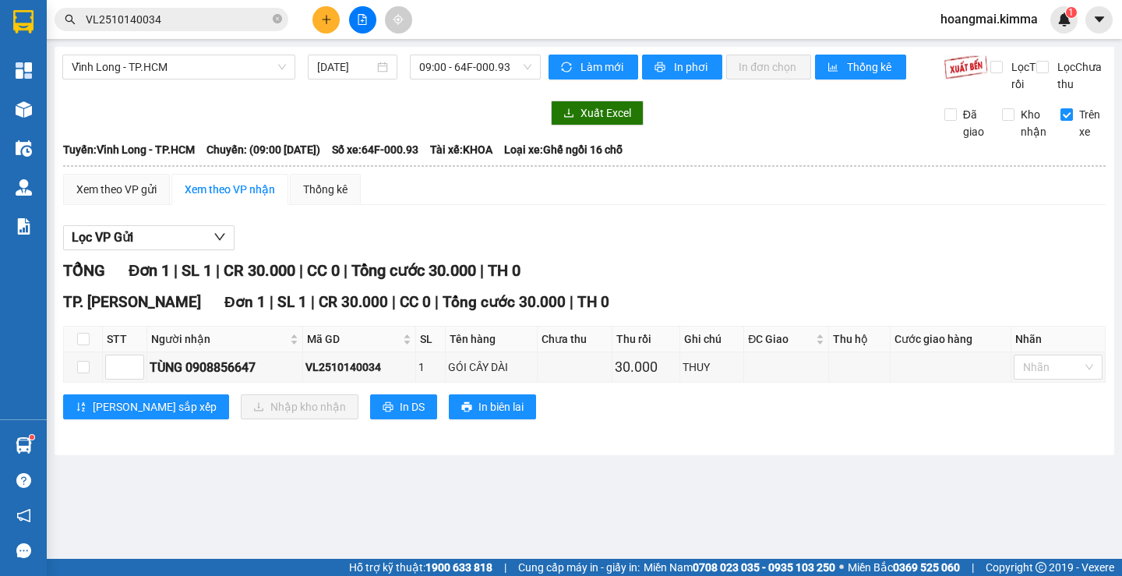
click at [325, 24] on icon "plus" at bounding box center [326, 19] width 11 height 11
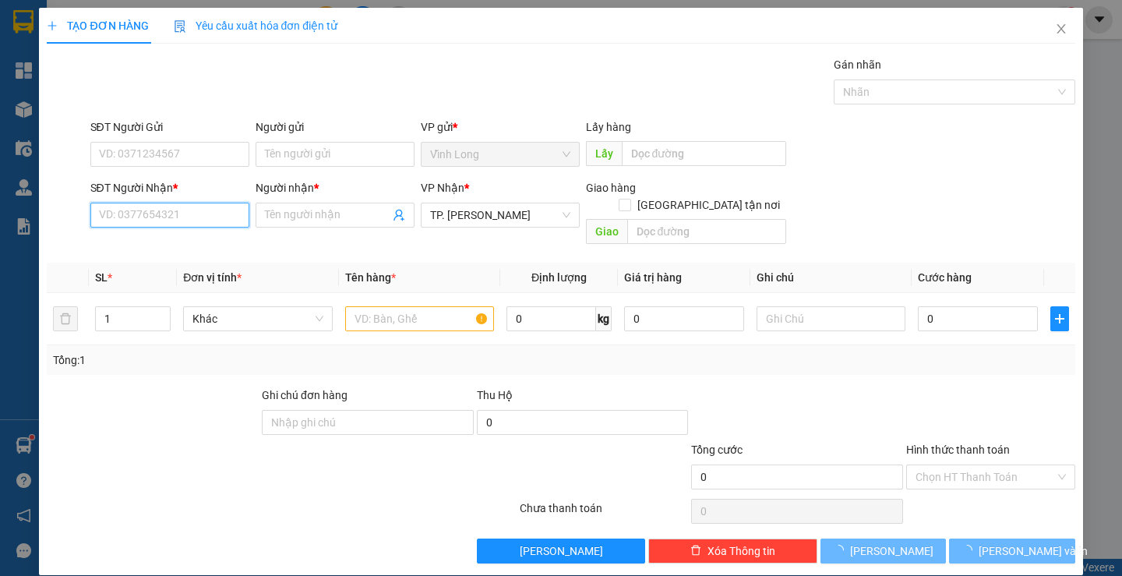
click at [206, 219] on input "SĐT Người Nhận *" at bounding box center [169, 215] width 159 height 25
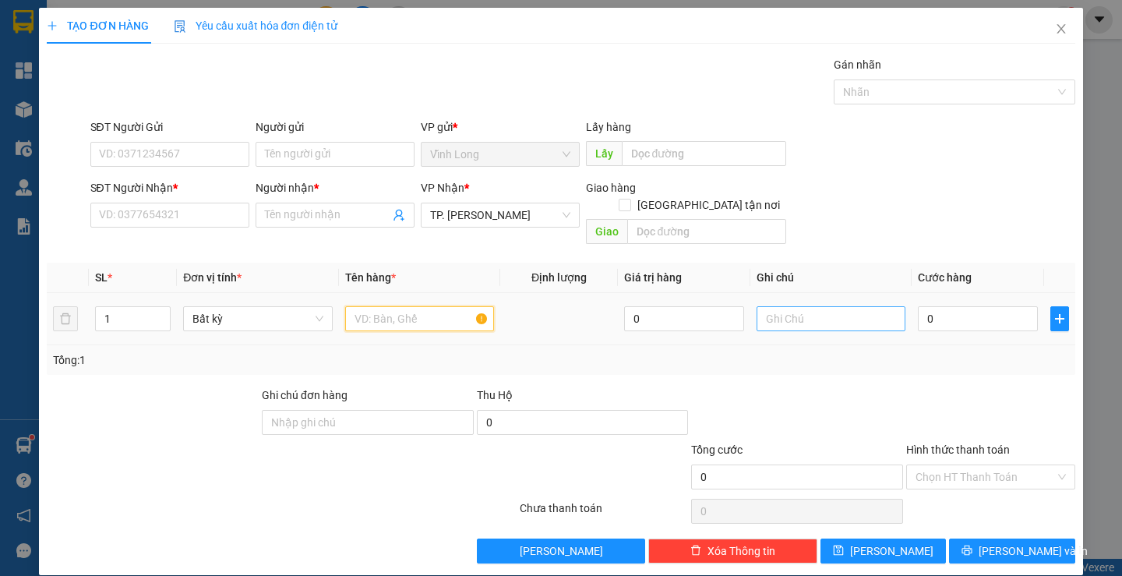
drag, startPoint x: 419, startPoint y: 307, endPoint x: 752, endPoint y: 300, distance: 332.7
click at [488, 309] on input "text" at bounding box center [419, 318] width 149 height 25
type input "XẤP"
type input "THƯ"
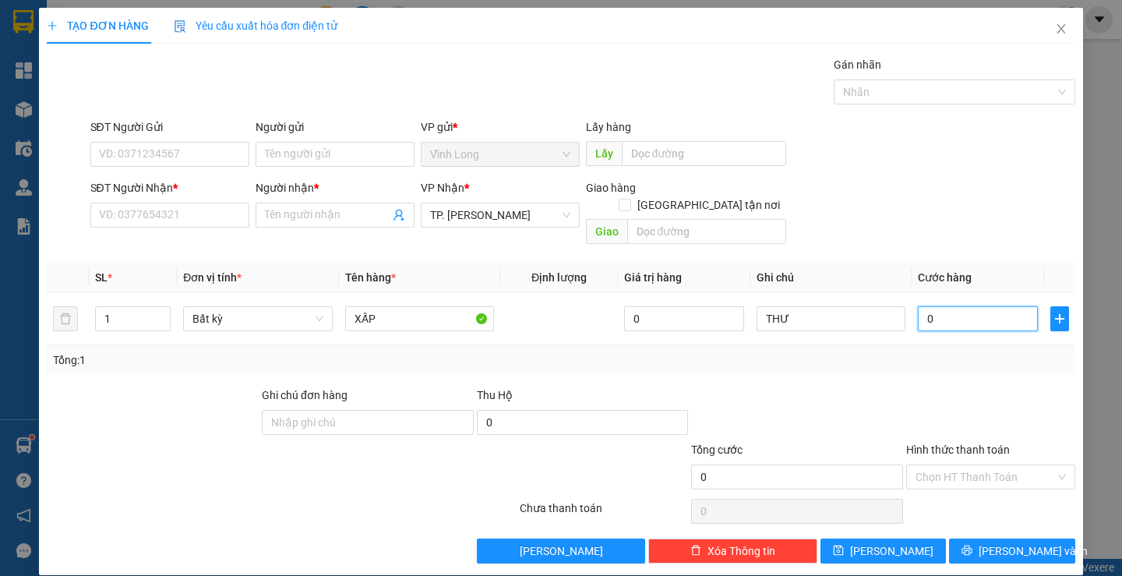
type input "2"
type input "20"
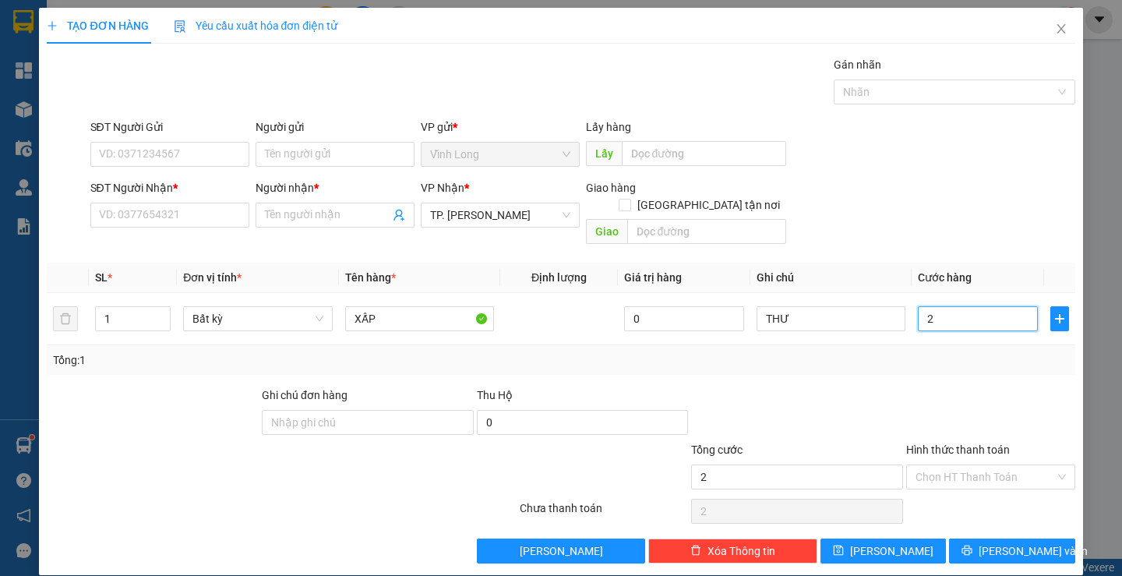
type input "20"
type input "20.000"
click at [145, 213] on input "SĐT Người Nhận *" at bounding box center [169, 215] width 159 height 25
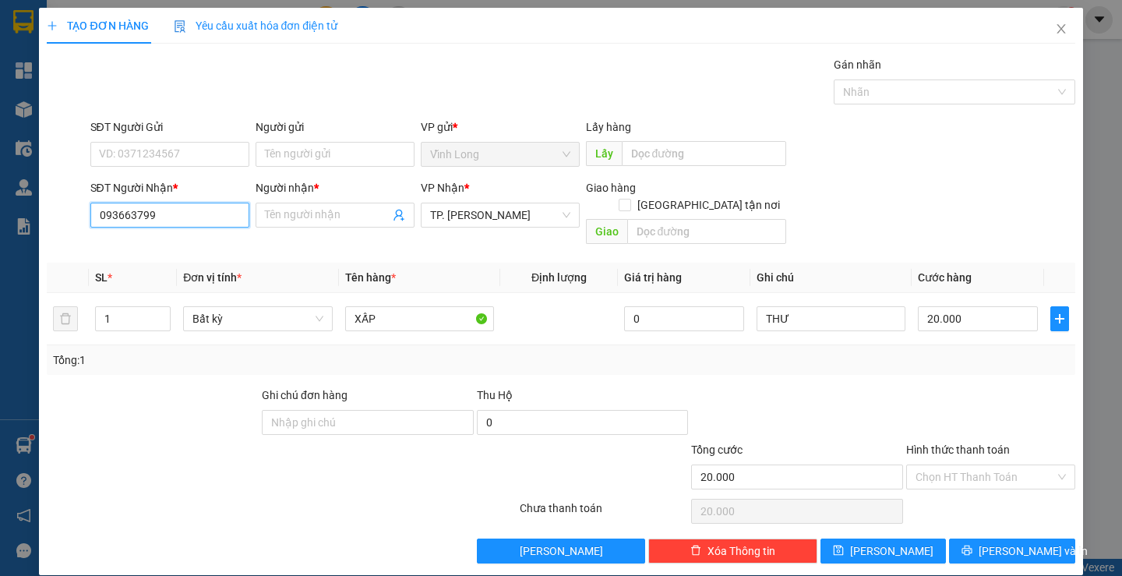
type input "0936637993"
click at [194, 243] on div "0936637993 - THÁI SƠN" at bounding box center [185, 246] width 175 height 17
type input "THÁI SƠN"
type input "0936637993"
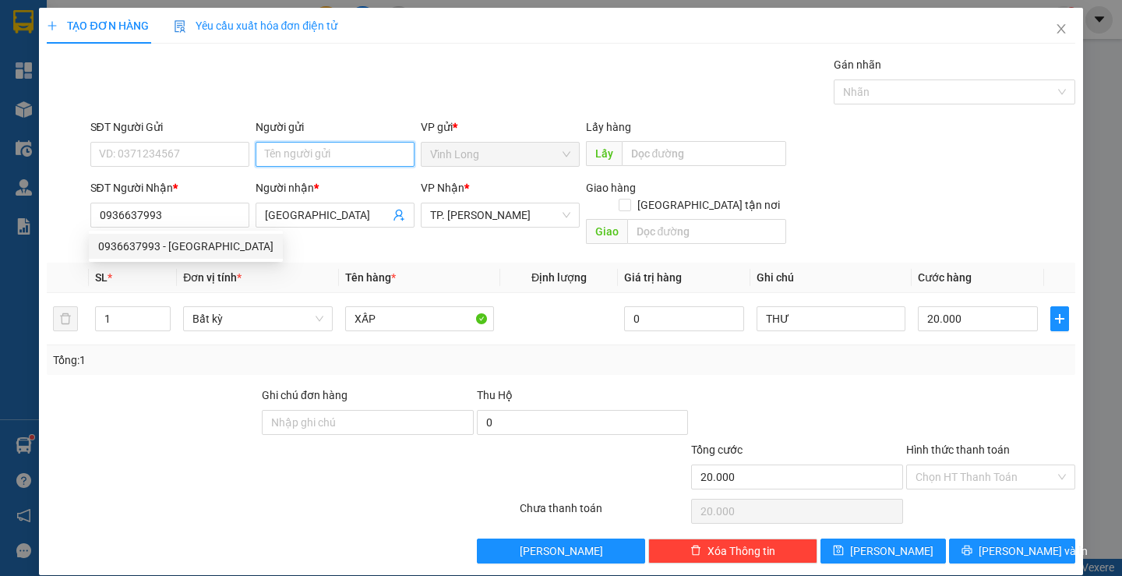
click at [331, 158] on input "Người gửi" at bounding box center [335, 154] width 159 height 25
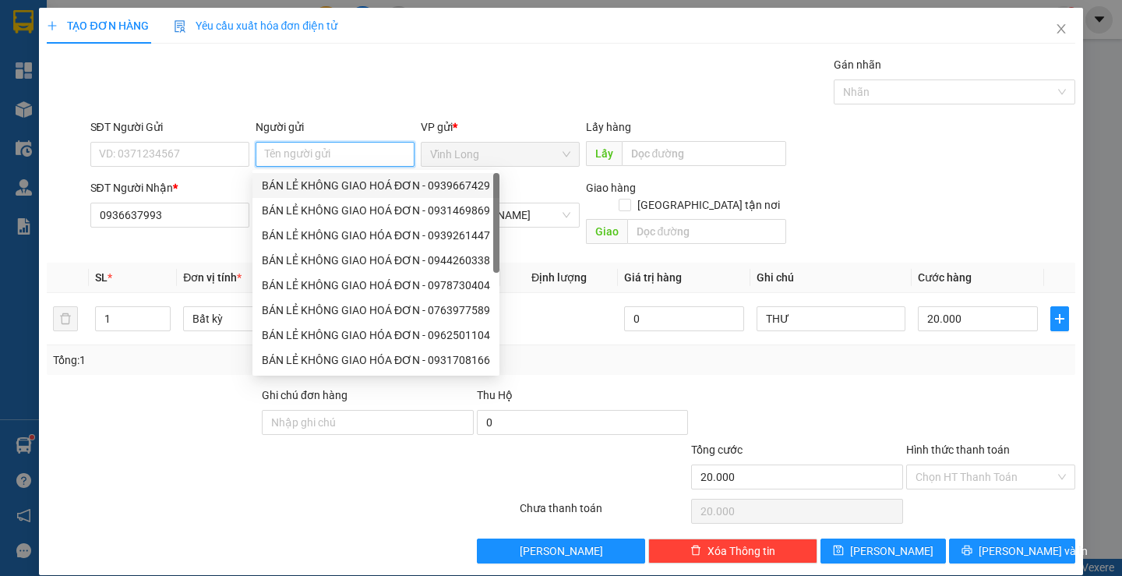
click at [334, 177] on div "BÁN LẺ KHÔNG GIAO HOÁ ĐƠN - 0939667429" at bounding box center [376, 185] width 228 height 17
type input "0939667429"
type input "BÁN LẺ KHÔNG GIAO HOÁ ĐƠN"
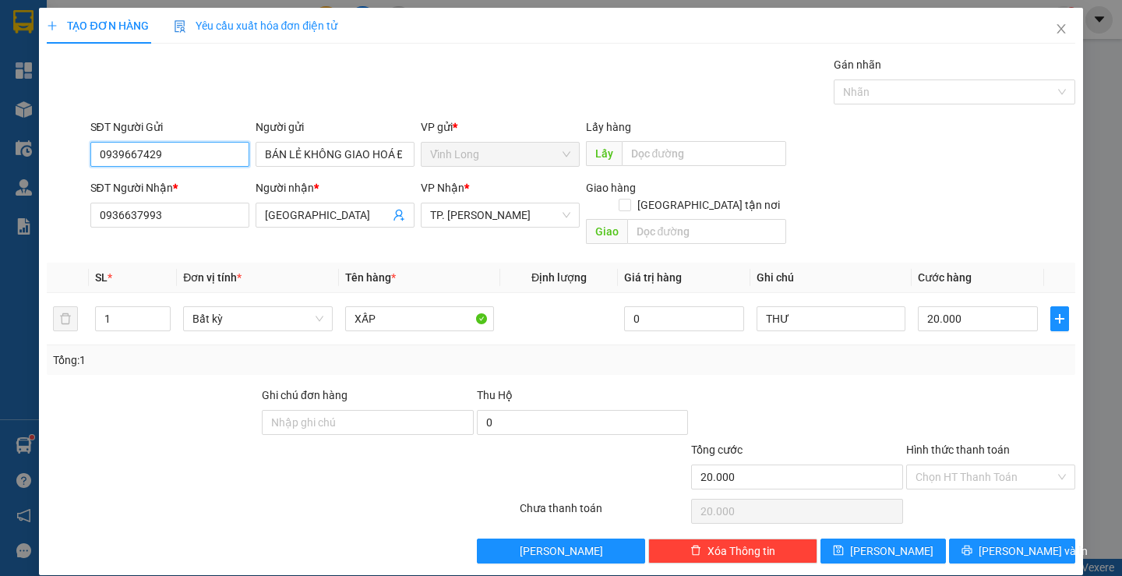
click at [214, 158] on input "0939667429" at bounding box center [169, 154] width 159 height 25
click at [938, 388] on div at bounding box center [990, 413] width 172 height 55
click at [968, 400] on div at bounding box center [990, 413] width 172 height 55
click at [982, 465] on input "Hình thức thanh toán" at bounding box center [984, 476] width 139 height 23
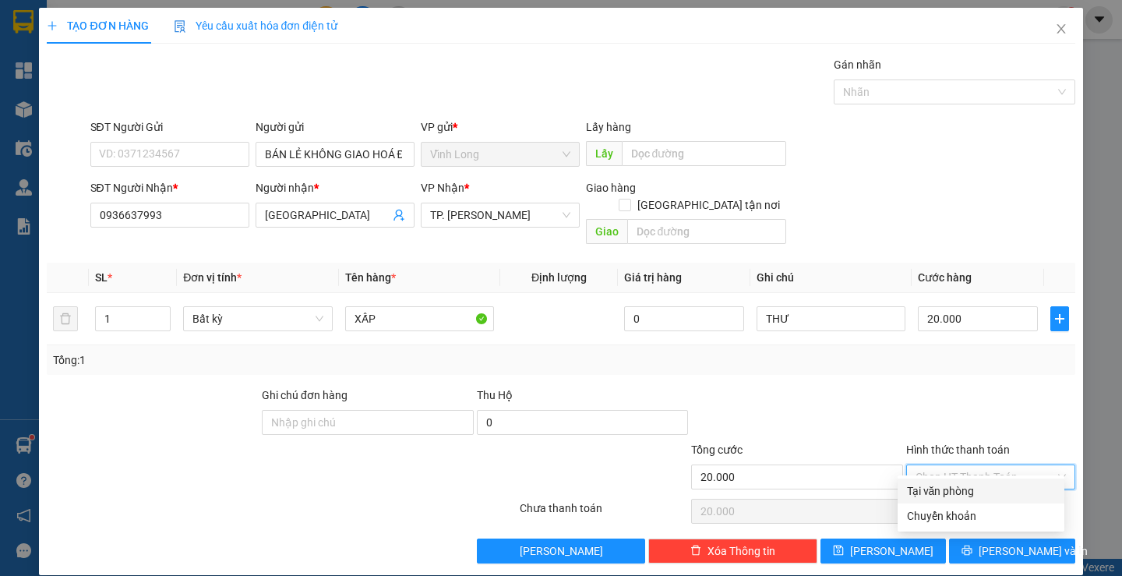
click at [950, 486] on div "Tại văn phòng" at bounding box center [981, 490] width 148 height 17
type input "0"
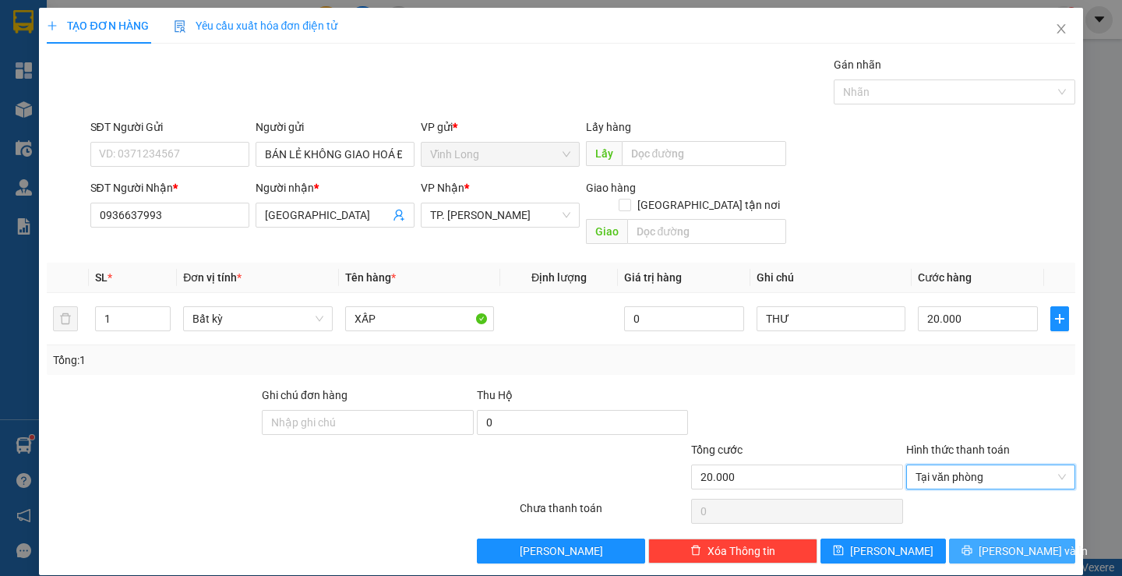
click at [1001, 542] on span "[PERSON_NAME] và In" at bounding box center [1032, 550] width 109 height 17
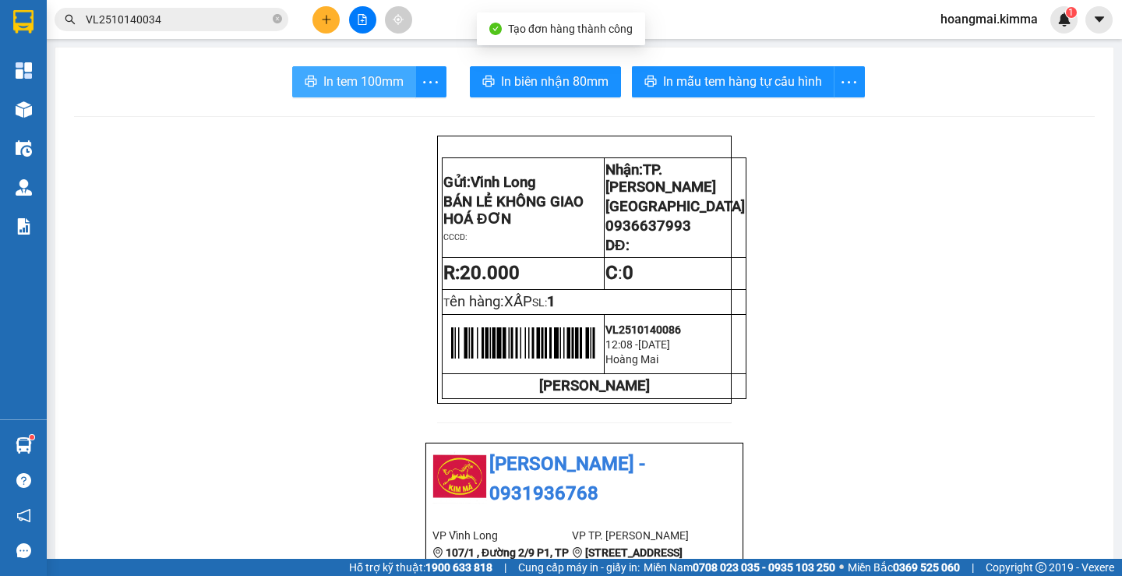
click at [326, 74] on span "In tem 100mm" at bounding box center [363, 81] width 80 height 19
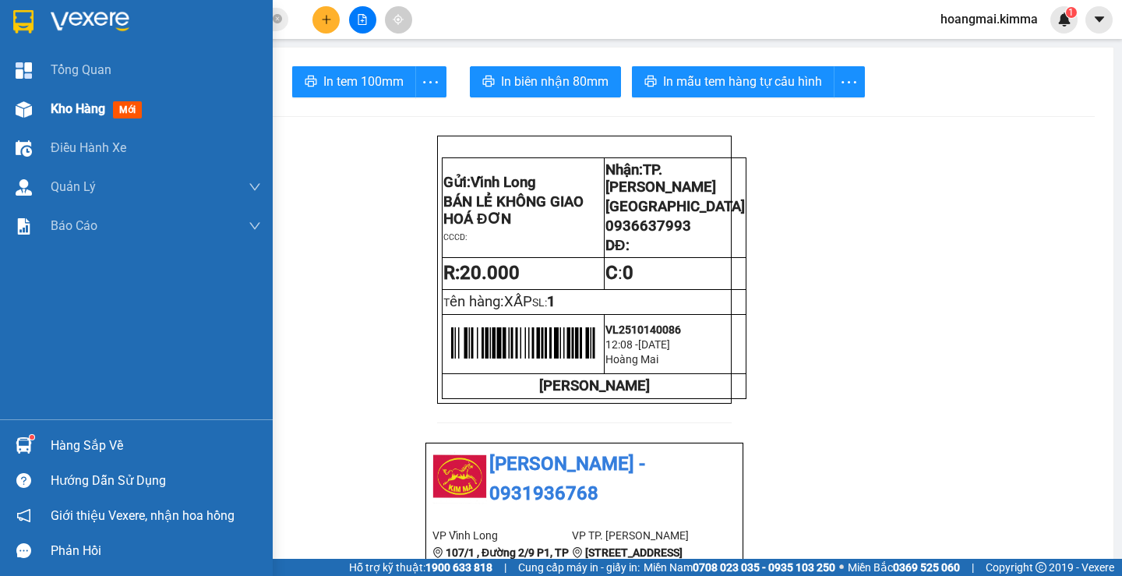
click at [75, 105] on span "Kho hàng" at bounding box center [78, 108] width 55 height 15
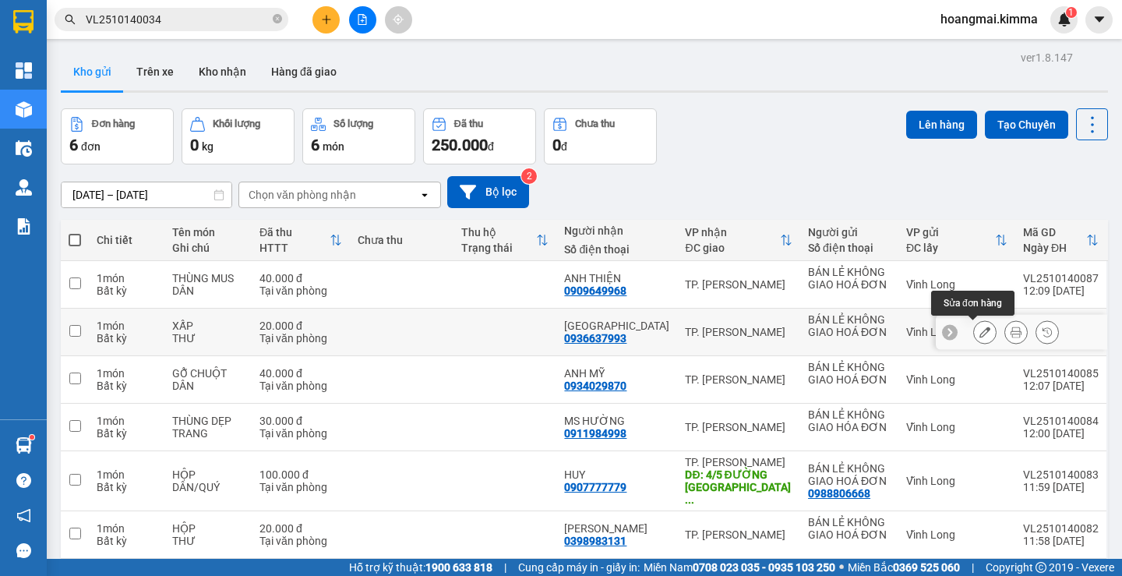
click at [979, 333] on icon at bounding box center [984, 331] width 11 height 11
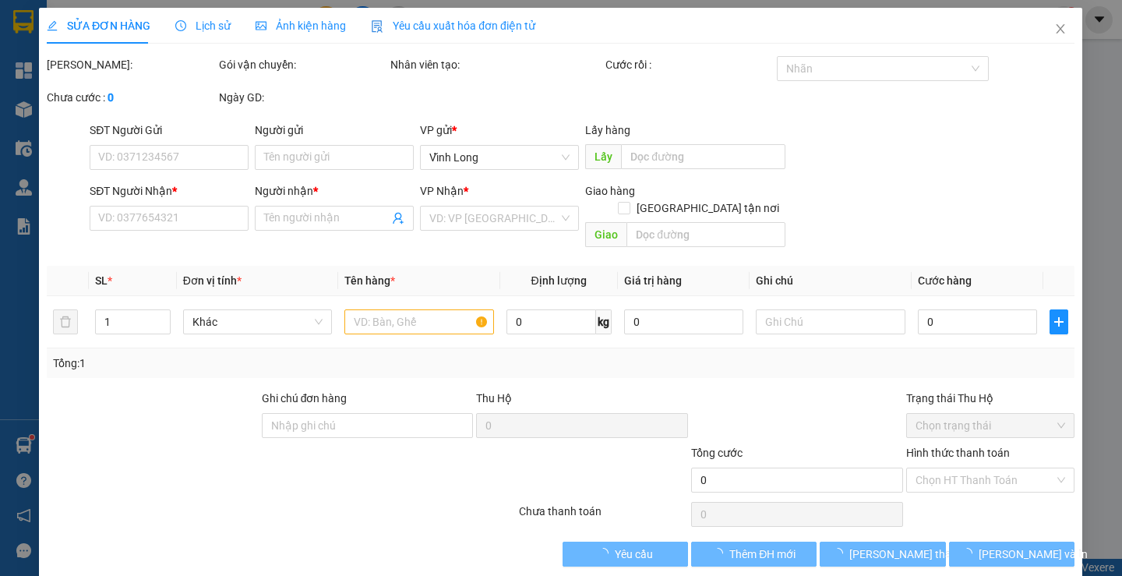
type input "BÁN LẺ KHÔNG GIAO HOÁ ĐƠN"
type input "0936637993"
type input "THÁI SƠN"
type input "20.000"
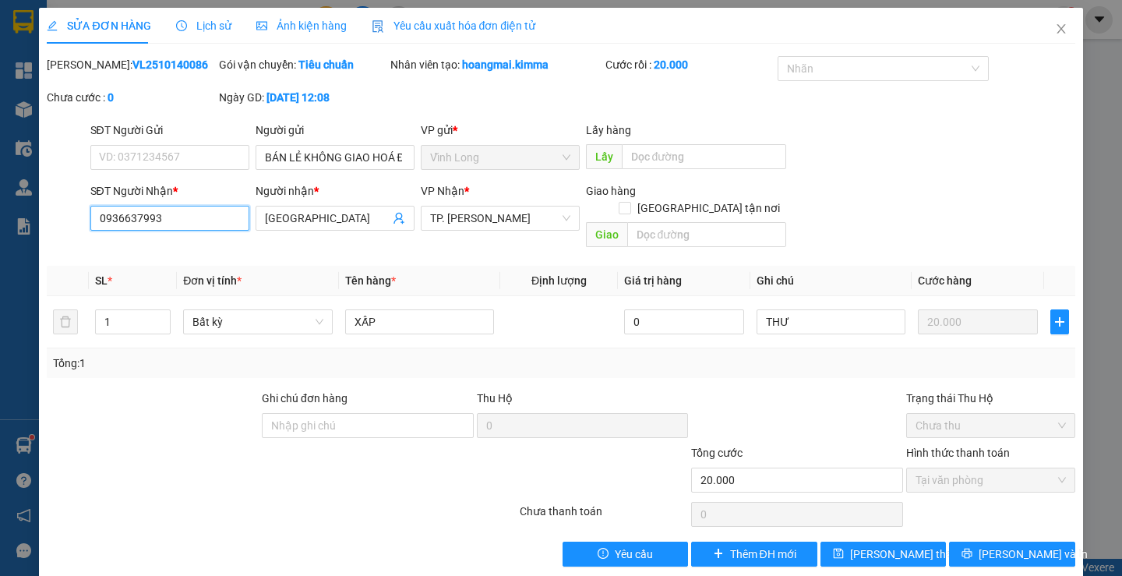
click at [192, 218] on input "0936637993" at bounding box center [169, 218] width 159 height 25
type input "0907388863"
click at [175, 164] on input "SĐT Người Gửi" at bounding box center [169, 157] width 159 height 25
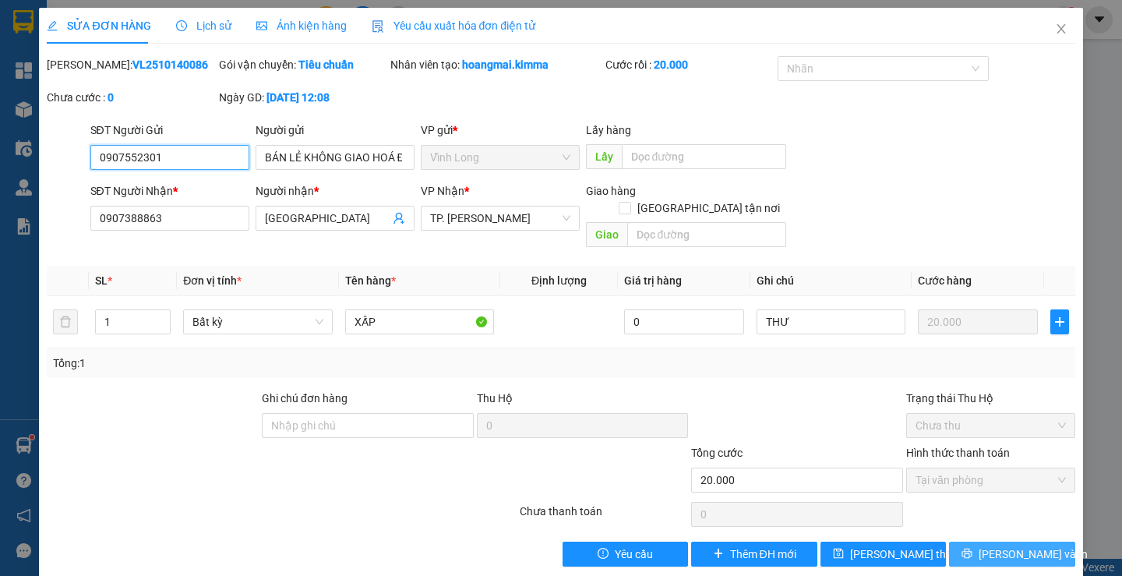
type input "0907552301"
click at [1010, 545] on span "[PERSON_NAME] và In" at bounding box center [1032, 553] width 109 height 17
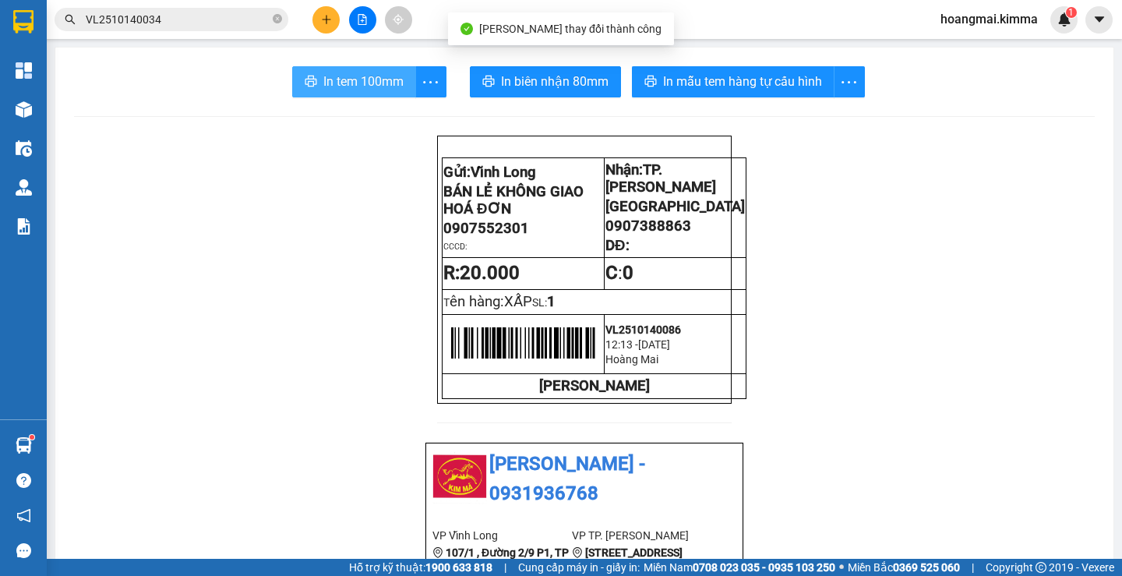
click at [359, 78] on span "In tem 100mm" at bounding box center [363, 81] width 80 height 19
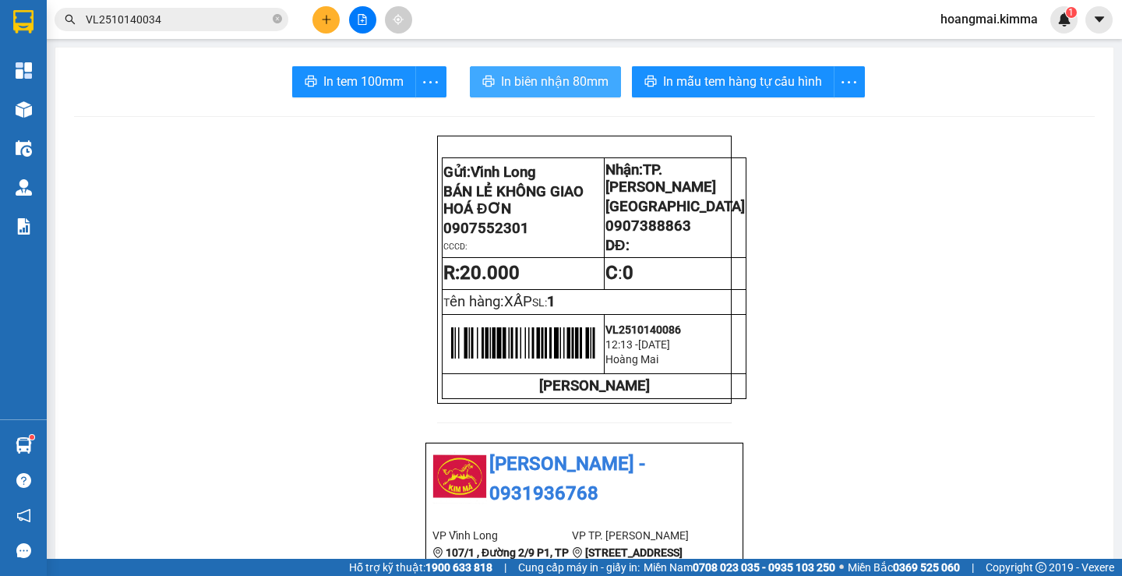
click at [557, 90] on span "In biên nhận 80mm" at bounding box center [555, 81] width 108 height 19
click at [242, 25] on input "VL2510140034" at bounding box center [178, 19] width 184 height 17
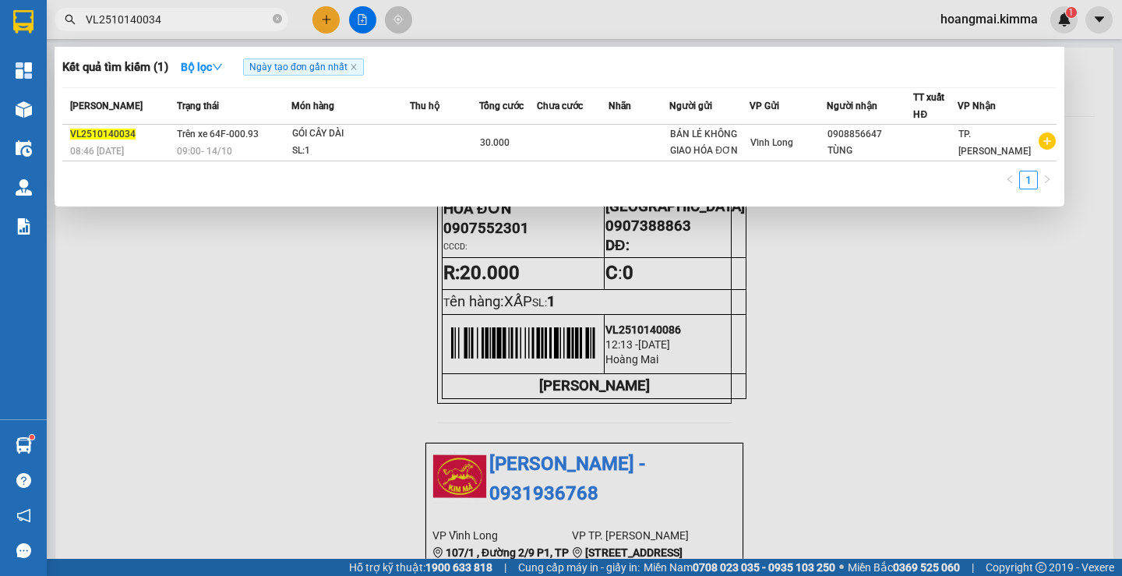
click at [242, 25] on input "VL2510140034" at bounding box center [178, 19] width 184 height 17
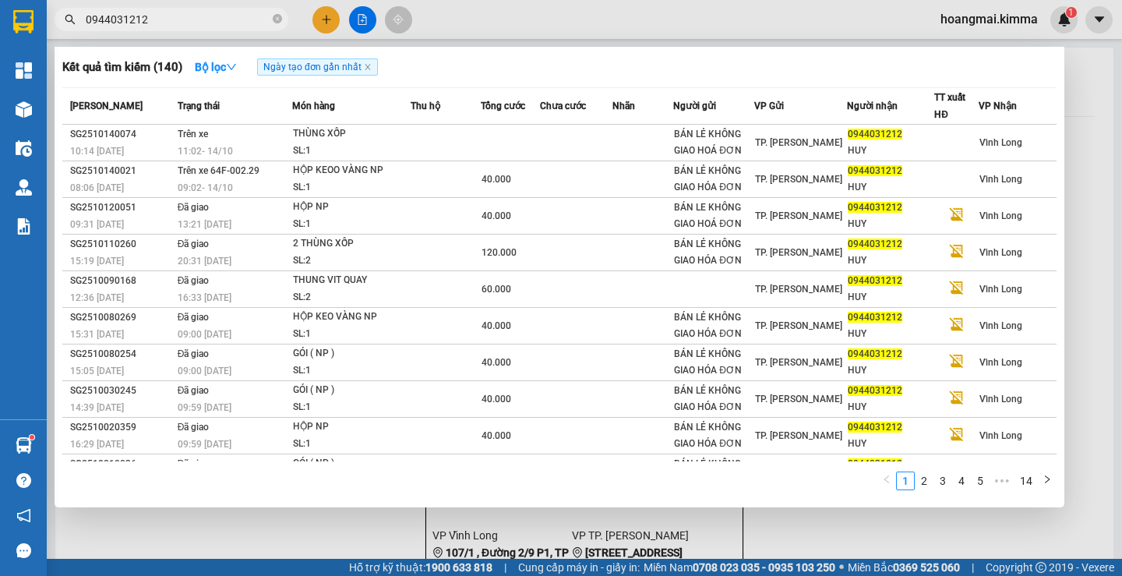
type input "0944031212"
click at [327, 7] on div at bounding box center [561, 288] width 1122 height 576
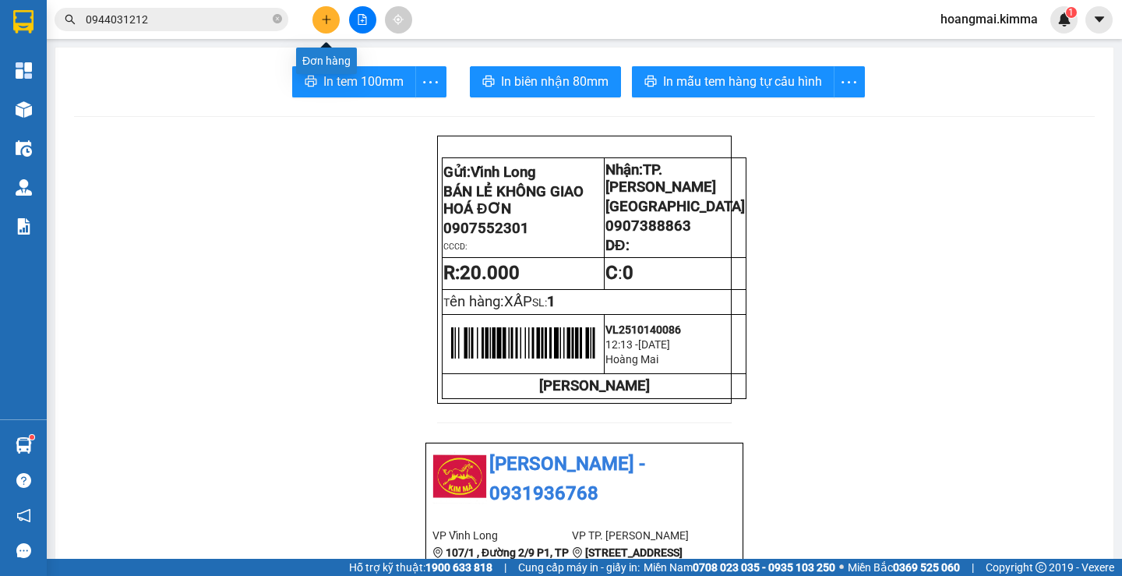
click at [327, 17] on icon "plus" at bounding box center [326, 19] width 11 height 11
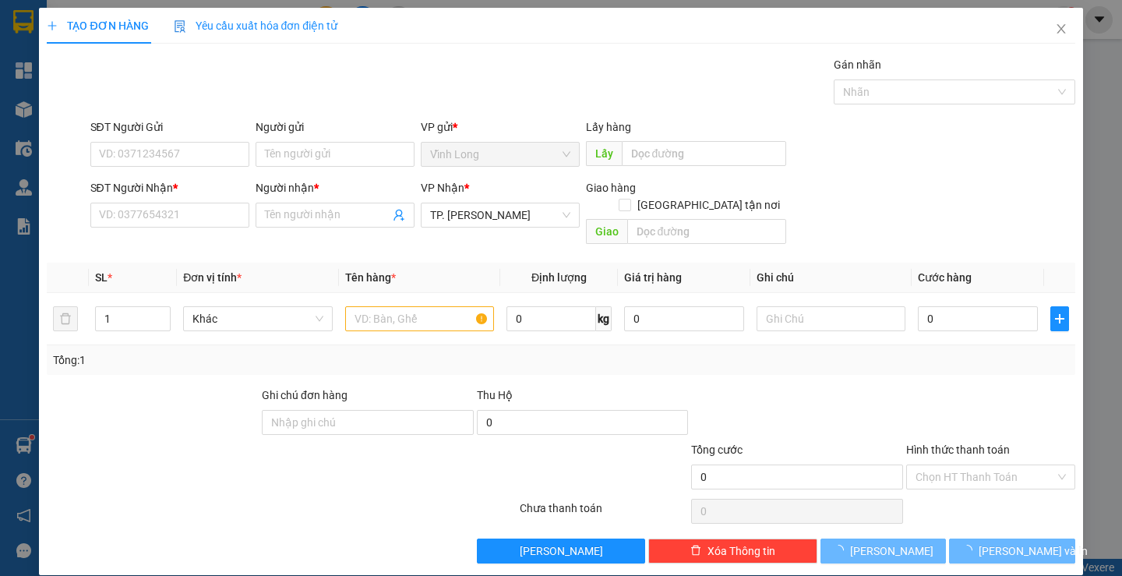
click at [176, 201] on div "SĐT Người Nhận *" at bounding box center [169, 190] width 159 height 23
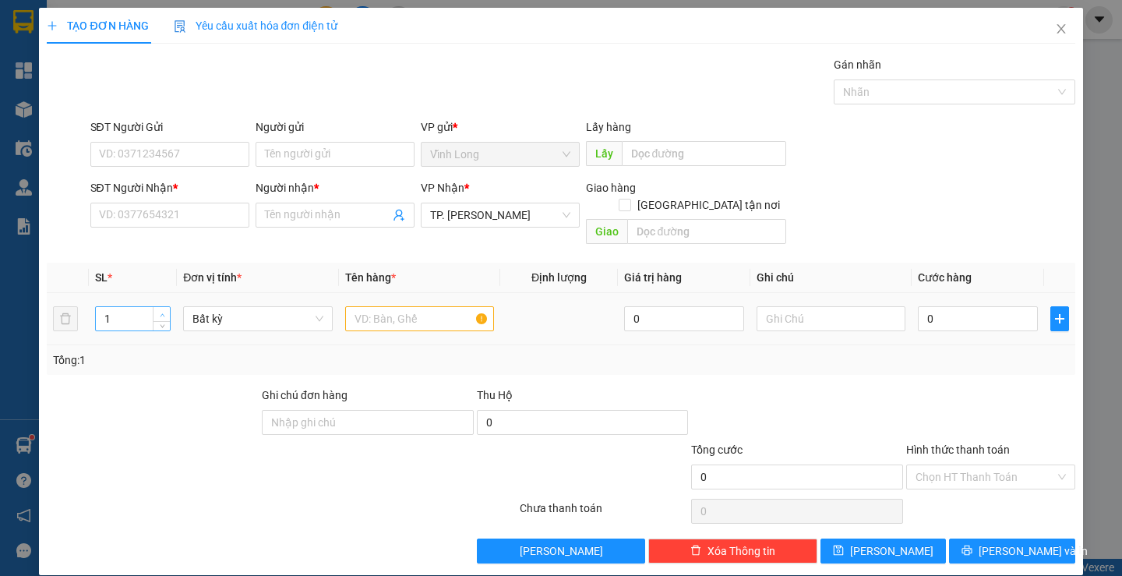
type input "2"
click at [160, 312] on icon "up" at bounding box center [162, 314] width 5 height 5
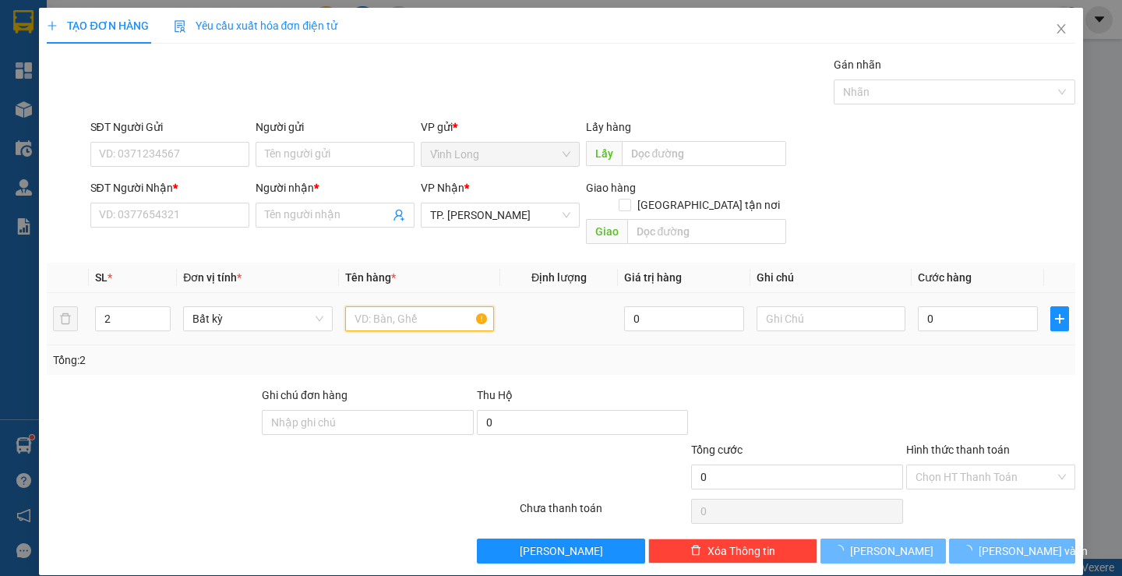
click at [404, 306] on input "text" at bounding box center [419, 318] width 149 height 25
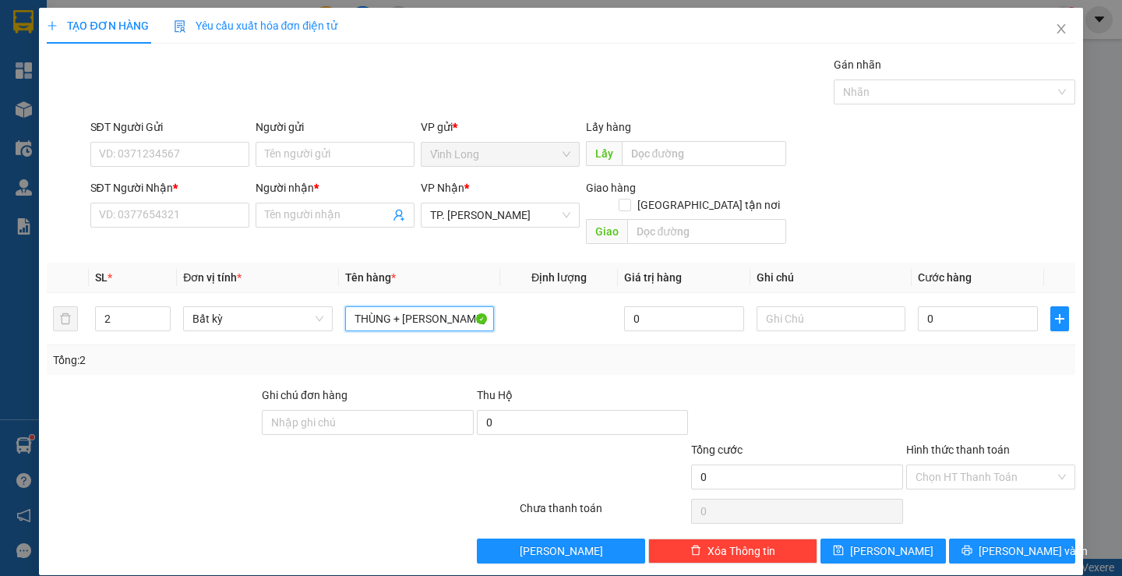
type input "THÙNG + THÙNG MUSS"
type input "THƯ"
type input "8"
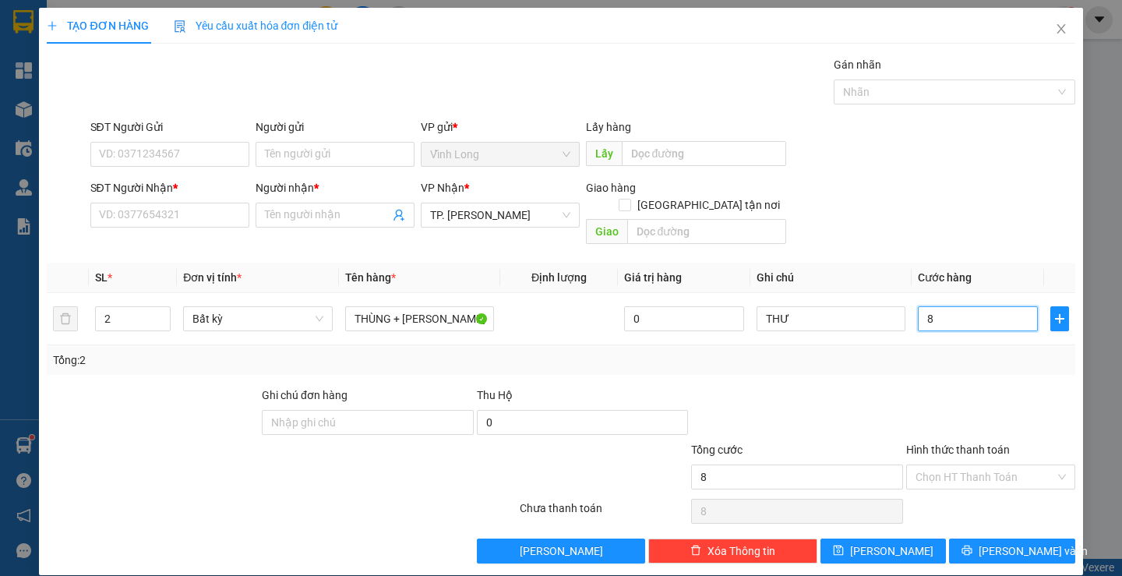
type input "80"
type input "80.000"
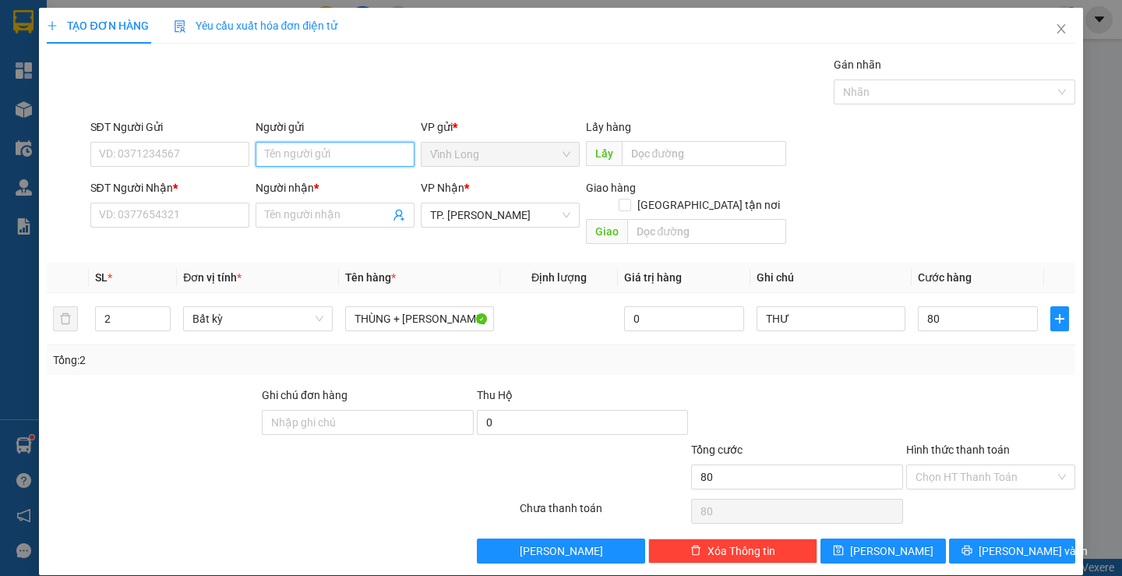
type input "80.000"
click at [336, 158] on input "Người gửi" at bounding box center [335, 154] width 159 height 25
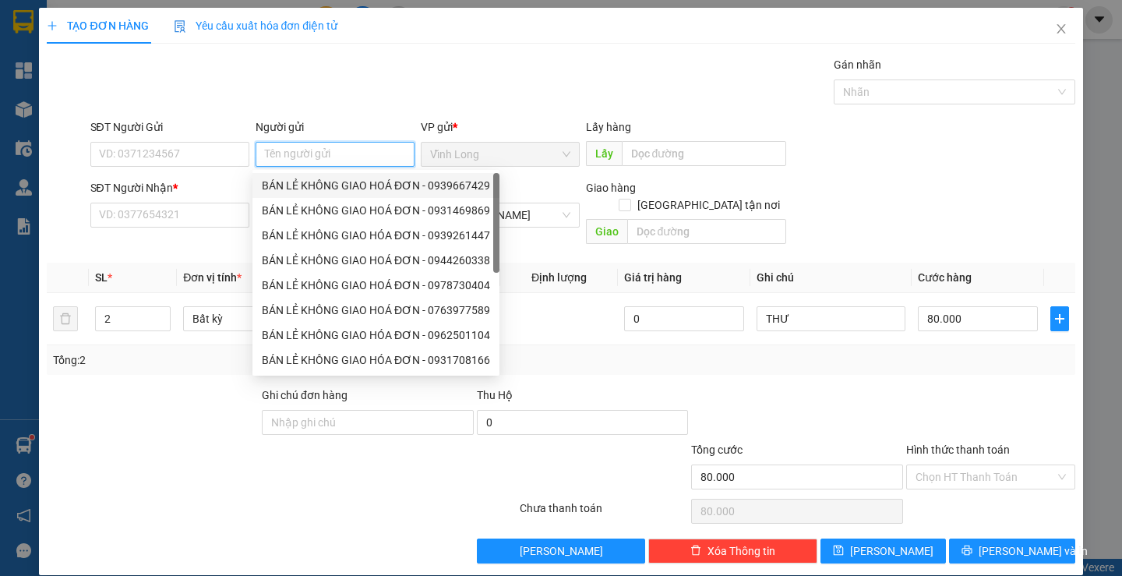
drag, startPoint x: 331, startPoint y: 179, endPoint x: 305, endPoint y: 183, distance: 26.8
click at [328, 183] on div "BÁN LẺ KHÔNG GIAO HOÁ ĐƠN - 0939667429" at bounding box center [376, 185] width 228 height 17
type input "0939667429"
type input "BÁN LẺ KHÔNG GIAO HOÁ ĐƠN"
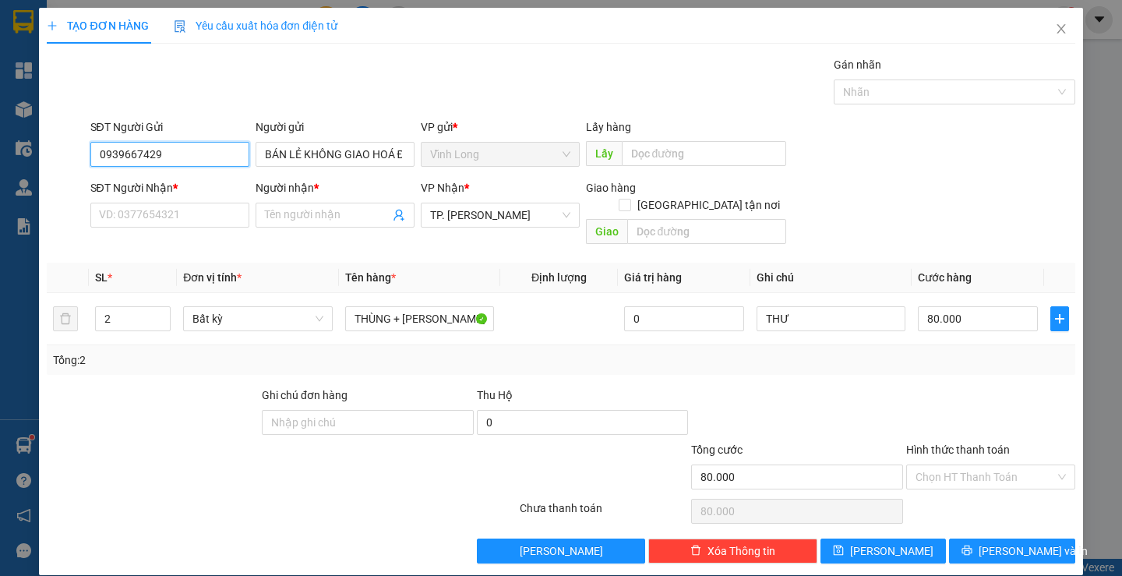
click at [225, 152] on input "0939667429" at bounding box center [169, 154] width 159 height 25
click at [202, 217] on input "SĐT Người Nhận *" at bounding box center [169, 215] width 159 height 25
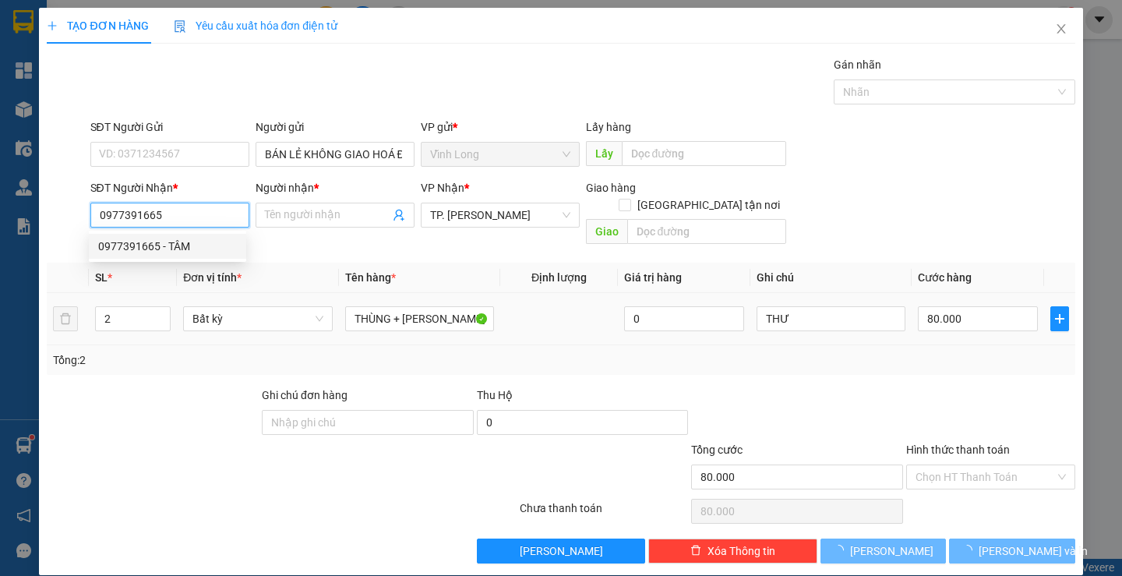
type input "0977391665"
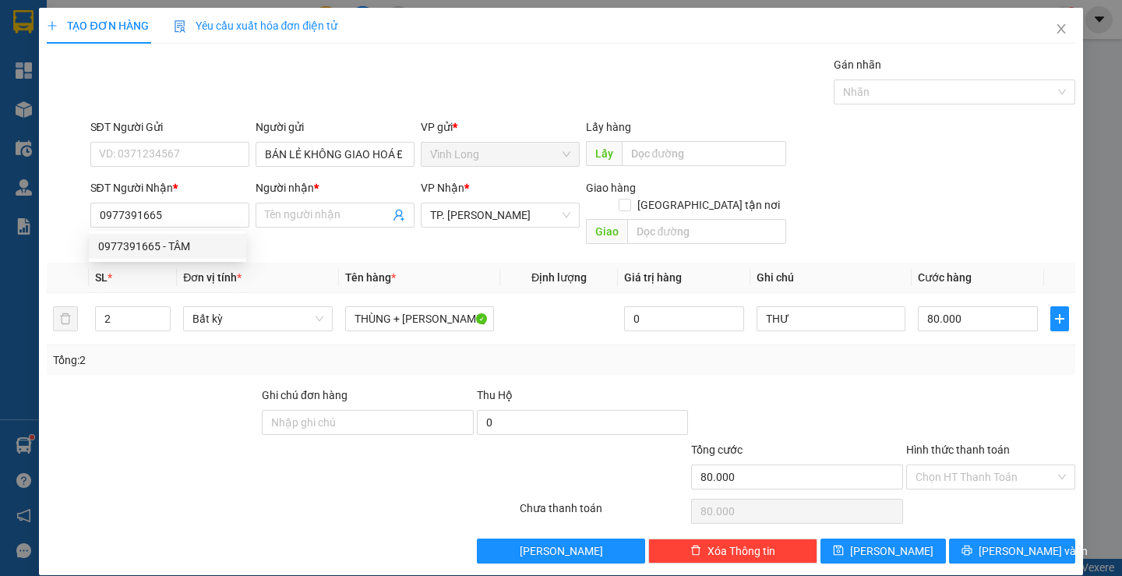
drag, startPoint x: 188, startPoint y: 233, endPoint x: 192, endPoint y: 240, distance: 8.0
click at [191, 239] on div "0977391665 0977391665 - TÂM" at bounding box center [167, 246] width 157 height 31
click at [192, 240] on div "Transit Pickup Surcharge Ids Transit Deliver Surcharge Ids Transit Deliver Surc…" at bounding box center [561, 309] width 1028 height 507
click at [199, 210] on input "0977391665" at bounding box center [169, 215] width 159 height 25
click at [199, 243] on div "0977391665 - TÂM" at bounding box center [167, 246] width 139 height 17
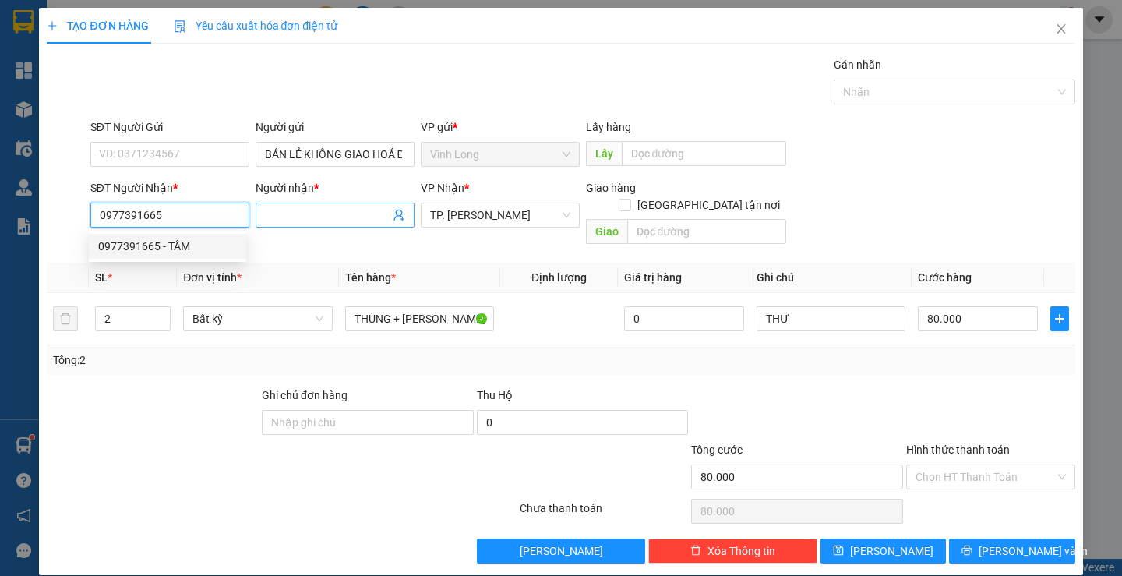
type input "TÂM"
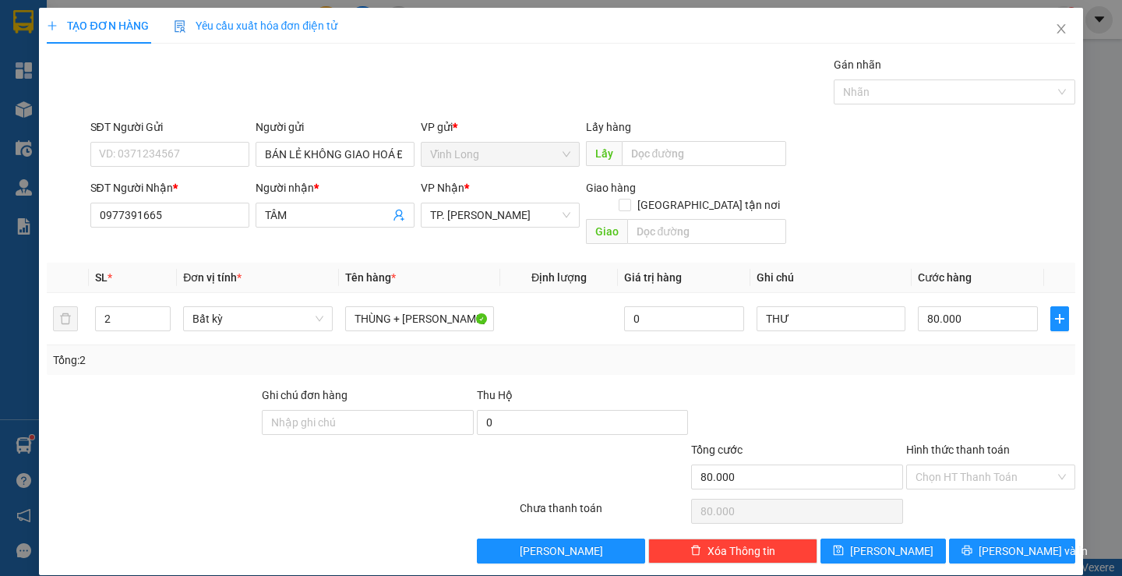
click at [970, 386] on div at bounding box center [990, 413] width 172 height 55
click at [1014, 465] on input "Hình thức thanh toán" at bounding box center [984, 476] width 139 height 23
click at [973, 490] on div "Tại văn phòng" at bounding box center [981, 490] width 148 height 17
type input "0"
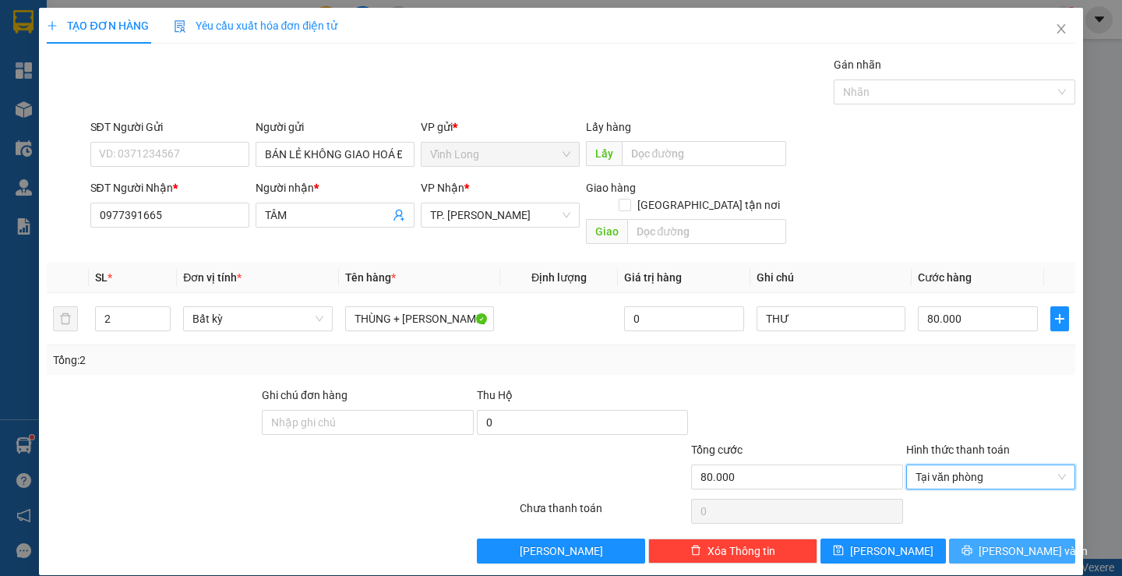
click at [999, 538] on button "[PERSON_NAME] và In" at bounding box center [1011, 550] width 125 height 25
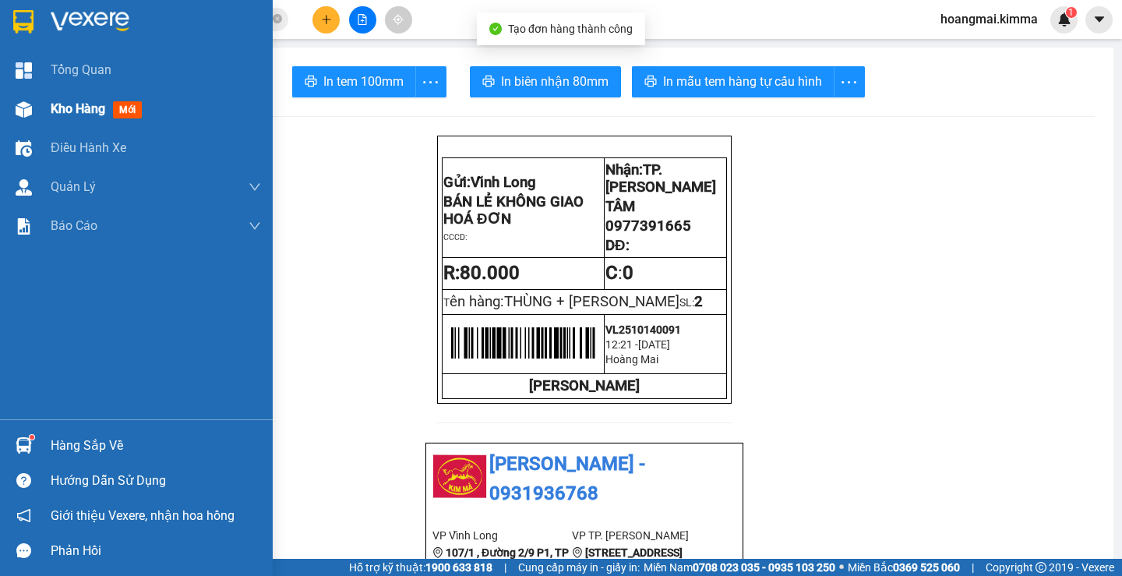
click at [73, 111] on span "Kho hàng" at bounding box center [78, 108] width 55 height 15
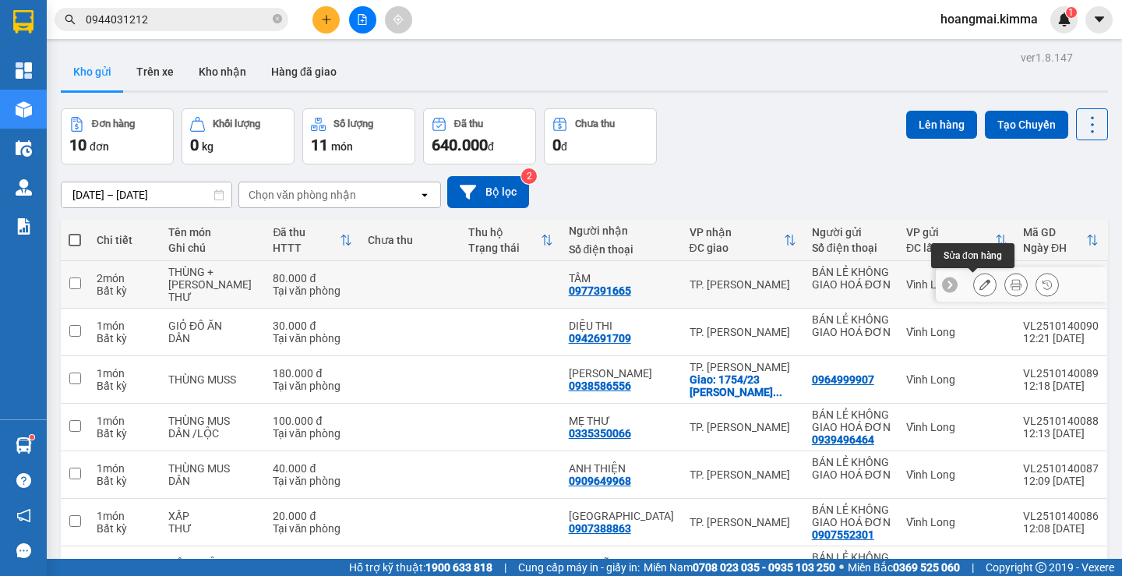
click at [979, 279] on icon at bounding box center [984, 284] width 11 height 11
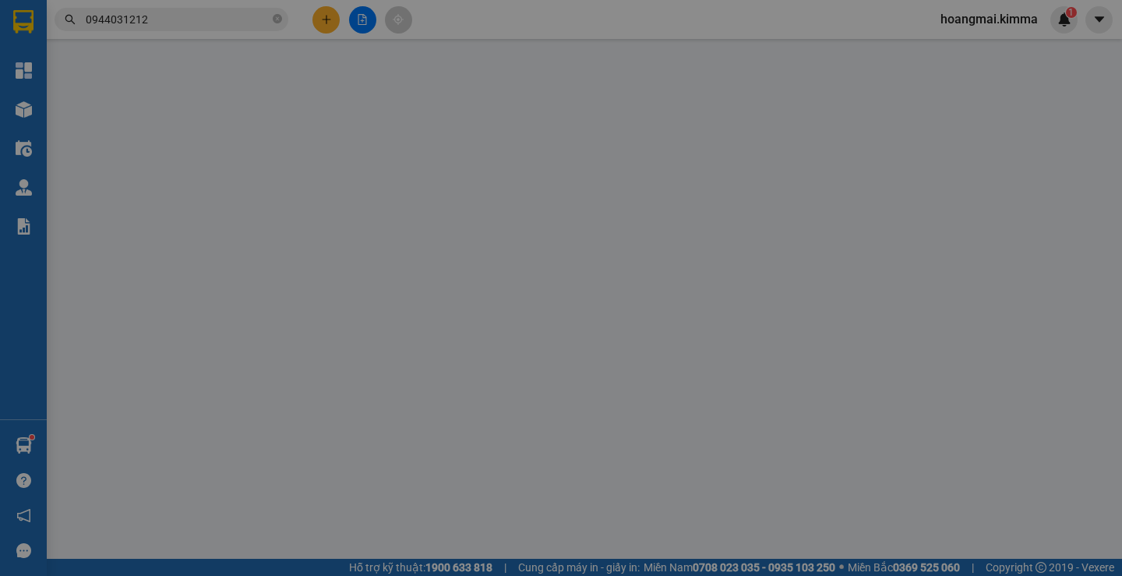
type input "BÁN LẺ KHÔNG GIAO HOÁ ĐƠN"
type input "0977391665"
type input "TÂM"
type input "80.000"
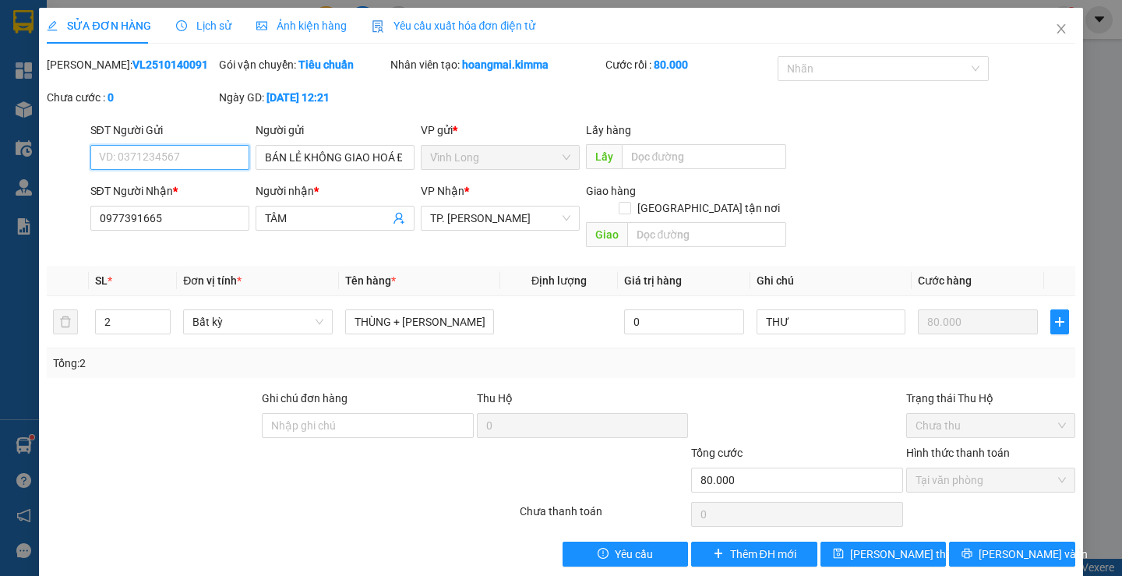
click at [194, 155] on input "SĐT Người Gửi" at bounding box center [169, 157] width 159 height 25
type input "0705477544"
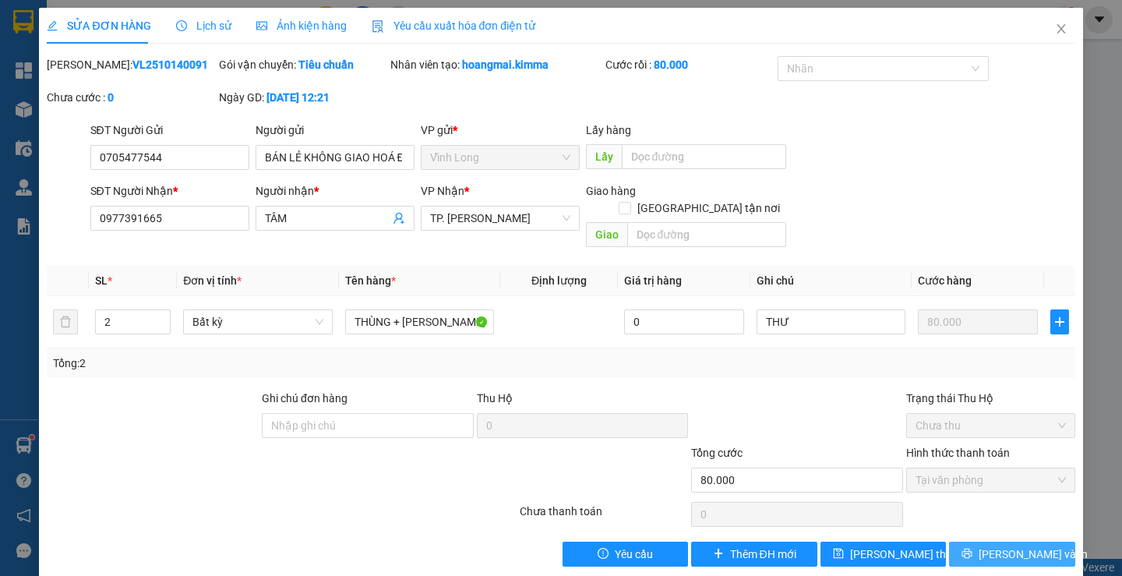
click at [972, 548] on icon "printer" at bounding box center [967, 553] width 10 height 10
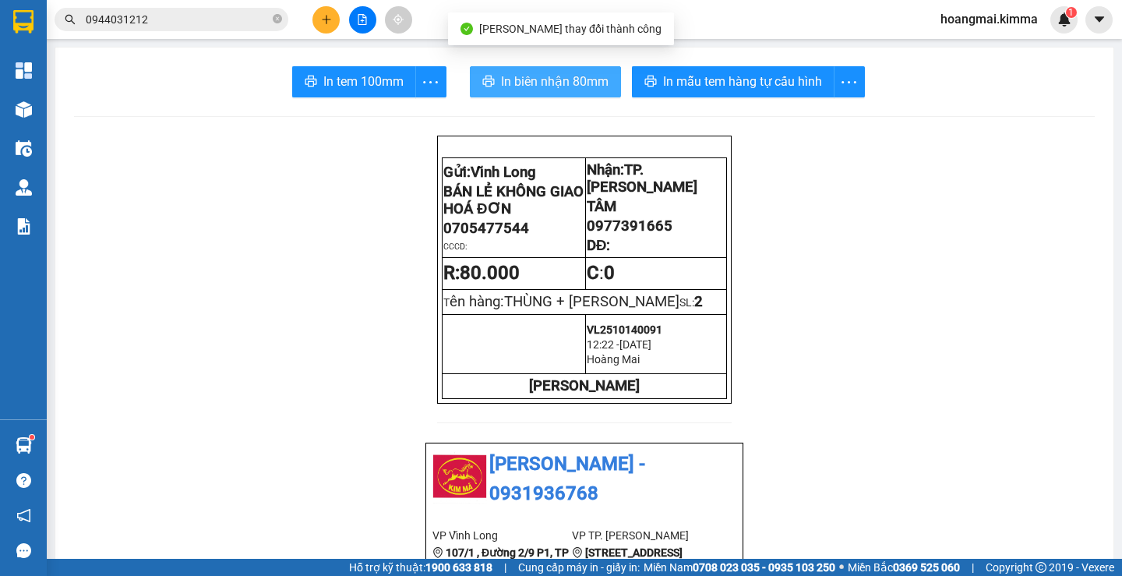
click at [542, 88] on span "In biên nhận 80mm" at bounding box center [555, 81] width 108 height 19
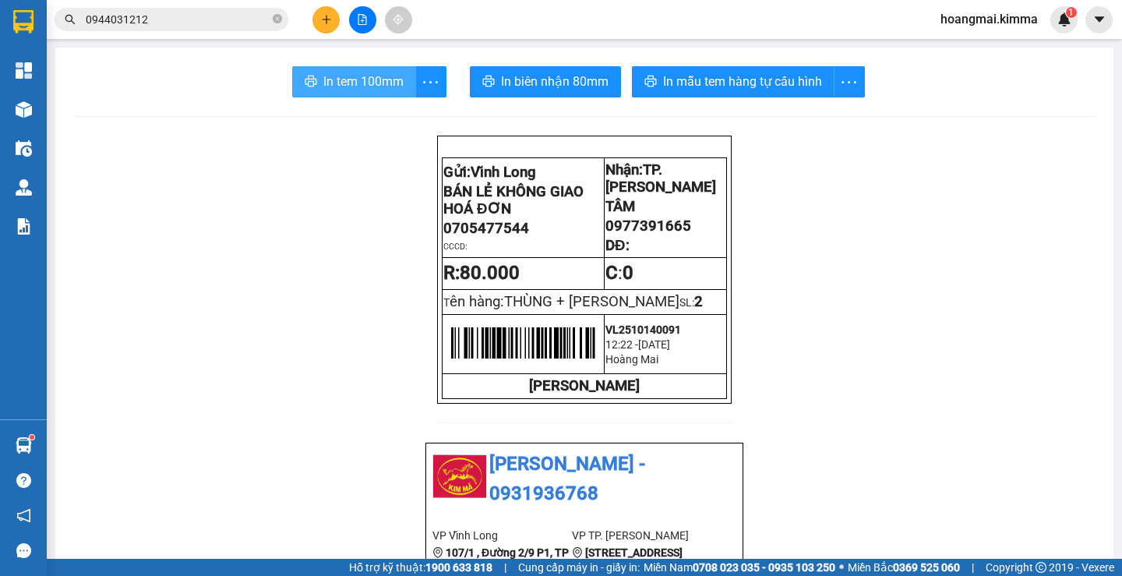
click at [377, 83] on span "In tem 100mm" at bounding box center [363, 81] width 80 height 19
click at [199, 20] on input "0944031212" at bounding box center [178, 19] width 184 height 17
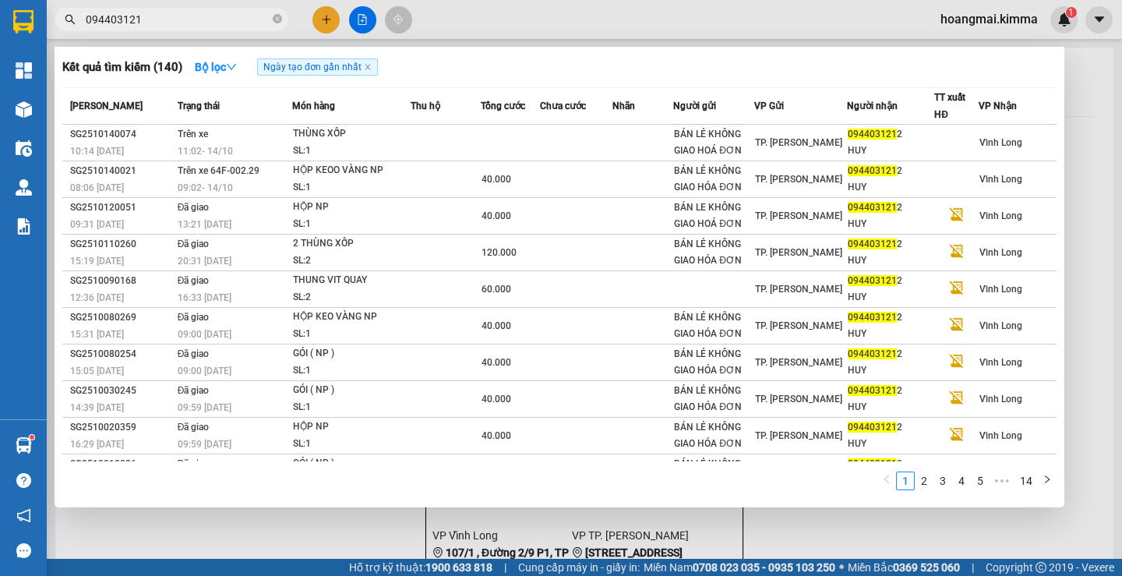
type input "0944031212"
